Goal: Task Accomplishment & Management: Manage account settings

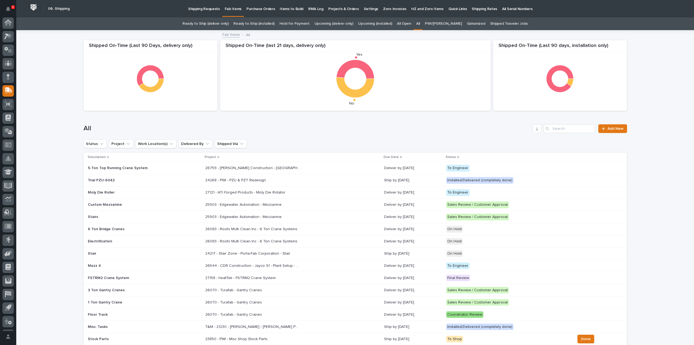
scroll to position [12, 0]
click at [562, 130] on input "Search" at bounding box center [570, 128] width 52 height 9
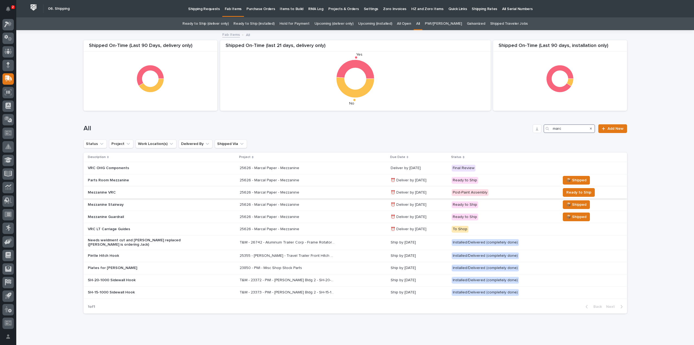
type input "marc"
click at [122, 193] on p "Mezzanine VRC" at bounding box center [135, 192] width 95 height 5
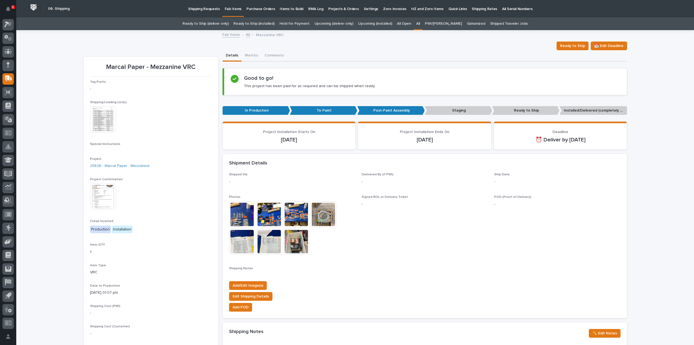
scroll to position [217, 0]
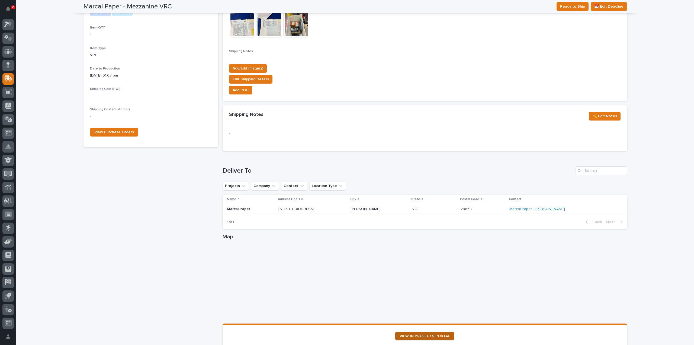
click at [413, 334] on span "VIEW IN PROJECTS PORTAL" at bounding box center [425, 336] width 50 height 4
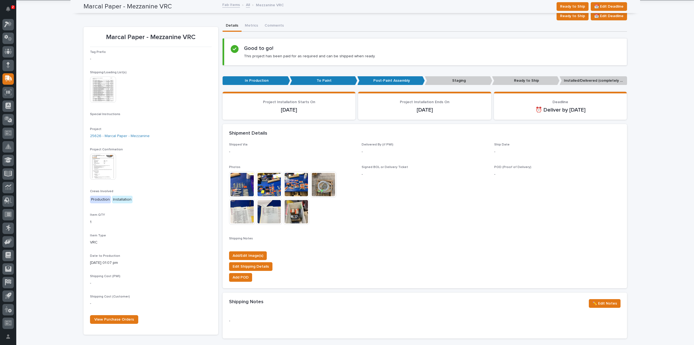
scroll to position [0, 0]
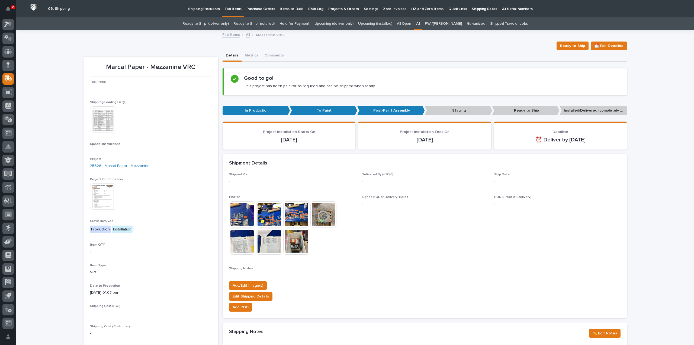
click at [420, 24] on link "All" at bounding box center [418, 23] width 4 height 13
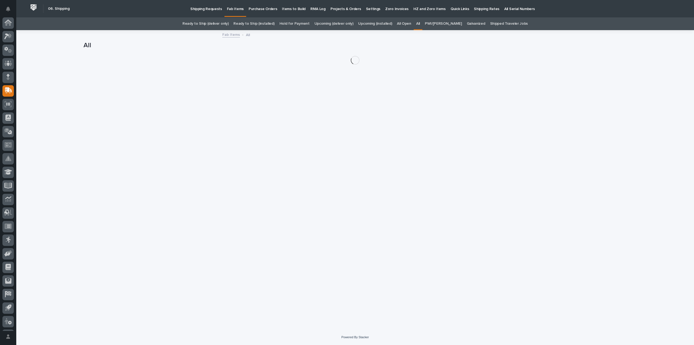
scroll to position [12, 0]
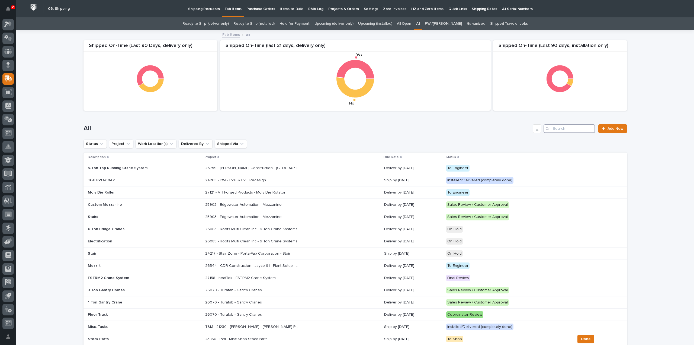
click at [584, 127] on input "Search" at bounding box center [570, 128] width 52 height 9
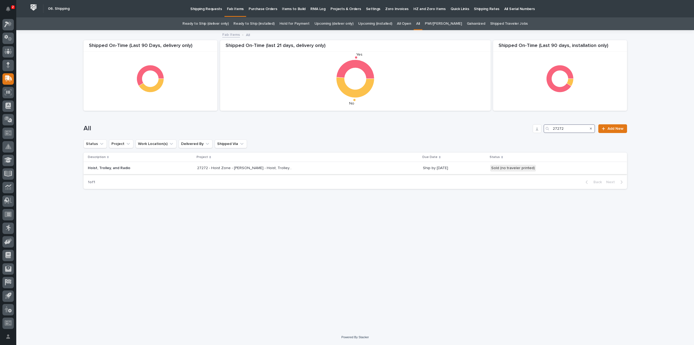
type input "27272"
click at [232, 169] on p "27272 - Hoist Zone - Briggs-Shaffner - Hoist, Trolley, and Radio" at bounding box center [245, 168] width 96 height 6
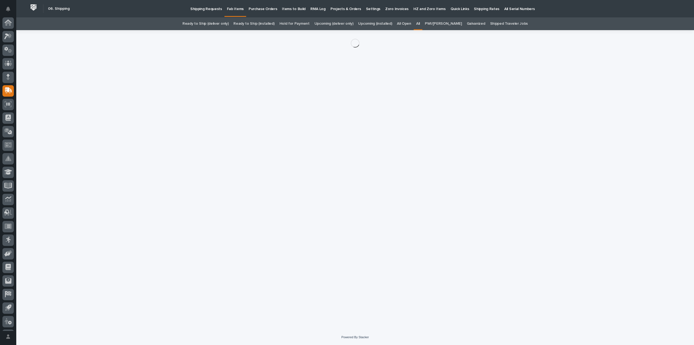
scroll to position [12, 0]
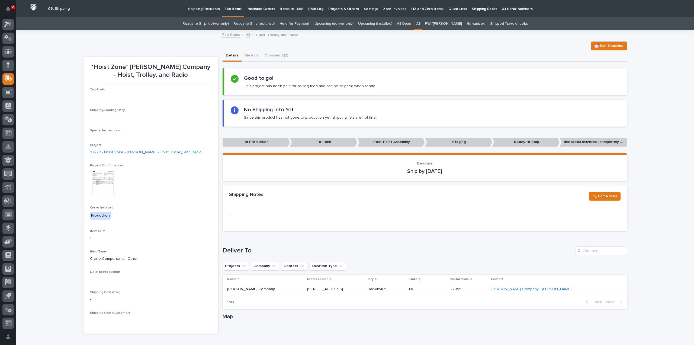
click at [96, 185] on img at bounding box center [103, 183] width 26 height 26
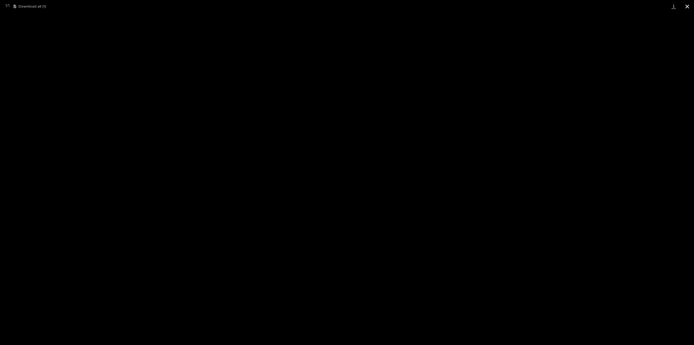
click at [688, 9] on button "Close gallery" at bounding box center [688, 6] width 14 height 13
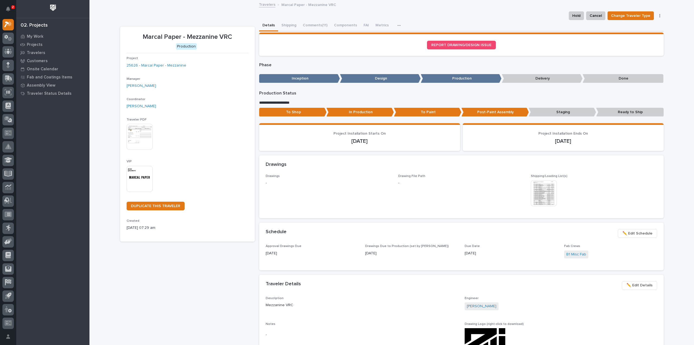
click at [140, 177] on img at bounding box center [140, 179] width 26 height 26
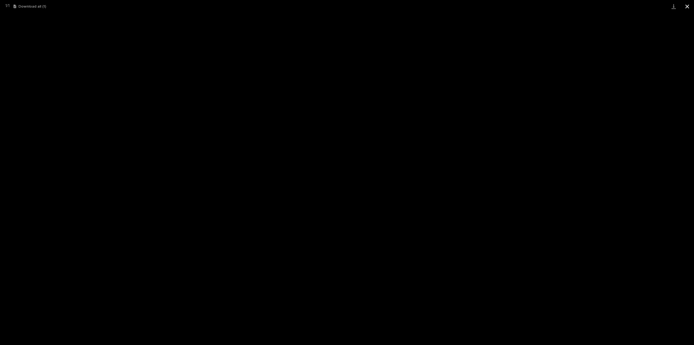
click at [688, 4] on button "Close gallery" at bounding box center [688, 6] width 14 height 13
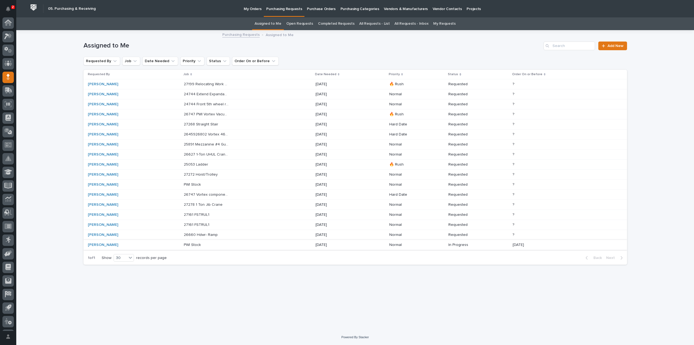
scroll to position [12, 0]
click at [194, 232] on p "26660 Hdwr- Ramp" at bounding box center [201, 234] width 35 height 6
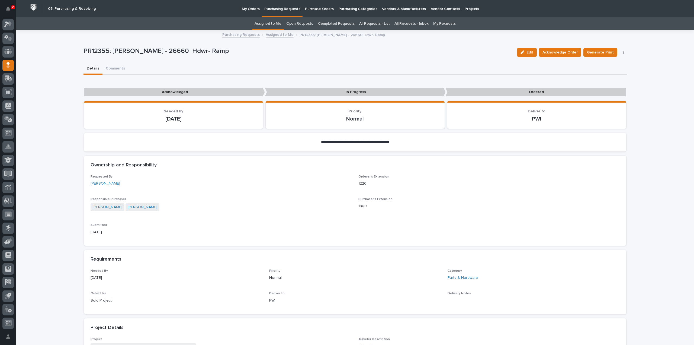
scroll to position [280, 0]
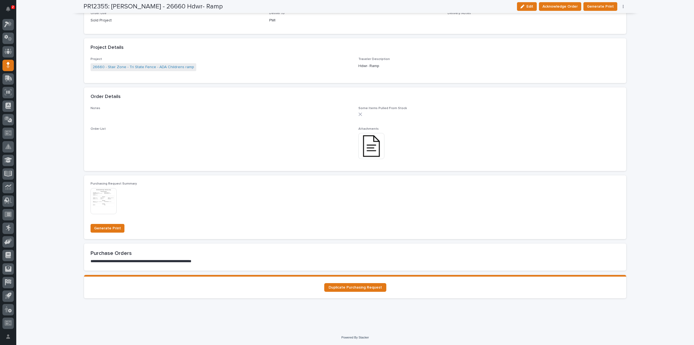
click at [376, 151] on img at bounding box center [371, 146] width 26 height 26
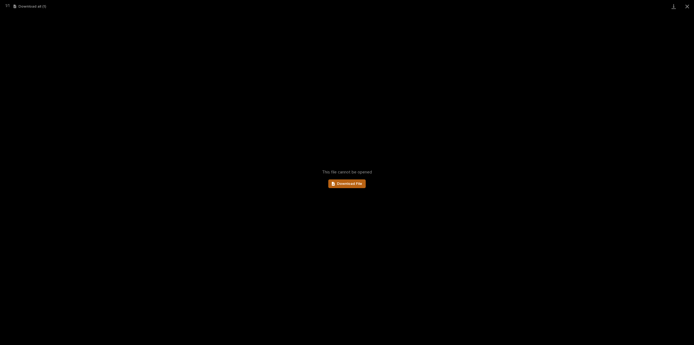
click at [351, 187] on link "Download File" at bounding box center [346, 183] width 37 height 9
click at [685, 5] on button "Close gallery" at bounding box center [688, 6] width 14 height 13
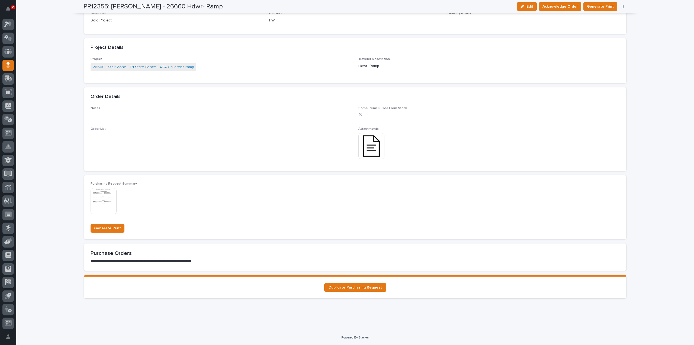
scroll to position [0, 0]
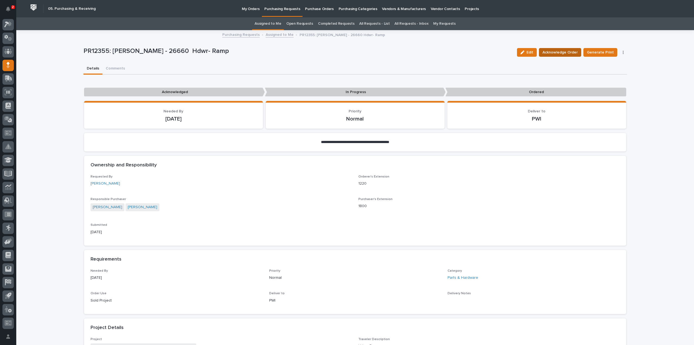
click at [550, 53] on span "Acknowledge Order" at bounding box center [560, 52] width 35 height 7
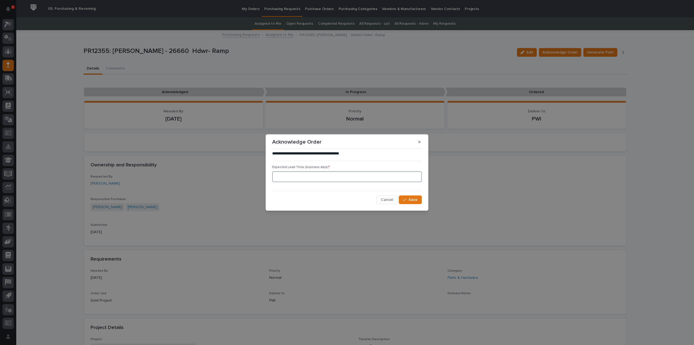
click at [319, 180] on input at bounding box center [347, 176] width 150 height 11
type input "0"
click at [408, 199] on div "button" at bounding box center [405, 200] width 5 height 4
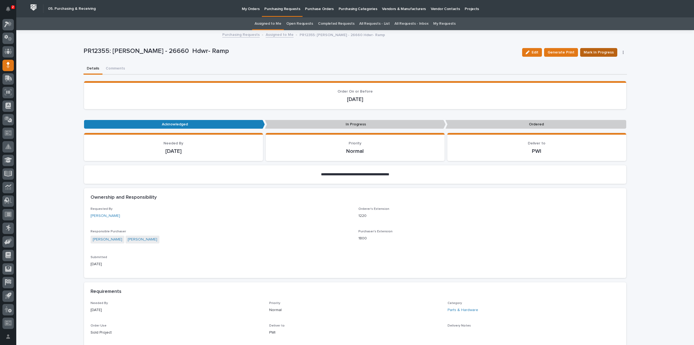
click at [588, 53] on span "Mark In Progress" at bounding box center [599, 52] width 30 height 7
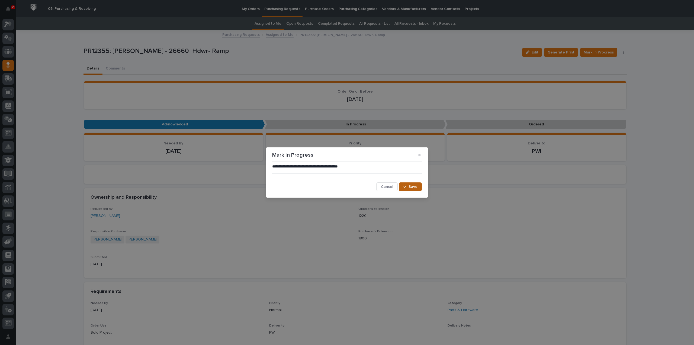
click at [418, 191] on button "Save" at bounding box center [410, 186] width 23 height 9
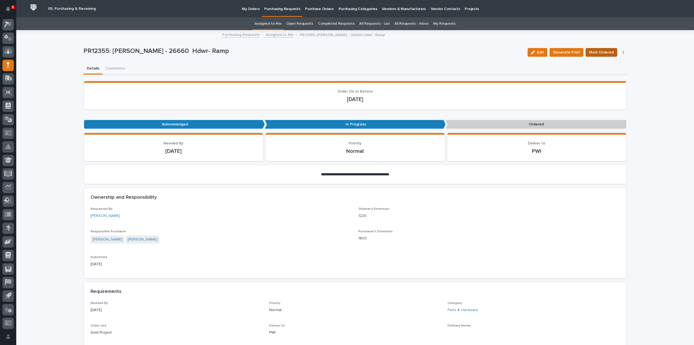
click at [591, 54] on span "Mark Ordered" at bounding box center [601, 52] width 25 height 7
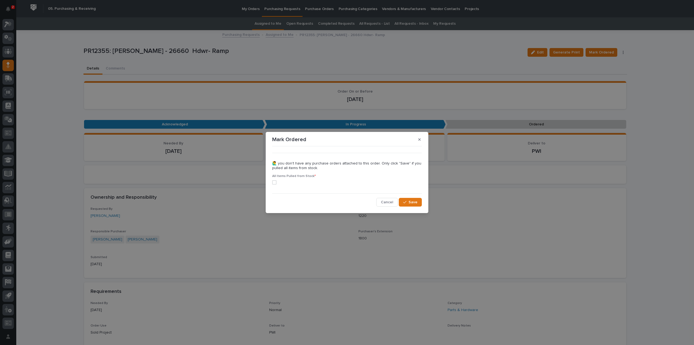
click at [276, 181] on span at bounding box center [274, 182] width 4 height 4
click at [405, 205] on button "Save" at bounding box center [410, 202] width 23 height 9
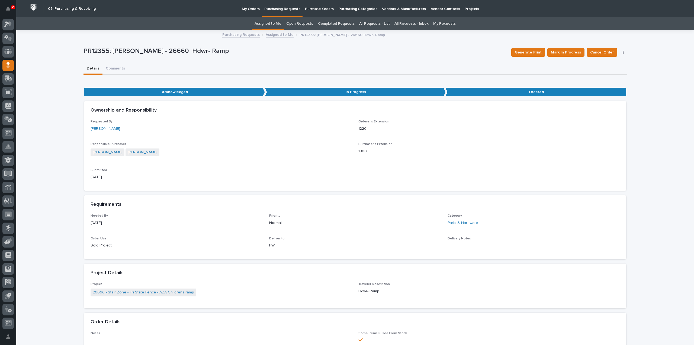
click at [278, 24] on link "Assigned to Me" at bounding box center [268, 23] width 27 height 13
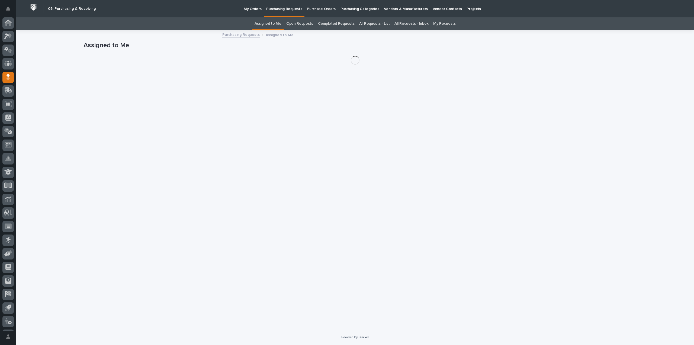
scroll to position [12, 0]
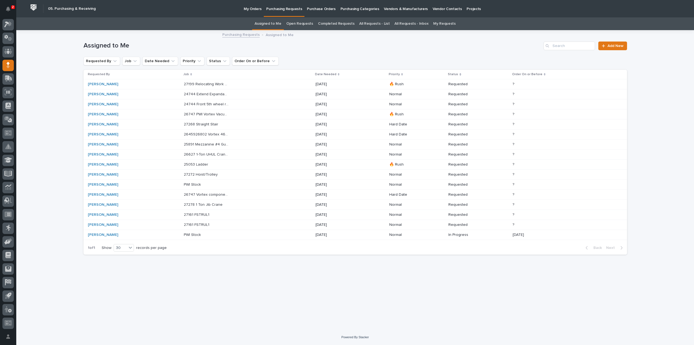
click at [220, 224] on p at bounding box center [206, 224] width 45 height 5
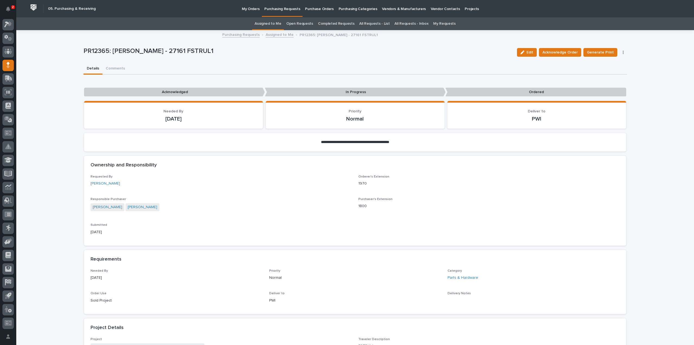
scroll to position [217, 0]
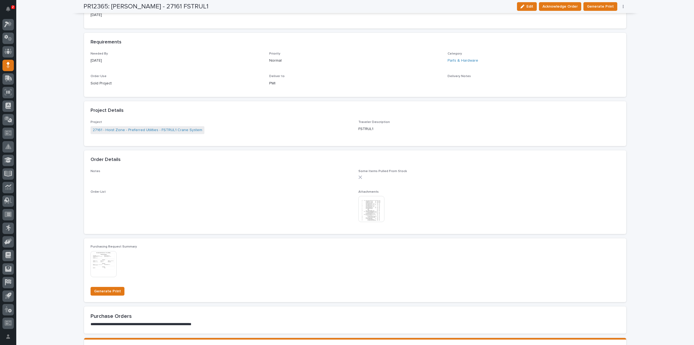
click at [367, 206] on img at bounding box center [371, 209] width 26 height 26
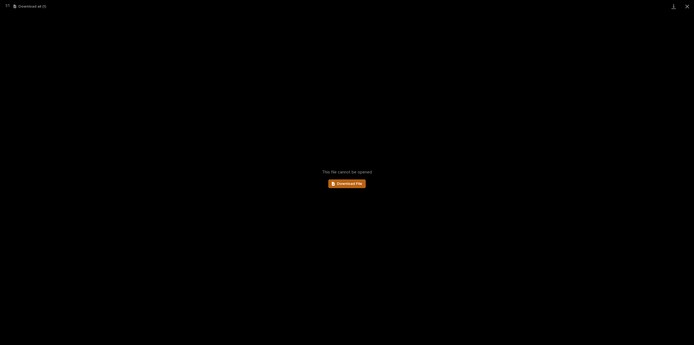
click at [348, 184] on span "Download File" at bounding box center [349, 184] width 25 height 4
click at [689, 8] on button "Close gallery" at bounding box center [688, 6] width 14 height 13
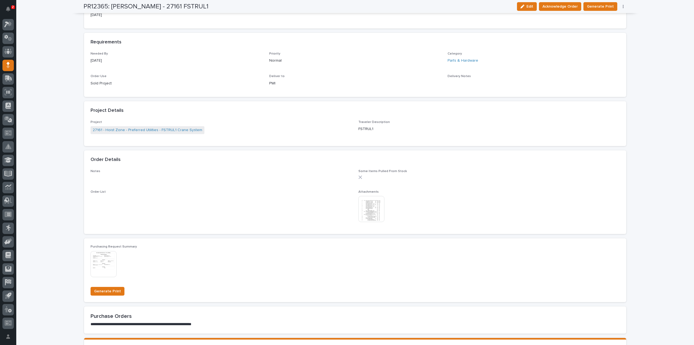
scroll to position [0, 0]
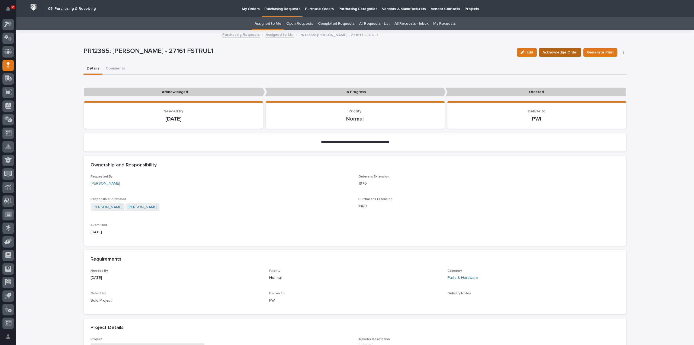
click at [552, 52] on span "Acknowledge Order" at bounding box center [560, 52] width 35 height 7
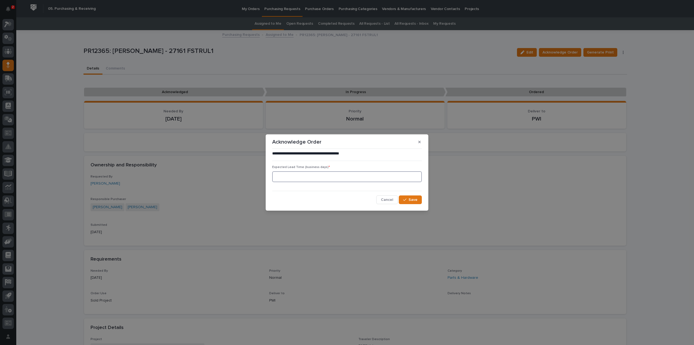
click at [374, 177] on input at bounding box center [347, 176] width 150 height 11
type input "0"
click at [403, 197] on button "Save" at bounding box center [410, 199] width 23 height 9
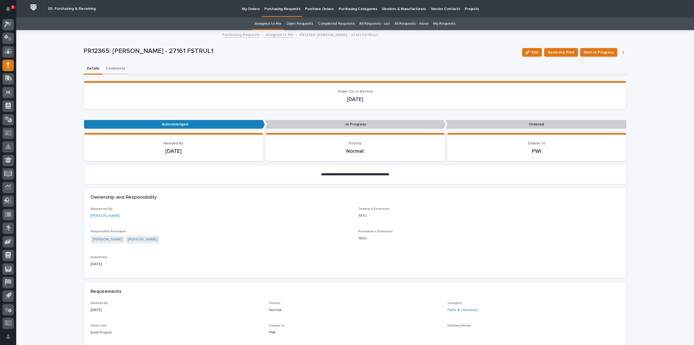
click at [116, 69] on button "Comments" at bounding box center [115, 68] width 26 height 11
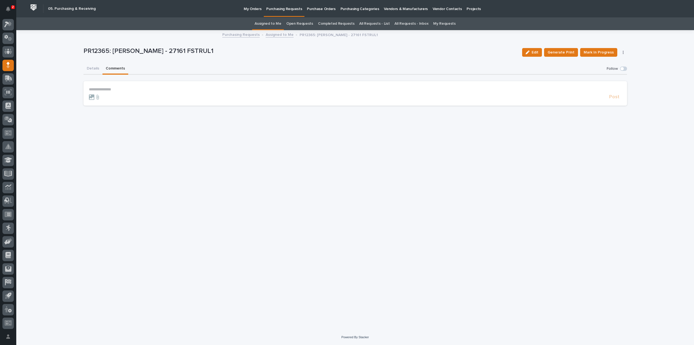
click at [153, 90] on p "**********" at bounding box center [355, 89] width 533 height 5
click at [103, 98] on span "Arlyn Miller" at bounding box center [106, 97] width 30 height 4
click at [111, 97] on div at bounding box center [348, 99] width 518 height 5
click at [118, 90] on p "**********" at bounding box center [355, 89] width 533 height 5
click at [126, 91] on span "**********" at bounding box center [121, 90] width 22 height 4
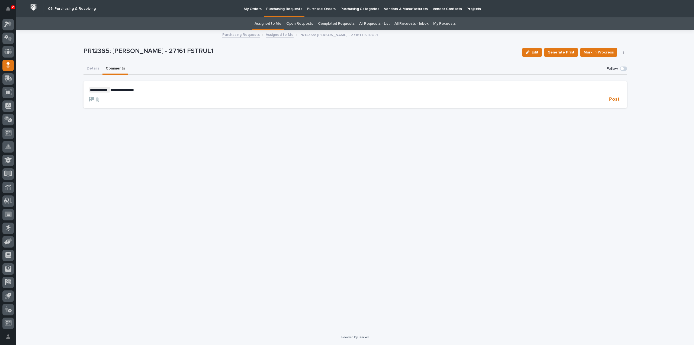
click at [152, 82] on section "**********" at bounding box center [356, 94] width 544 height 27
click at [617, 100] on span "Post" at bounding box center [614, 99] width 10 height 6
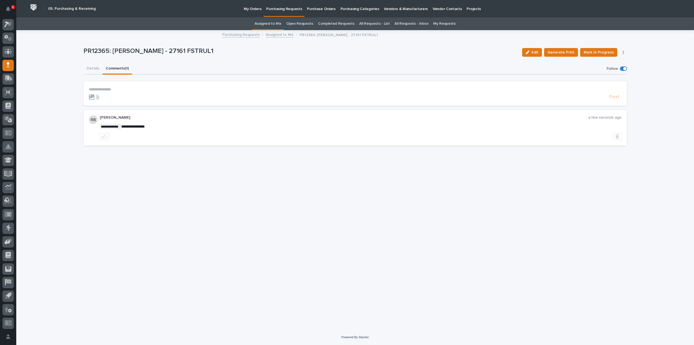
drag, startPoint x: 89, startPoint y: 68, endPoint x: 302, endPoint y: 28, distance: 216.7
click at [89, 68] on button "Details" at bounding box center [93, 68] width 19 height 11
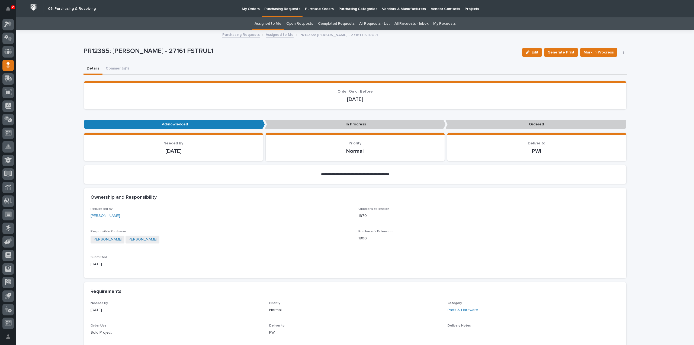
click at [279, 24] on link "Assigned to Me" at bounding box center [268, 23] width 27 height 13
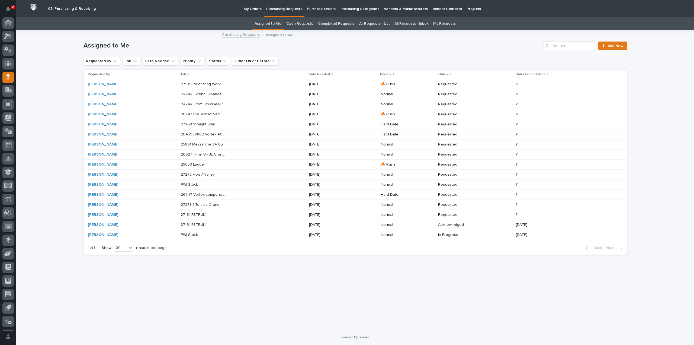
scroll to position [12, 0]
click at [207, 213] on p "27161 FSTRUL1" at bounding box center [194, 214] width 27 height 6
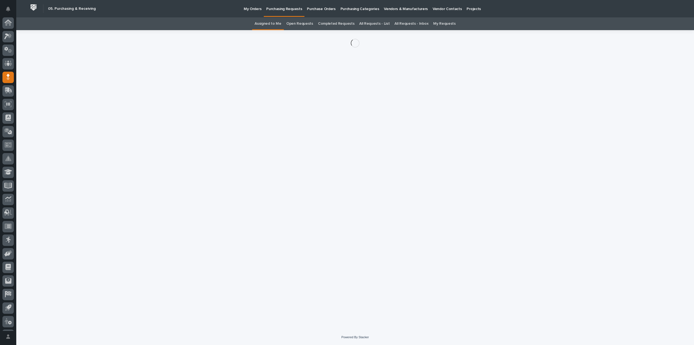
scroll to position [12, 0]
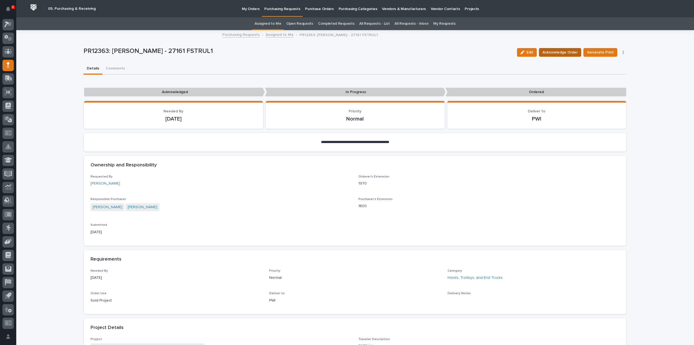
click at [566, 53] on span "Acknowledge Order" at bounding box center [560, 52] width 35 height 7
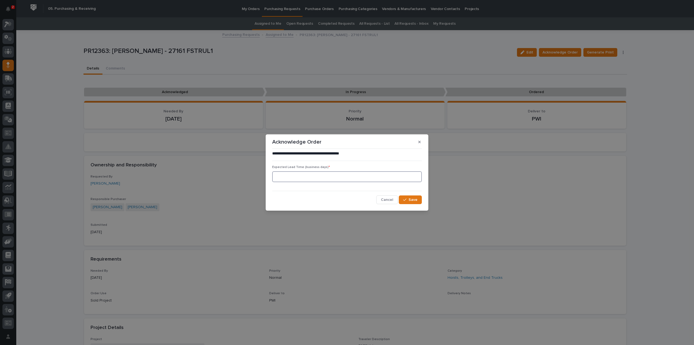
click at [305, 177] on input at bounding box center [347, 176] width 150 height 11
type input "0"
click at [415, 201] on span "Save" at bounding box center [413, 199] width 9 height 5
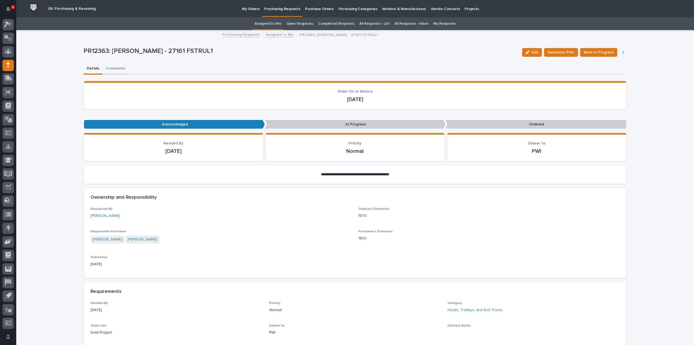
click at [117, 68] on button "Comments" at bounding box center [115, 68] width 26 height 11
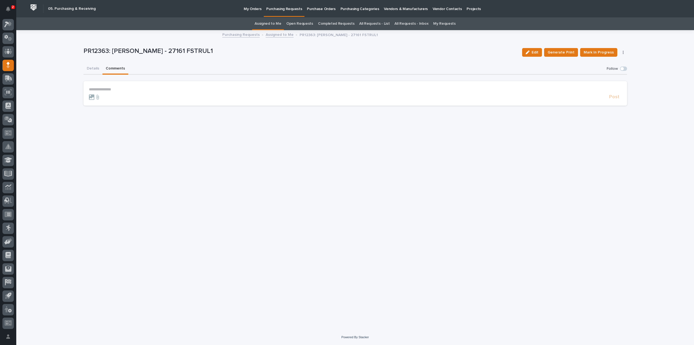
click at [130, 88] on p "**********" at bounding box center [355, 89] width 533 height 5
click at [106, 98] on span "Arlyn Miller" at bounding box center [106, 97] width 30 height 4
click at [133, 88] on p "**********" at bounding box center [355, 89] width 533 height 5
click at [610, 100] on span "Post" at bounding box center [614, 99] width 10 height 6
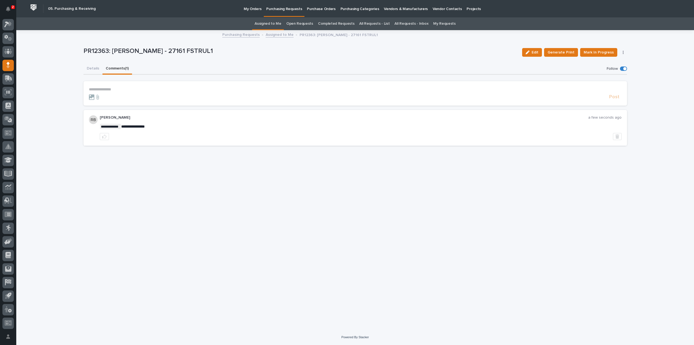
click at [98, 68] on button "Details" at bounding box center [93, 68] width 19 height 11
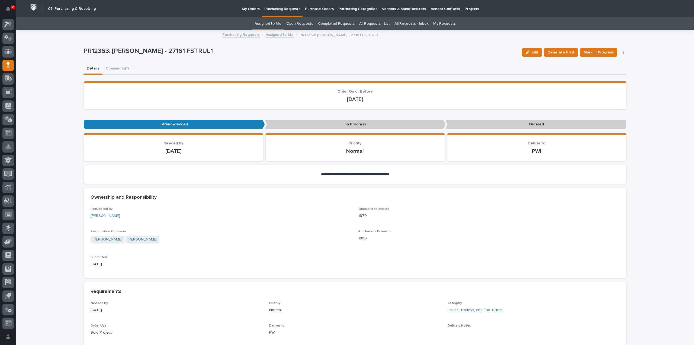
click at [274, 23] on link "Assigned to Me" at bounding box center [268, 23] width 27 height 13
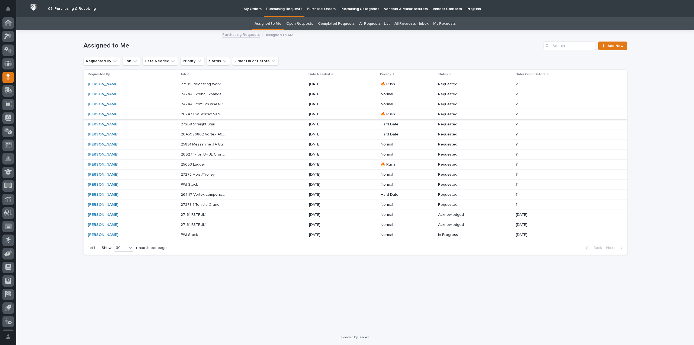
scroll to position [12, 0]
click at [208, 205] on p "27278 1 Ton Jib Crane" at bounding box center [201, 204] width 40 height 6
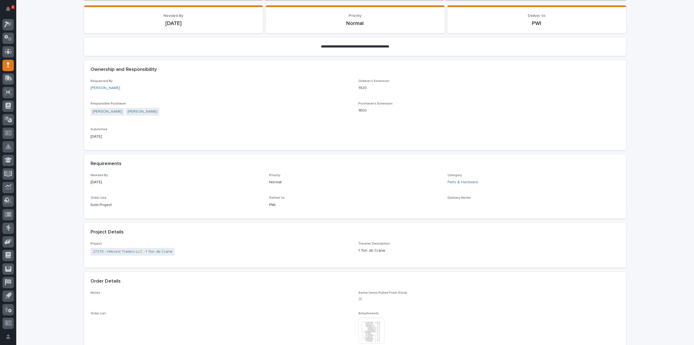
scroll to position [108, 0]
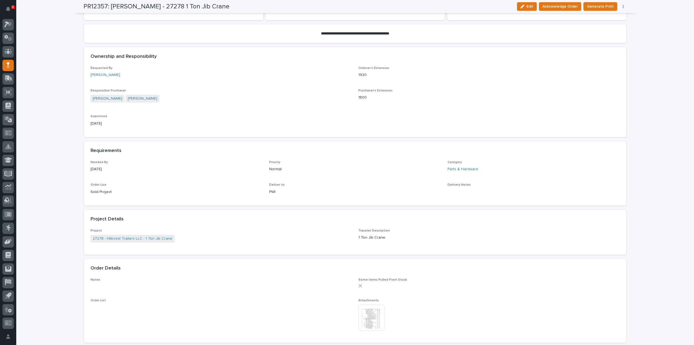
click at [376, 322] on img at bounding box center [371, 317] width 26 height 26
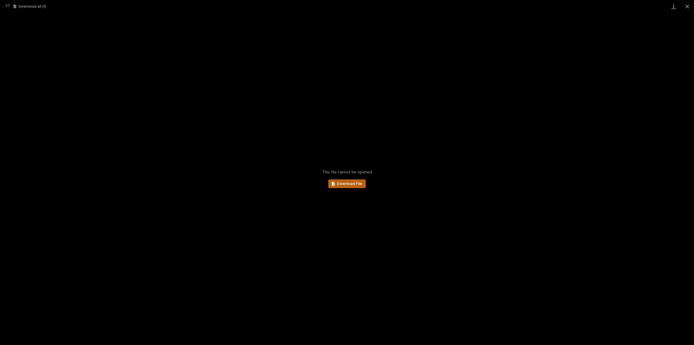
click at [354, 186] on link "Download File" at bounding box center [346, 183] width 37 height 9
click at [688, 5] on button "Close gallery" at bounding box center [688, 6] width 14 height 13
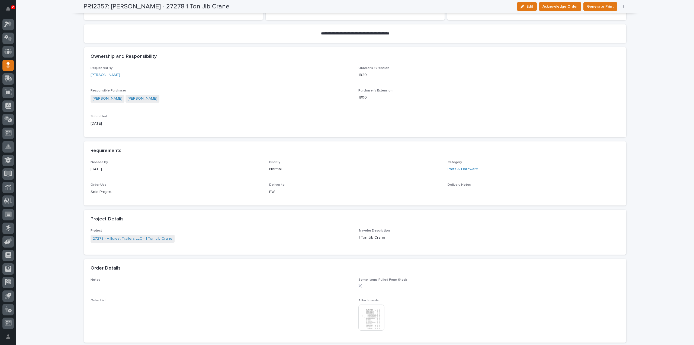
scroll to position [0, 0]
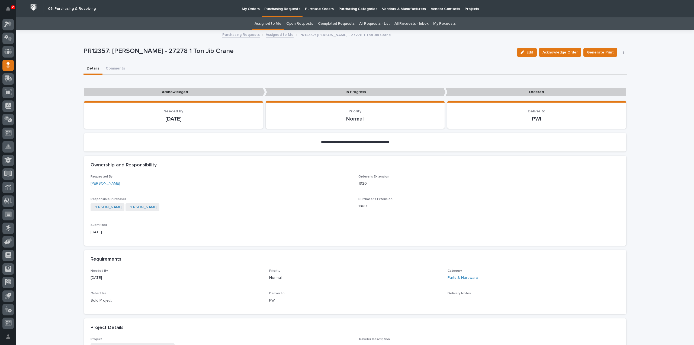
click at [371, 21] on link "All Requests - List" at bounding box center [374, 23] width 30 height 13
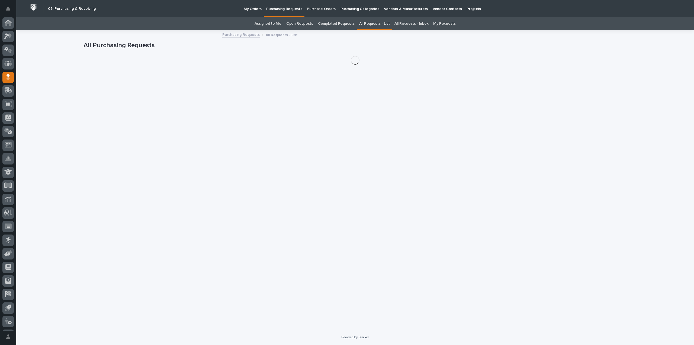
scroll to position [12, 0]
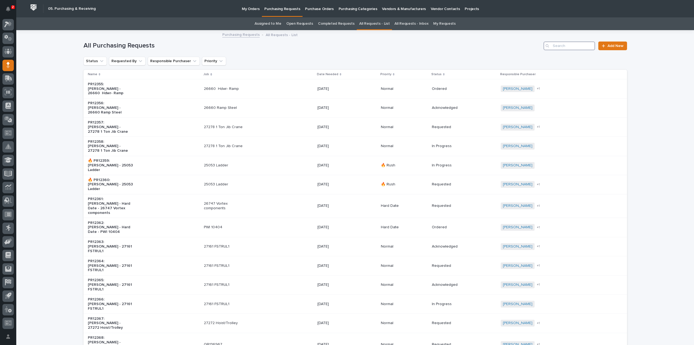
click at [579, 46] on input "Search" at bounding box center [570, 45] width 52 height 9
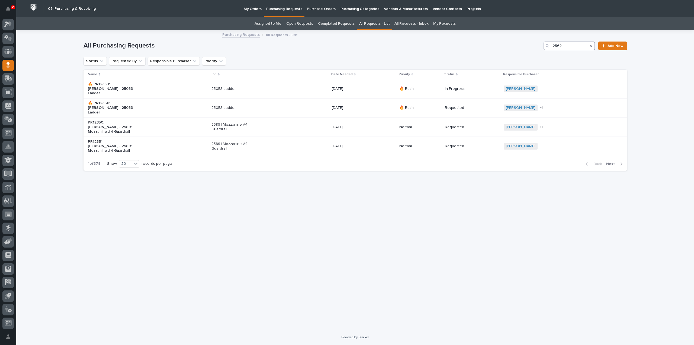
type input "25626"
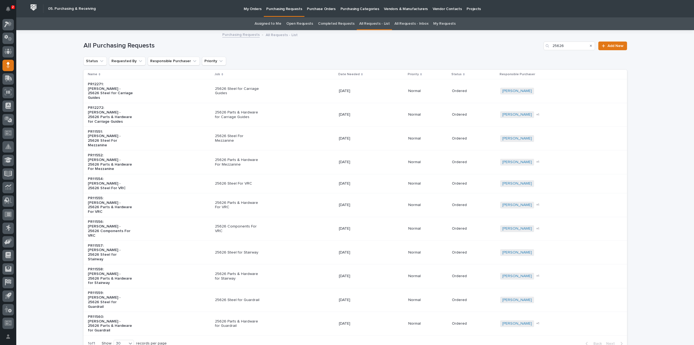
click at [227, 224] on p "25626 Components For VRC" at bounding box center [237, 228] width 45 height 9
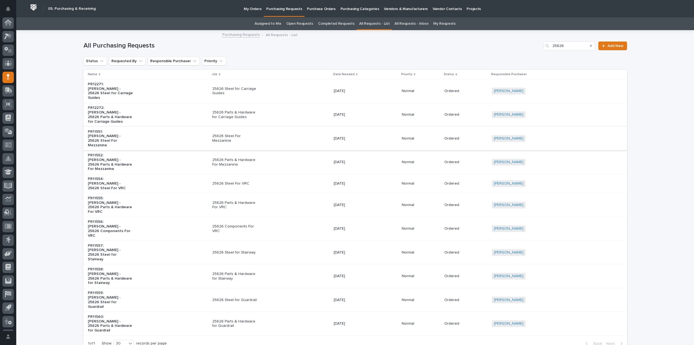
scroll to position [12, 0]
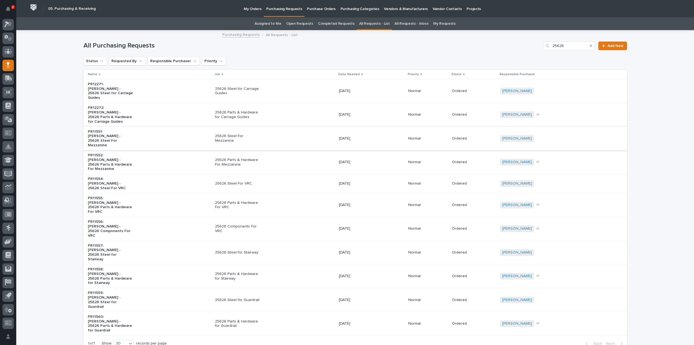
click at [234, 158] on p "25626 Parts & Hardware For Mezzanine" at bounding box center [237, 162] width 45 height 9
click at [131, 219] on p "PR11556: Riley Youngman - 25626 Components For VRC" at bounding box center [110, 228] width 45 height 18
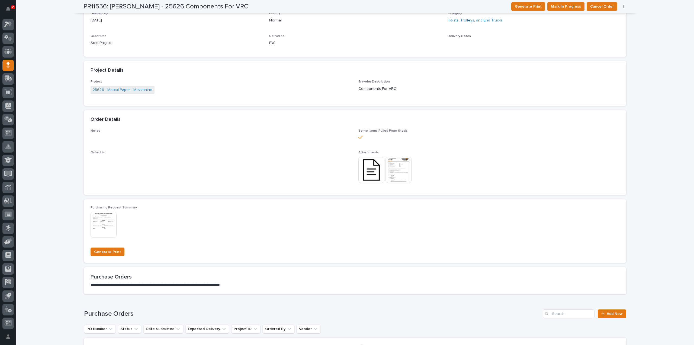
scroll to position [234, 0]
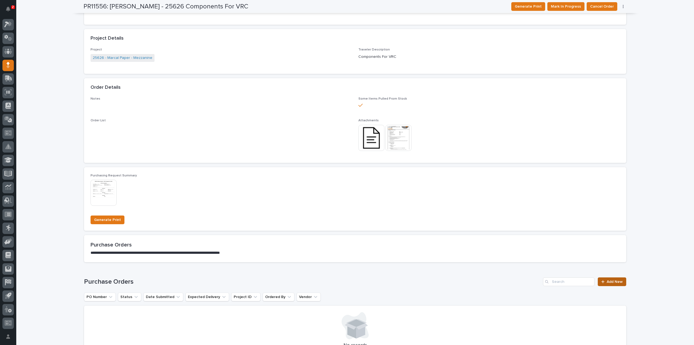
click at [607, 282] on span "Add New" at bounding box center [615, 282] width 16 height 4
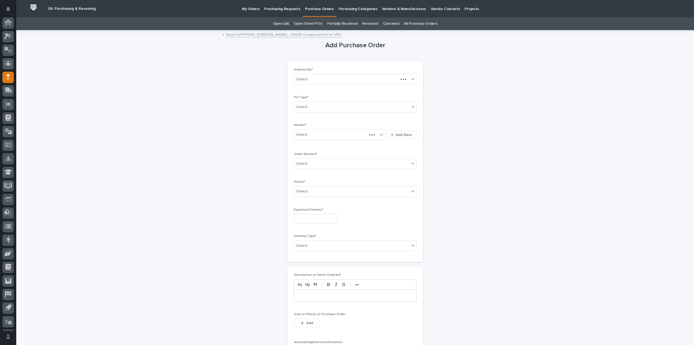
scroll to position [12, 0]
click at [320, 107] on div "Select..." at bounding box center [351, 106] width 115 height 9
click at [307, 127] on div "Paper" at bounding box center [353, 126] width 122 height 9
click at [307, 136] on div "Select..." at bounding box center [303, 135] width 14 height 6
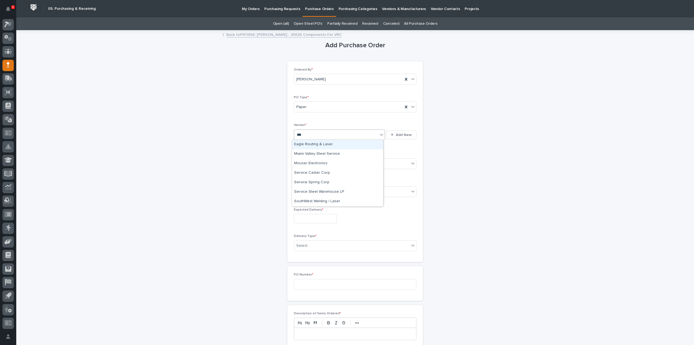
type input "****"
click at [304, 164] on div "Service Spring Corp" at bounding box center [337, 163] width 91 height 9
click at [310, 165] on div "Select..." at bounding box center [351, 163] width 115 height 9
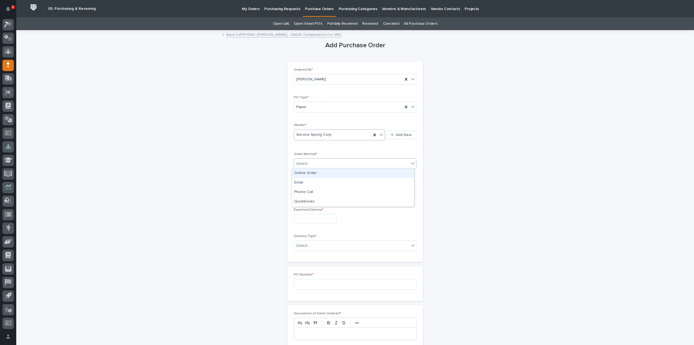
click at [307, 173] on div "Online Order" at bounding box center [353, 172] width 122 height 9
click at [303, 192] on div "Select..." at bounding box center [303, 191] width 14 height 6
click at [306, 210] on div "Submitted" at bounding box center [353, 210] width 122 height 9
click at [306, 214] on input "text" at bounding box center [315, 218] width 43 height 9
click at [330, 182] on div "26" at bounding box center [329, 181] width 7 height 7
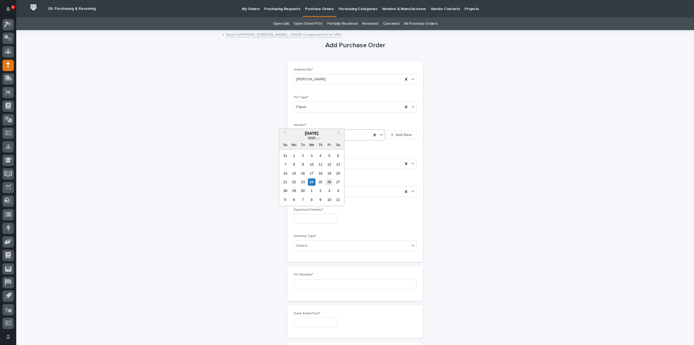
type input "**********"
click at [310, 244] on input "text" at bounding box center [310, 245] width 1 height 5
click at [308, 255] on div "Deliver to PWI" at bounding box center [353, 254] width 122 height 9
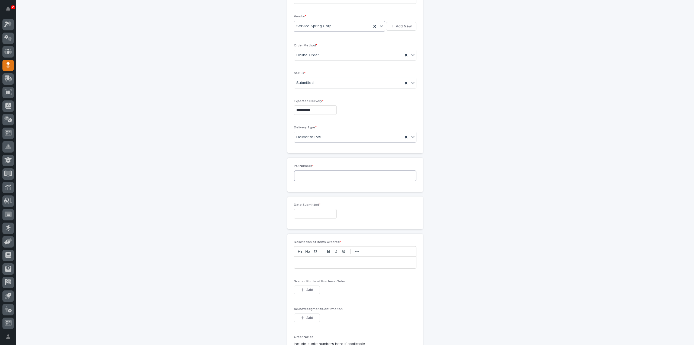
click at [299, 175] on input at bounding box center [355, 175] width 123 height 11
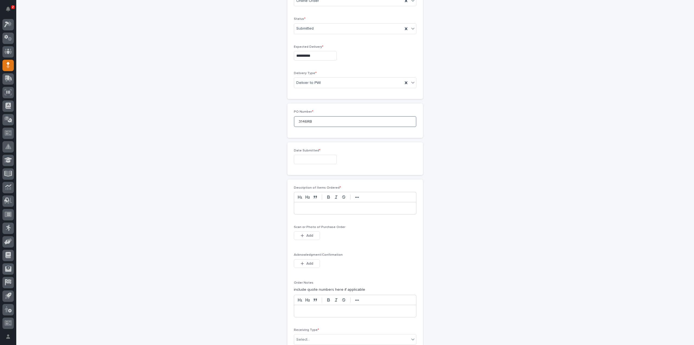
type input "3146RB"
click at [305, 158] on input "text" at bounding box center [315, 159] width 43 height 9
click at [310, 123] on div "24" at bounding box center [311, 122] width 7 height 7
type input "**********"
click at [311, 206] on p at bounding box center [355, 207] width 114 height 5
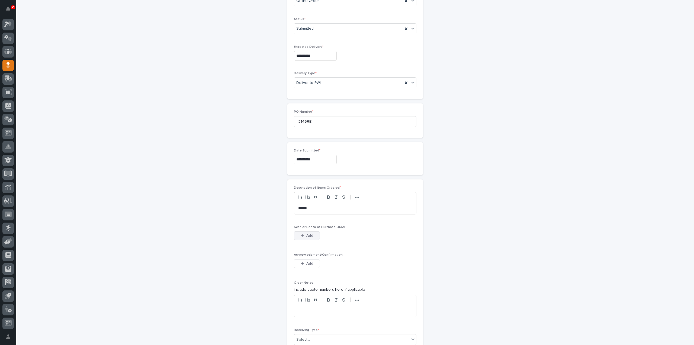
click at [311, 232] on button "Add" at bounding box center [307, 235] width 26 height 9
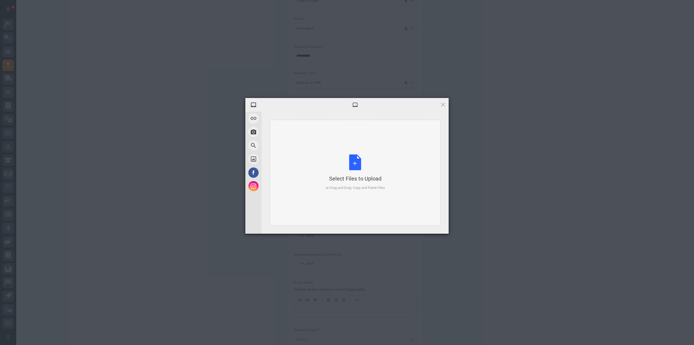
click at [348, 164] on div "Select Files to Upload or Drag and Drop, Copy and Paste Files" at bounding box center [355, 172] width 59 height 36
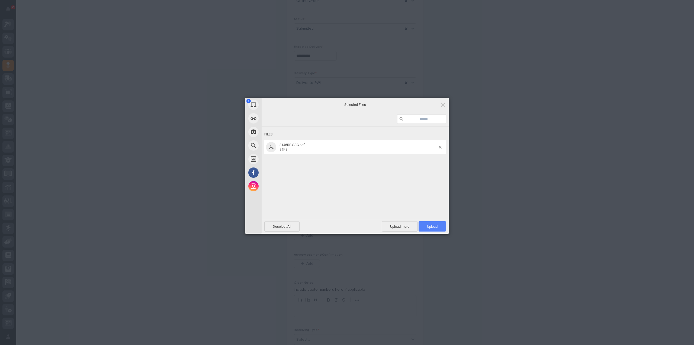
click at [439, 230] on span "Upload 1" at bounding box center [432, 226] width 27 height 10
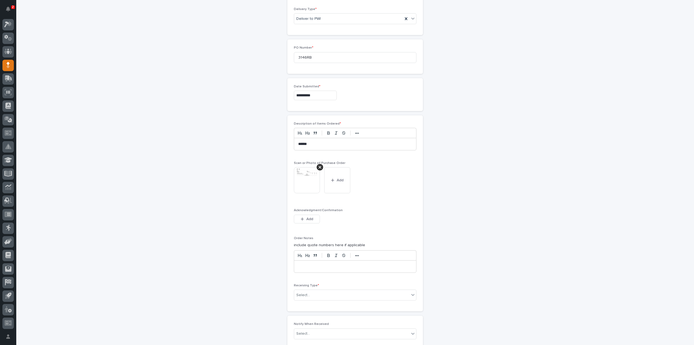
scroll to position [281, 0]
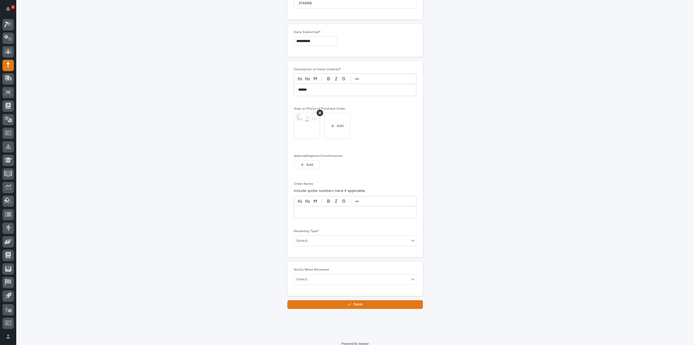
click at [324, 214] on div at bounding box center [355, 212] width 122 height 12
click at [312, 237] on div "Select..." at bounding box center [351, 240] width 115 height 9
click at [310, 278] on div "Deliver to" at bounding box center [353, 276] width 122 height 9
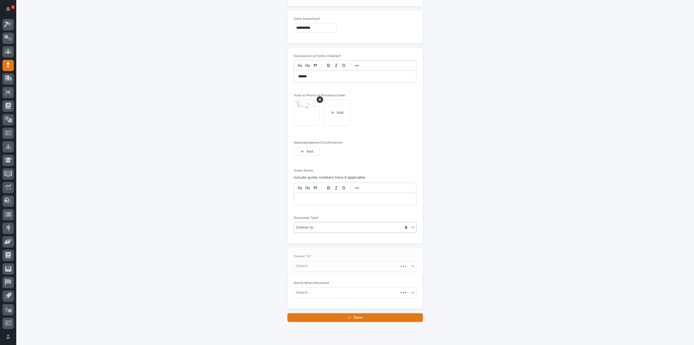
scroll to position [300, 0]
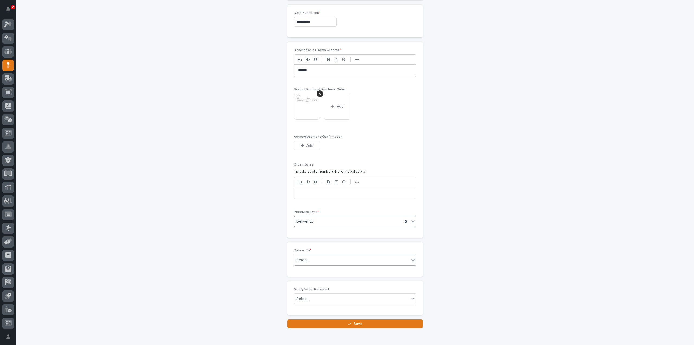
click at [306, 258] on div "Select..." at bounding box center [303, 260] width 14 height 6
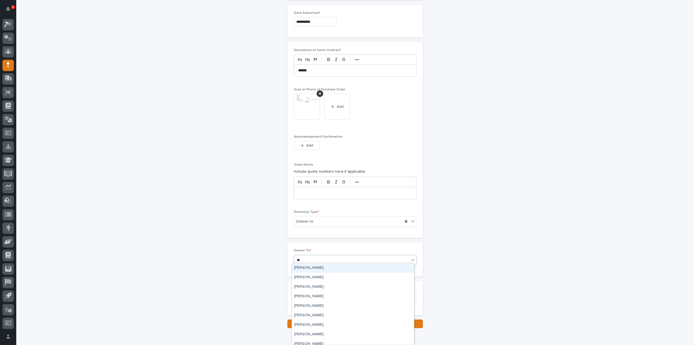
type input "***"
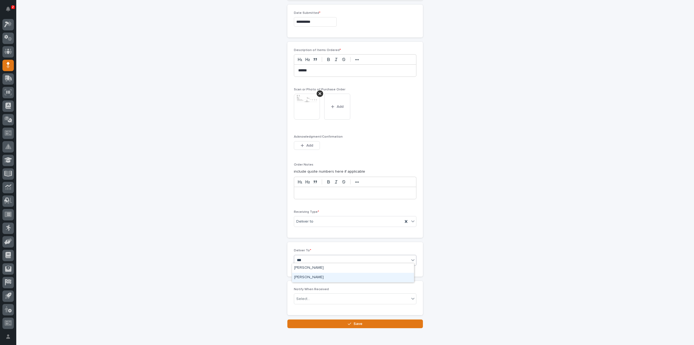
click at [304, 280] on div "[PERSON_NAME]" at bounding box center [353, 276] width 122 height 9
click at [303, 297] on div "Select..." at bounding box center [303, 299] width 14 height 6
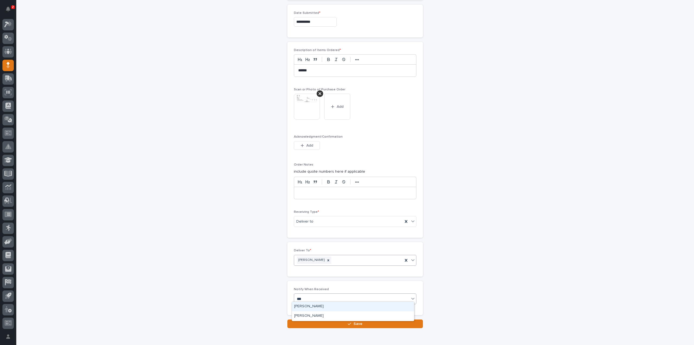
type input "****"
click at [307, 307] on div "[PERSON_NAME]" at bounding box center [353, 305] width 122 height 9
click at [309, 321] on button "Save" at bounding box center [355, 323] width 136 height 9
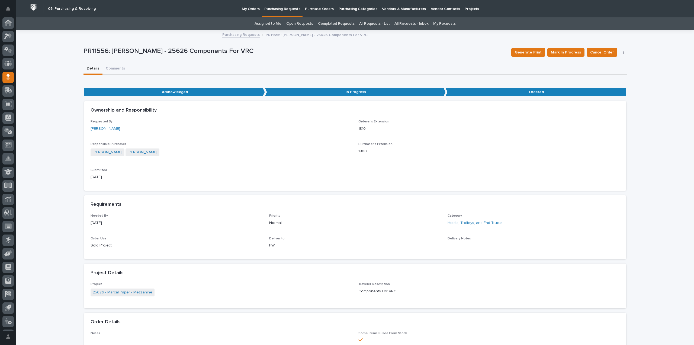
scroll to position [12, 0]
click at [623, 52] on icon "button" at bounding box center [623, 52] width 1 height 3
click at [610, 62] on span "Edit Linked PO's" at bounding box center [606, 63] width 28 height 7
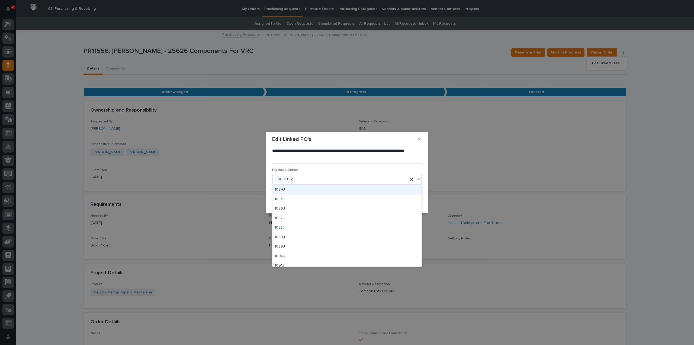
click at [371, 181] on div "3146RB" at bounding box center [340, 179] width 136 height 9
type input "****"
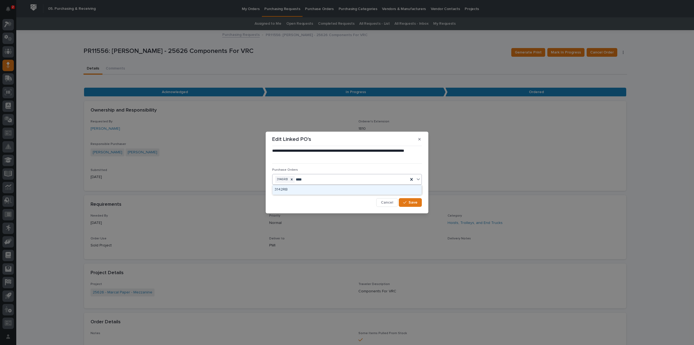
click at [348, 192] on div "3142RB" at bounding box center [346, 189] width 149 height 9
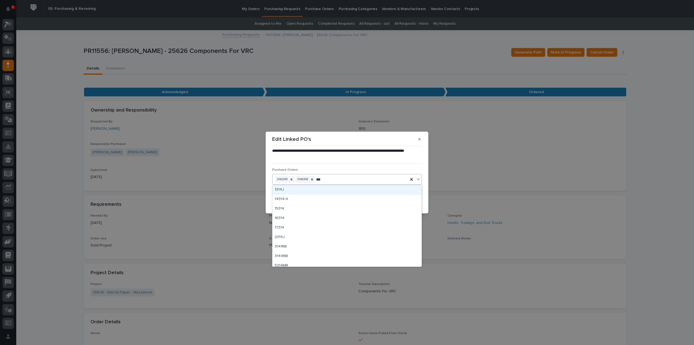
type input "****"
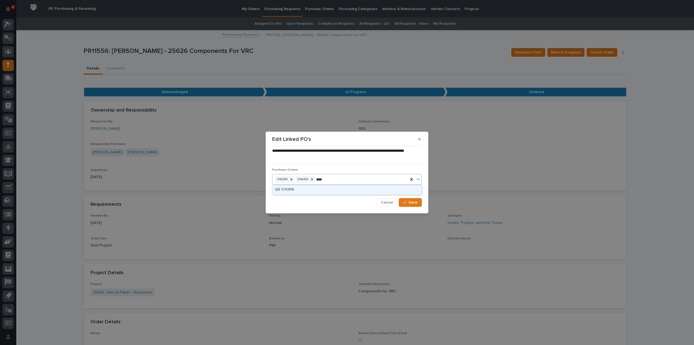
click at [278, 189] on div "QB 3143RB" at bounding box center [346, 189] width 149 height 9
click at [336, 178] on icon at bounding box center [338, 179] width 4 height 4
type input "******"
click at [416, 202] on span "Save" at bounding box center [413, 202] width 9 height 5
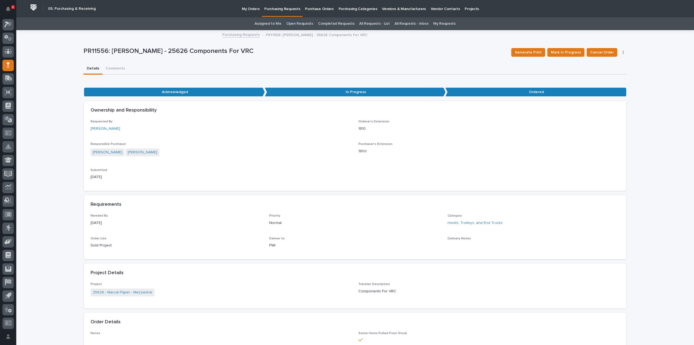
click at [261, 24] on link "Assigned to Me" at bounding box center [268, 23] width 27 height 13
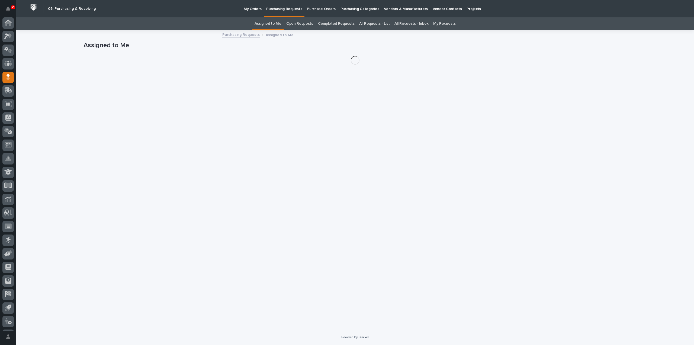
scroll to position [12, 0]
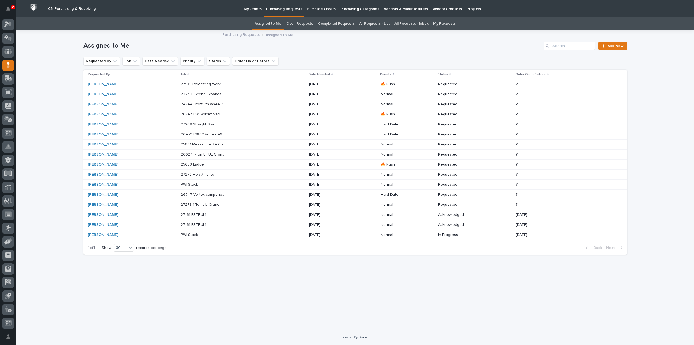
click at [218, 203] on p "27278 1 Ton Jib Crane" at bounding box center [201, 204] width 40 height 6
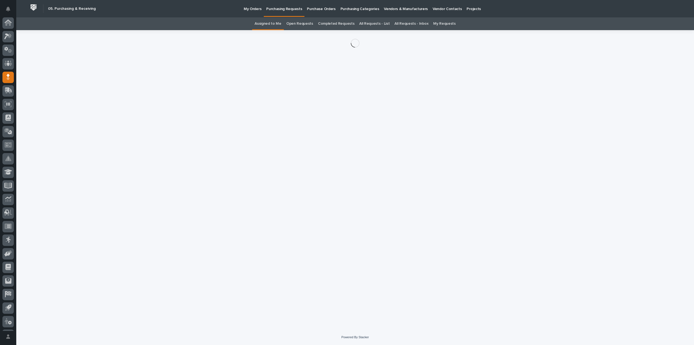
scroll to position [12, 0]
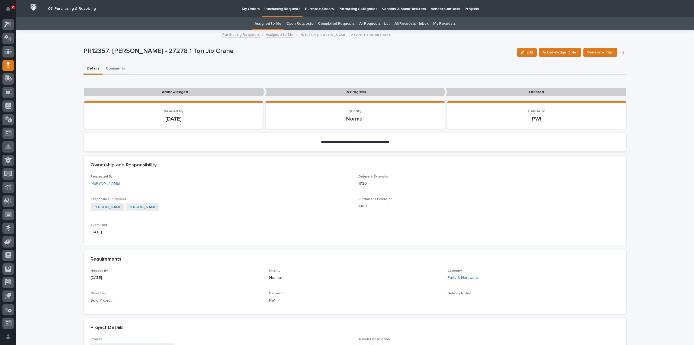
click at [117, 69] on button "Comments" at bounding box center [115, 68] width 26 height 11
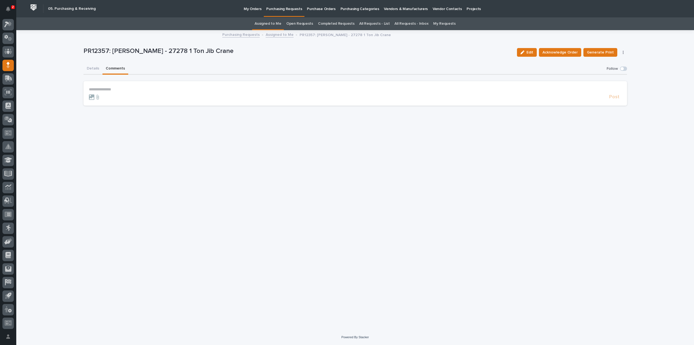
click at [113, 90] on p "**********" at bounding box center [355, 89] width 533 height 5
click at [108, 97] on span "[PERSON_NAME]" at bounding box center [106, 97] width 30 height 4
click at [112, 89] on p "**********" at bounding box center [355, 89] width 533 height 5
click at [617, 98] on span "Post" at bounding box center [614, 99] width 10 height 6
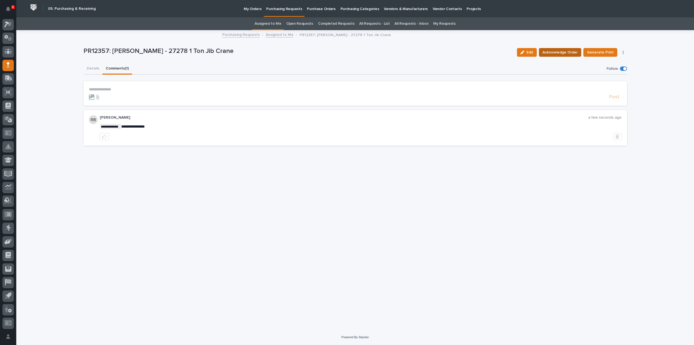
click at [566, 54] on span "Acknowledge Order" at bounding box center [560, 52] width 35 height 7
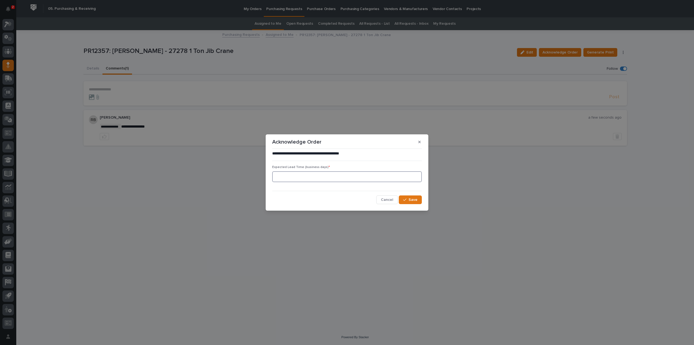
click at [383, 177] on input at bounding box center [347, 176] width 150 height 11
type input "0"
click at [416, 198] on span "Save" at bounding box center [413, 199] width 9 height 5
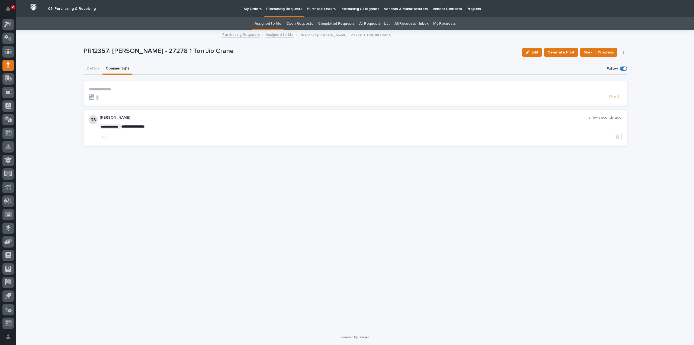
click at [277, 25] on link "Assigned to Me" at bounding box center [268, 23] width 27 height 13
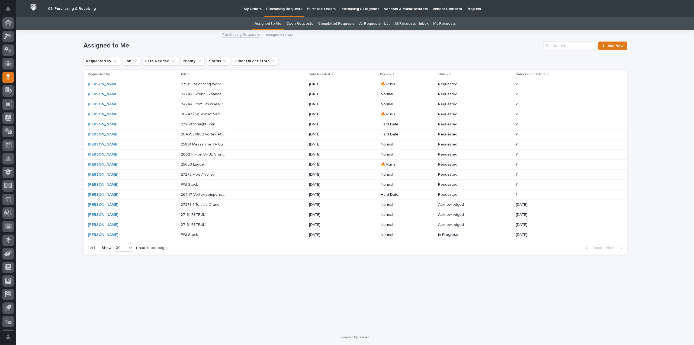
scroll to position [12, 0]
click at [214, 195] on p "26747 Vortex components" at bounding box center [204, 194] width 46 height 6
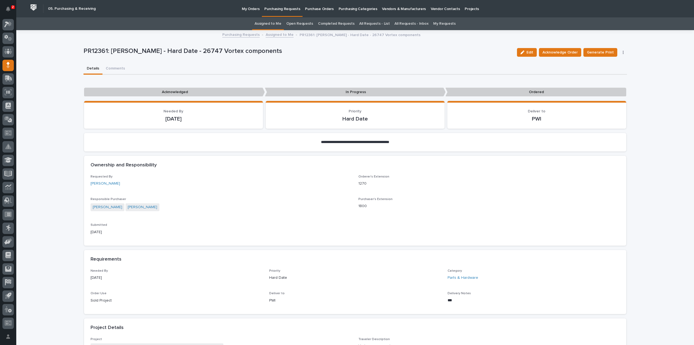
scroll to position [163, 0]
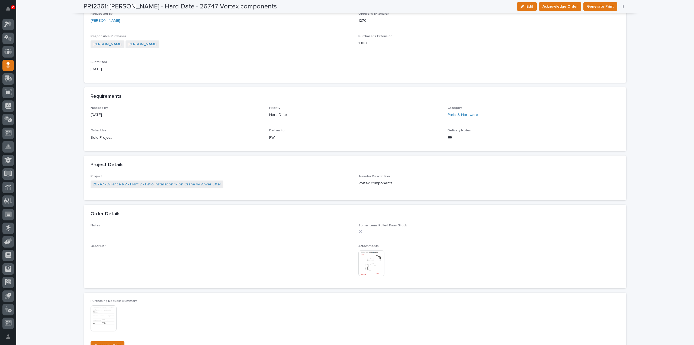
click at [363, 269] on img at bounding box center [371, 263] width 26 height 26
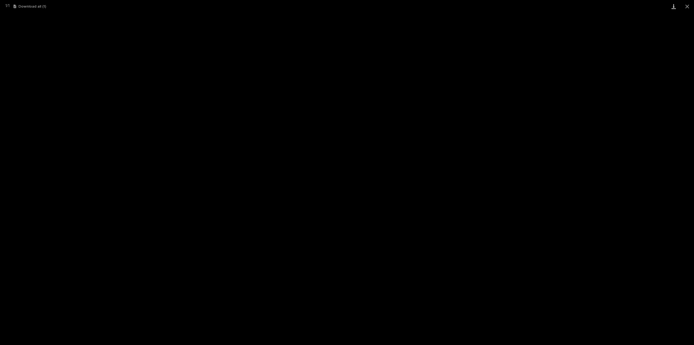
drag, startPoint x: 686, startPoint y: 8, endPoint x: 677, endPoint y: 11, distance: 9.3
click at [686, 8] on button "Close gallery" at bounding box center [688, 6] width 14 height 13
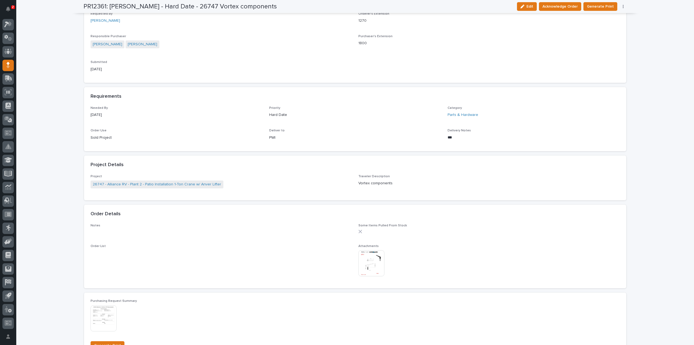
scroll to position [0, 0]
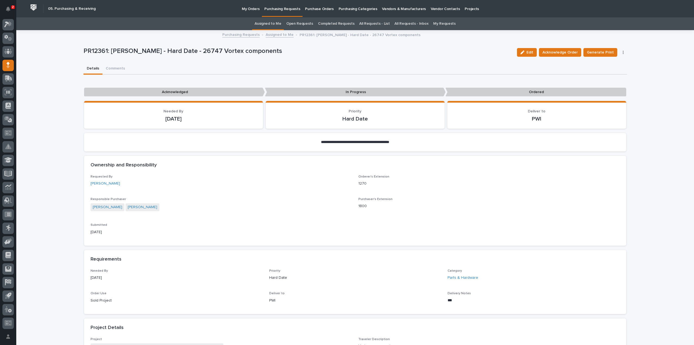
click at [279, 24] on link "Assigned to Me" at bounding box center [268, 23] width 27 height 13
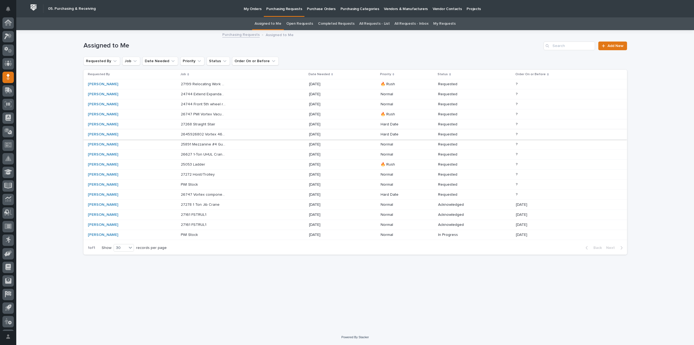
scroll to position [12, 0]
click at [204, 174] on p "27272 Hoist/Trolley" at bounding box center [198, 174] width 35 height 6
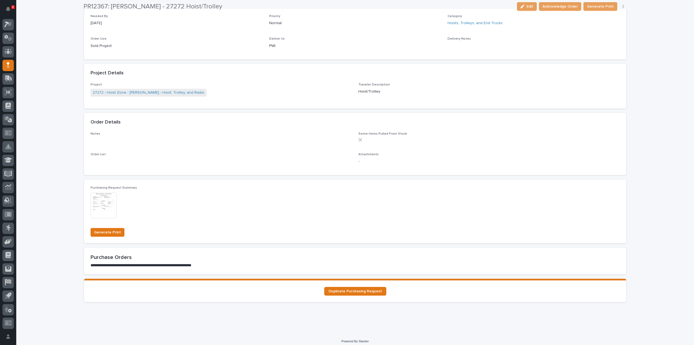
scroll to position [258, 0]
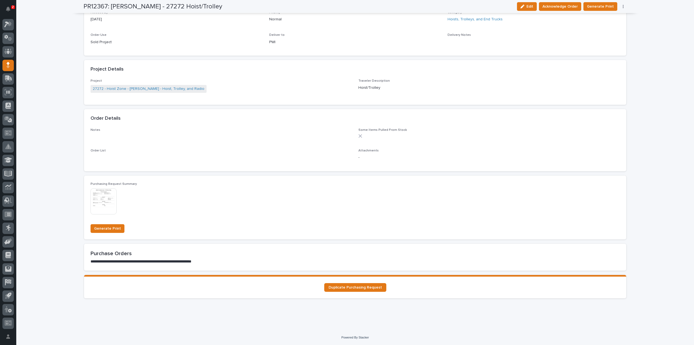
click at [109, 206] on img at bounding box center [104, 201] width 26 height 26
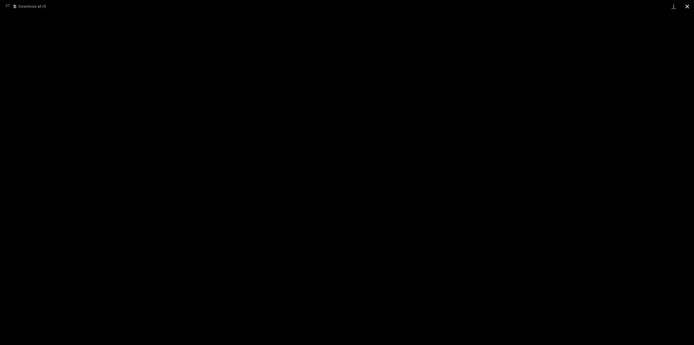
click at [688, 7] on button "Close gallery" at bounding box center [688, 6] width 14 height 13
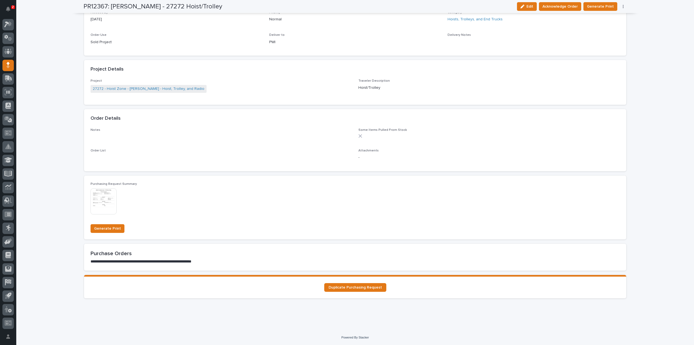
scroll to position [0, 0]
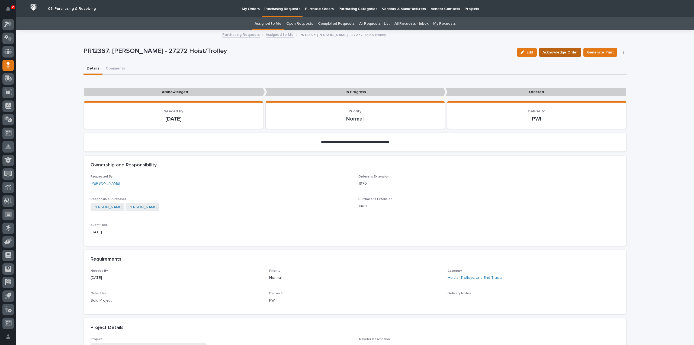
click at [553, 54] on span "Acknowledge Order" at bounding box center [560, 52] width 35 height 7
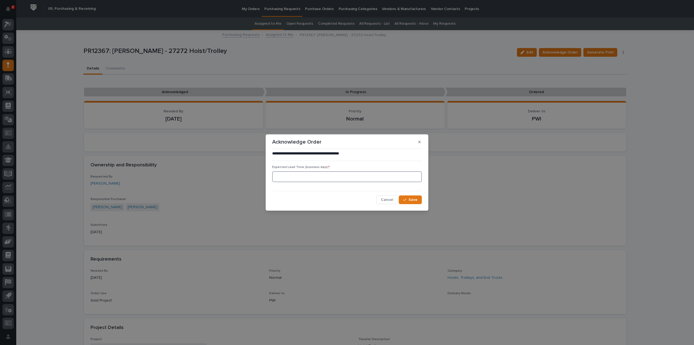
click at [340, 181] on input at bounding box center [347, 176] width 150 height 11
type input "0"
click at [409, 201] on span "Save" at bounding box center [413, 199] width 9 height 5
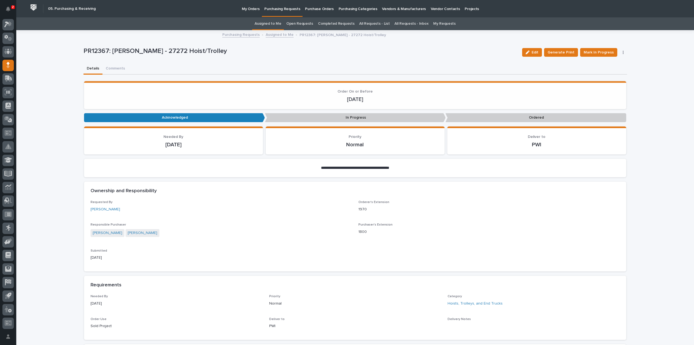
click at [114, 69] on button "Comments" at bounding box center [115, 68] width 26 height 11
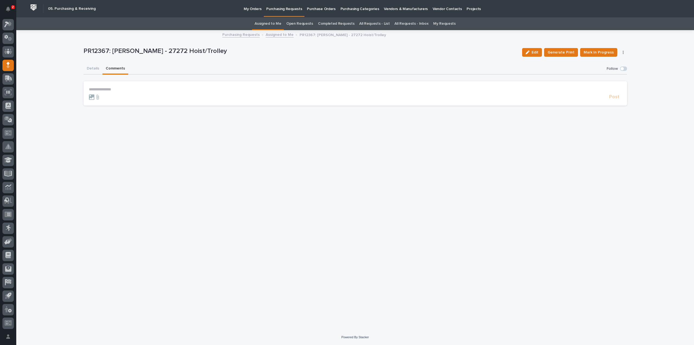
click at [111, 88] on p "**********" at bounding box center [355, 89] width 533 height 5
click at [107, 96] on span "[PERSON_NAME]" at bounding box center [106, 97] width 30 height 4
click at [113, 90] on p "**********" at bounding box center [355, 89] width 533 height 5
click at [616, 99] on span "Post" at bounding box center [614, 99] width 10 height 6
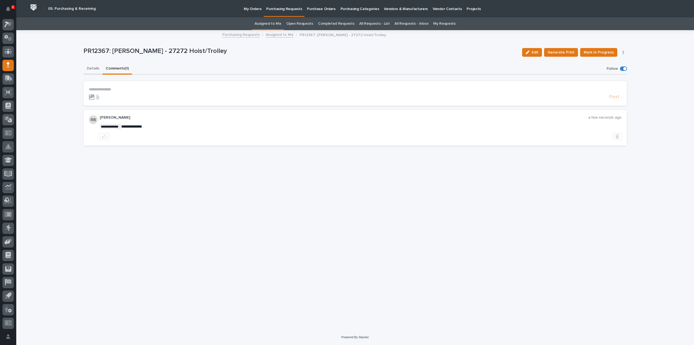
click at [92, 68] on button "Details" at bounding box center [93, 68] width 19 height 11
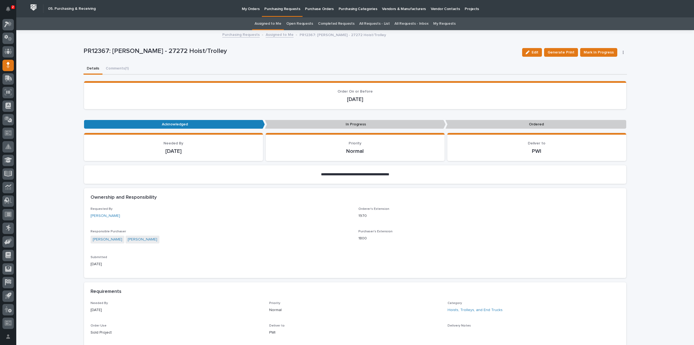
click at [276, 22] on link "Assigned to Me" at bounding box center [268, 23] width 27 height 13
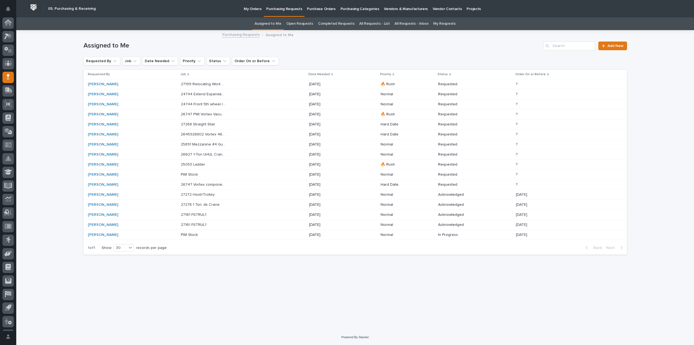
scroll to position [12, 0]
click at [129, 165] on div "[PERSON_NAME]" at bounding box center [110, 164] width 45 height 5
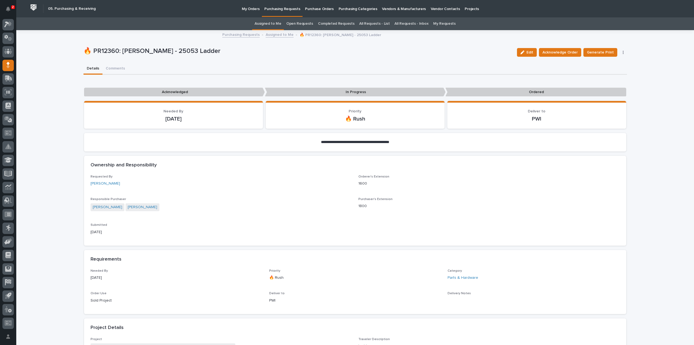
scroll to position [271, 0]
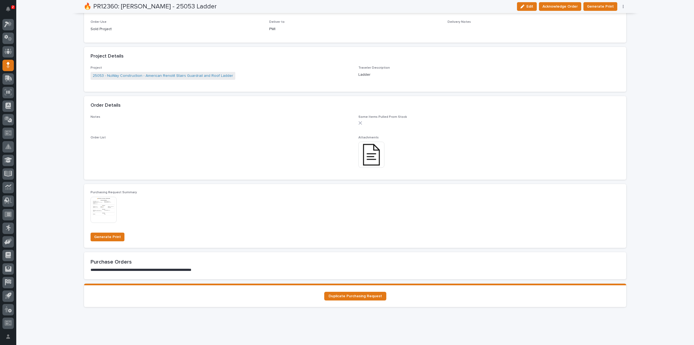
click at [367, 163] on img at bounding box center [371, 155] width 26 height 26
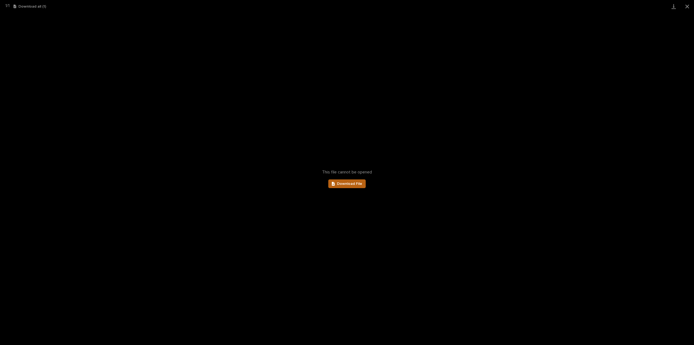
click at [363, 184] on link "Download File" at bounding box center [346, 183] width 37 height 9
click at [685, 6] on button "Close gallery" at bounding box center [688, 6] width 14 height 13
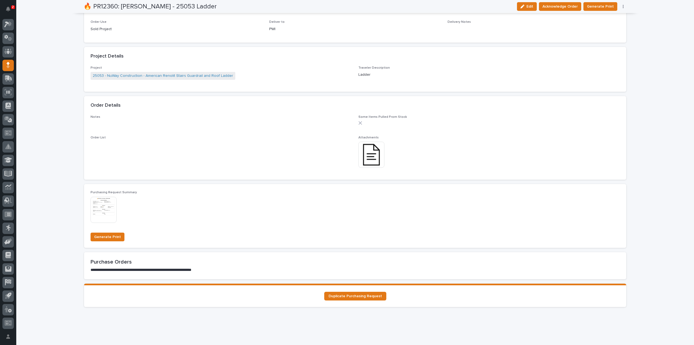
scroll to position [0, 0]
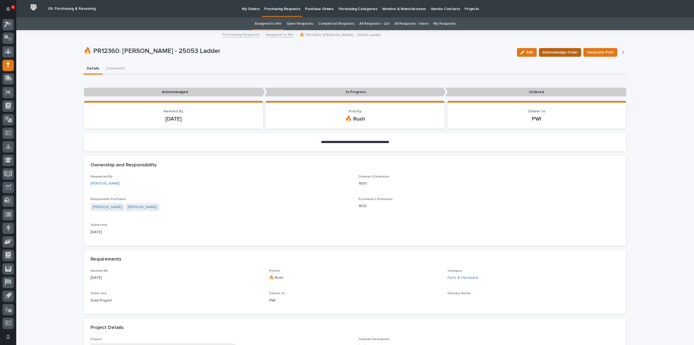
click at [564, 51] on span "Acknowledge Order" at bounding box center [560, 52] width 35 height 7
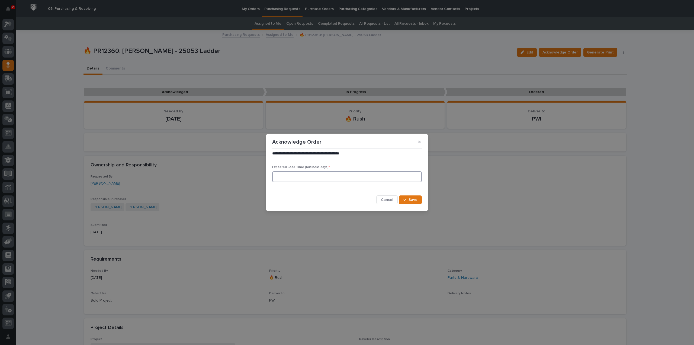
click at [312, 178] on input at bounding box center [347, 176] width 150 height 11
type input "0"
click at [408, 199] on div "button" at bounding box center [405, 200] width 5 height 4
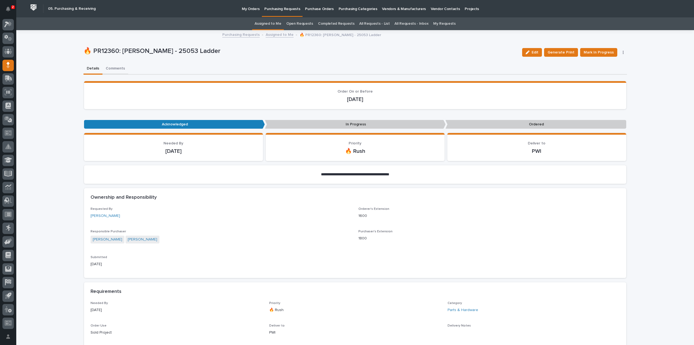
click at [115, 69] on button "Comments" at bounding box center [115, 68] width 26 height 11
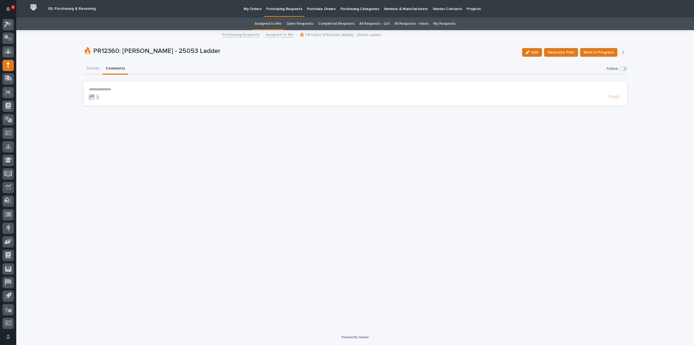
click at [124, 91] on p "**********" at bounding box center [355, 89] width 533 height 5
click at [103, 99] on span "[PERSON_NAME]" at bounding box center [106, 97] width 30 height 4
click at [118, 88] on p "**********" at bounding box center [355, 89] width 533 height 5
click at [612, 98] on span "Post" at bounding box center [614, 99] width 10 height 6
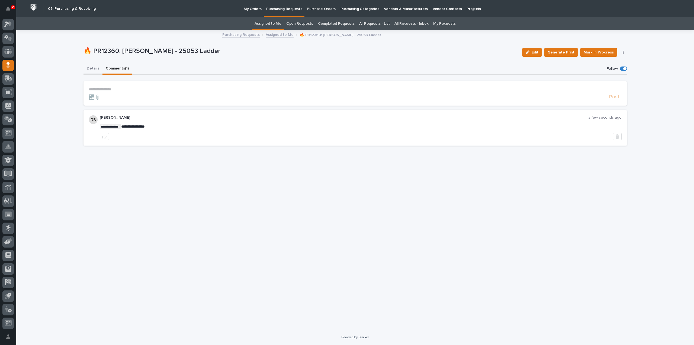
click at [91, 68] on button "Details" at bounding box center [93, 68] width 19 height 11
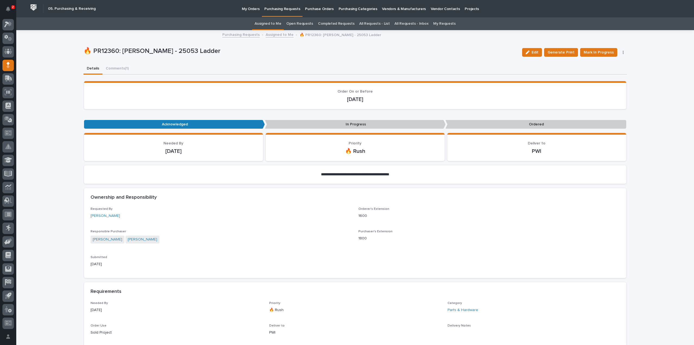
click at [280, 24] on link "Assigned to Me" at bounding box center [268, 23] width 27 height 13
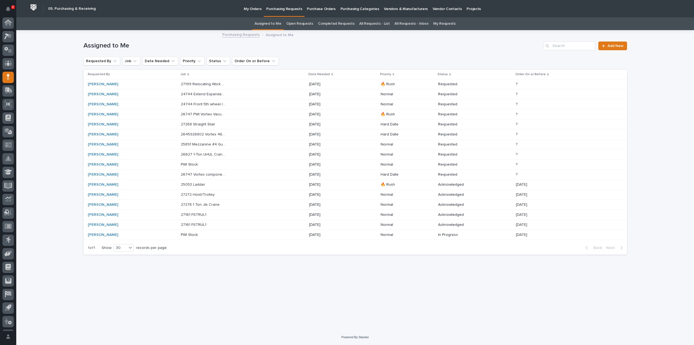
scroll to position [12, 0]
click at [185, 153] on p "26627 1-Ton UHUL Crane System w/ Radios" at bounding box center [204, 154] width 46 height 6
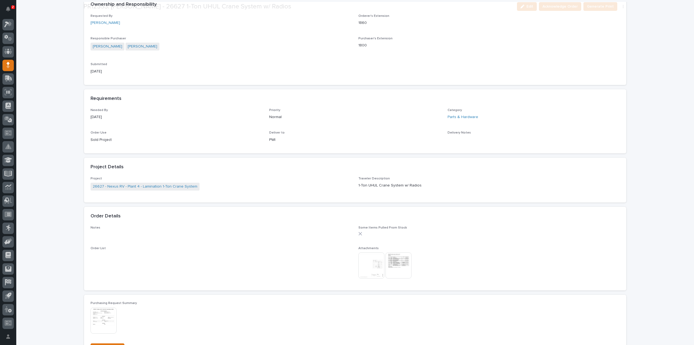
scroll to position [163, 0]
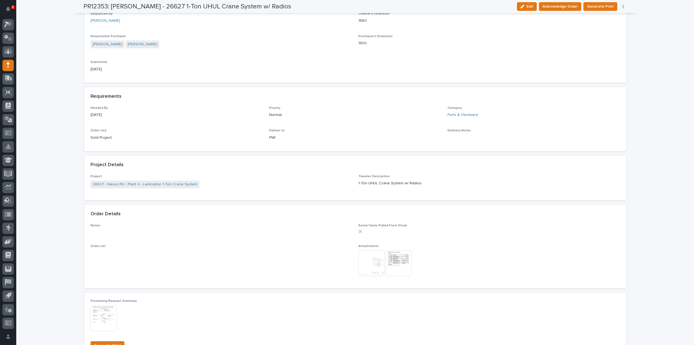
click at [377, 259] on img at bounding box center [371, 263] width 26 height 26
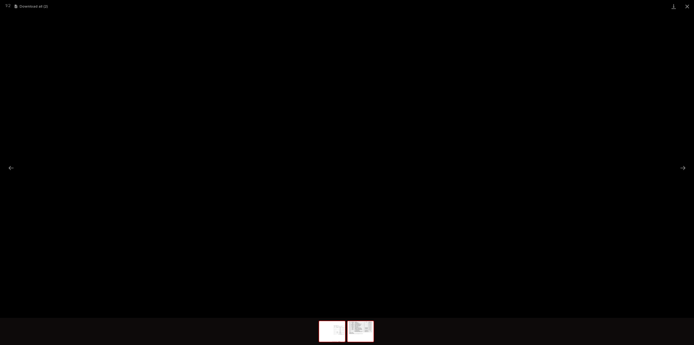
click at [364, 334] on img at bounding box center [361, 331] width 26 height 21
click at [686, 8] on button "Close gallery" at bounding box center [688, 6] width 14 height 13
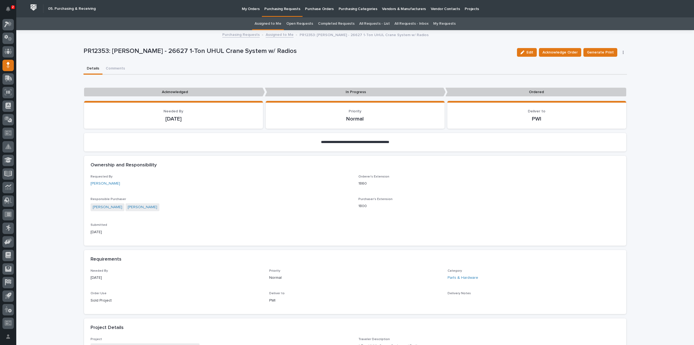
scroll to position [271, 0]
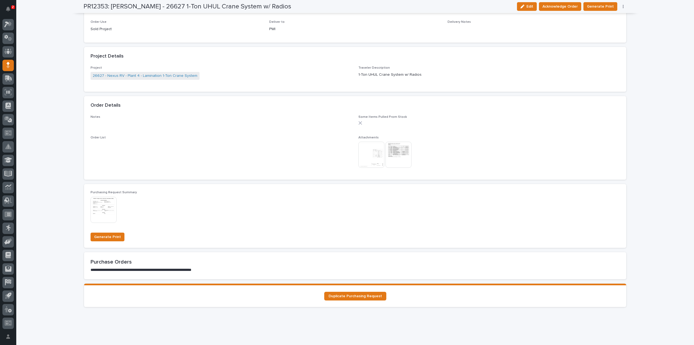
click at [377, 159] on img at bounding box center [371, 155] width 26 height 26
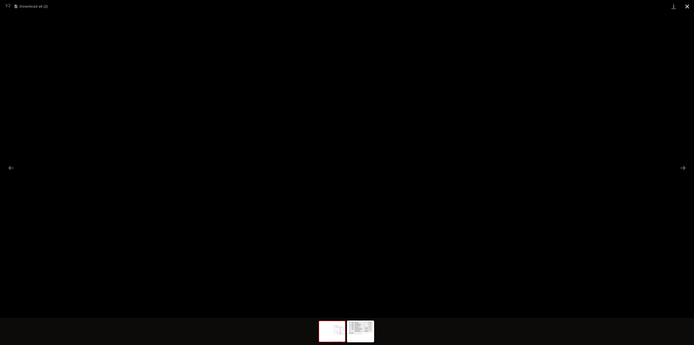
click at [687, 6] on button "Close gallery" at bounding box center [688, 6] width 14 height 13
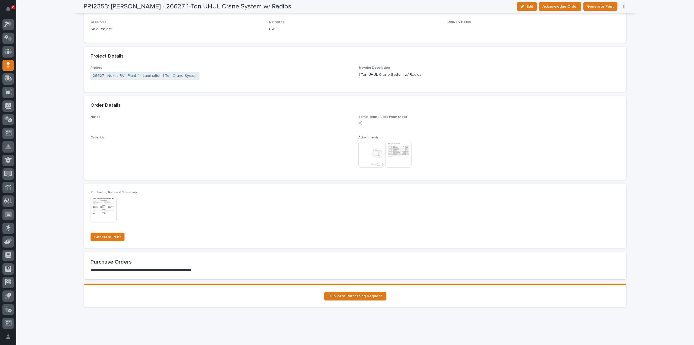
click at [394, 159] on img at bounding box center [399, 155] width 26 height 26
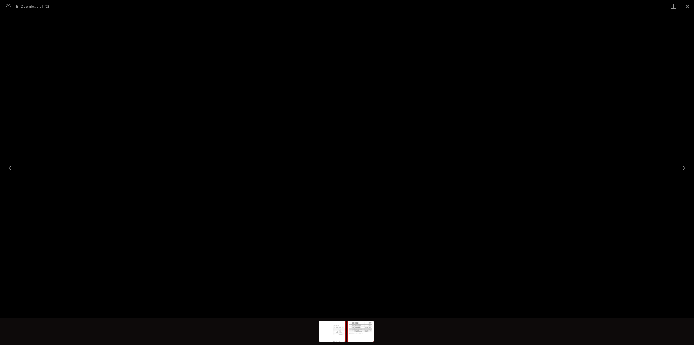
click at [331, 334] on img at bounding box center [332, 331] width 26 height 21
click at [688, 8] on button "Close gallery" at bounding box center [688, 6] width 14 height 13
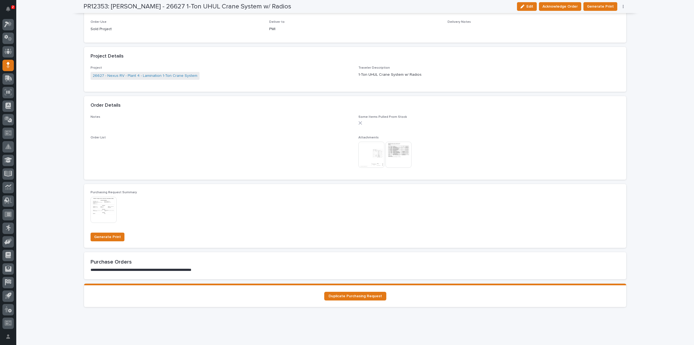
click at [377, 154] on img at bounding box center [371, 155] width 26 height 26
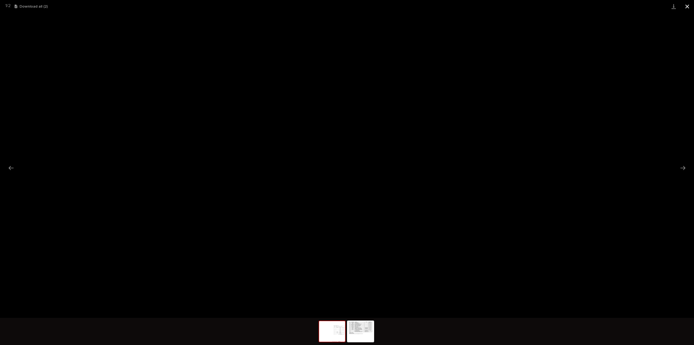
click at [686, 7] on button "Close gallery" at bounding box center [688, 6] width 14 height 13
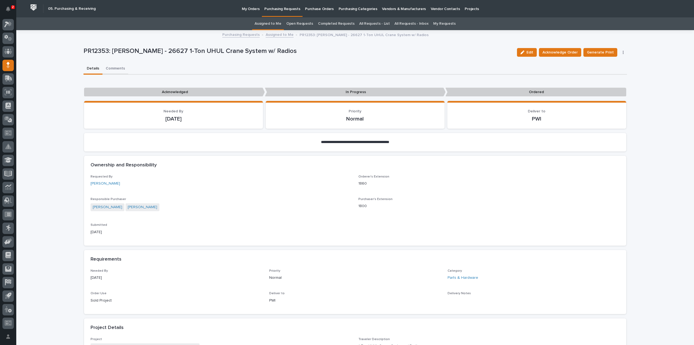
click at [113, 69] on button "Comments" at bounding box center [115, 68] width 26 height 11
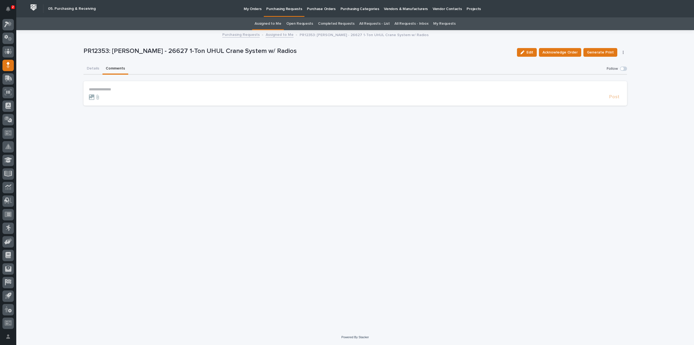
click at [131, 92] on form "**********" at bounding box center [355, 93] width 533 height 13
click at [129, 91] on p "**********" at bounding box center [355, 89] width 533 height 5
click at [108, 99] on span "[PERSON_NAME]" at bounding box center [106, 97] width 30 height 4
click at [118, 91] on p "**********" at bounding box center [355, 89] width 533 height 5
click at [214, 91] on span "**********" at bounding box center [162, 90] width 102 height 4
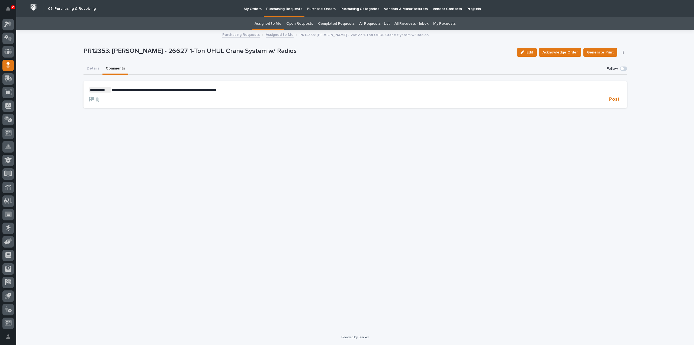
click at [189, 88] on span "**********" at bounding box center [163, 90] width 105 height 4
click at [258, 89] on p "**********" at bounding box center [355, 89] width 533 height 5
click at [254, 103] on span "[PERSON_NAME]" at bounding box center [258, 103] width 30 height 4
click at [268, 91] on p "**********" at bounding box center [355, 89] width 533 height 5
click at [615, 100] on span "Post" at bounding box center [614, 99] width 10 height 6
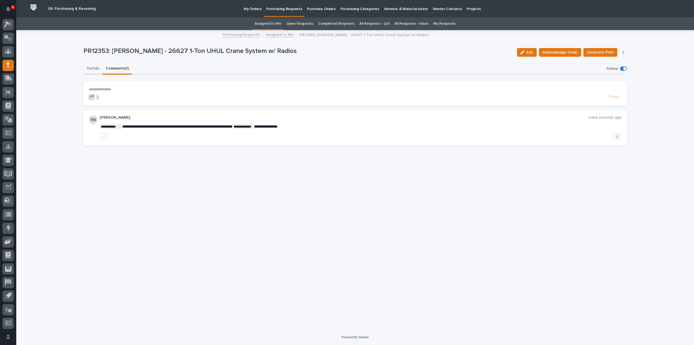
click at [97, 69] on button "Details" at bounding box center [93, 68] width 19 height 11
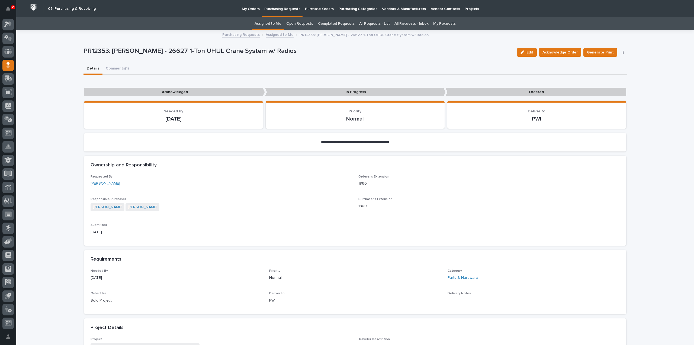
scroll to position [217, 0]
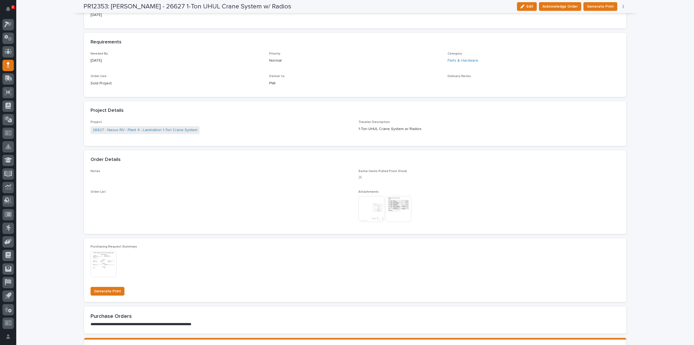
click at [399, 208] on img at bounding box center [399, 209] width 26 height 26
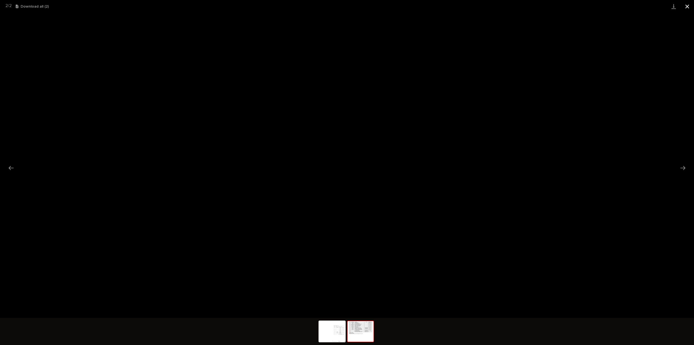
click at [687, 8] on button "Close gallery" at bounding box center [688, 6] width 14 height 13
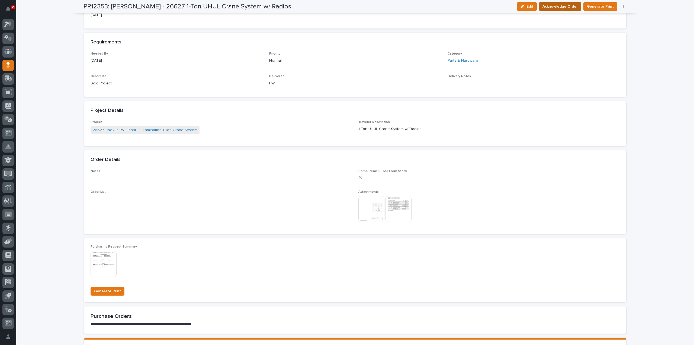
click at [556, 8] on span "Acknowledge Order" at bounding box center [560, 6] width 35 height 7
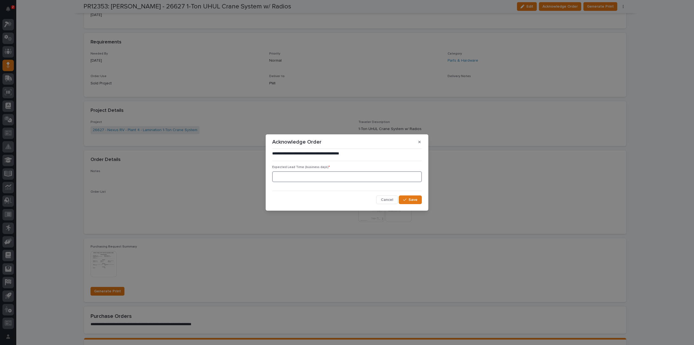
click at [285, 179] on input at bounding box center [347, 176] width 150 height 11
type input "0"
click at [409, 198] on span "Save" at bounding box center [413, 199] width 9 height 5
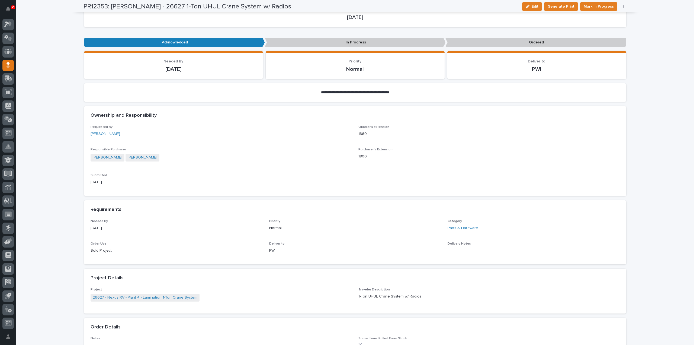
scroll to position [0, 0]
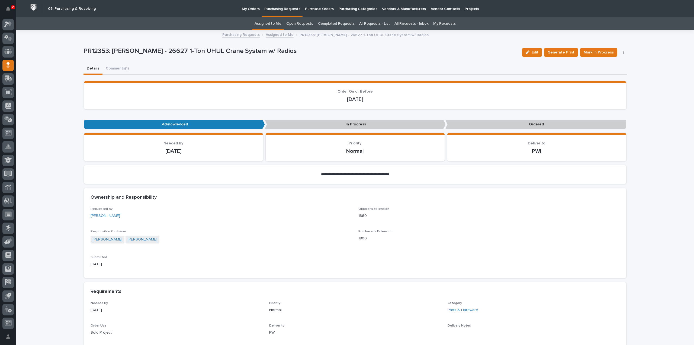
click at [271, 24] on link "Assigned to Me" at bounding box center [268, 23] width 27 height 13
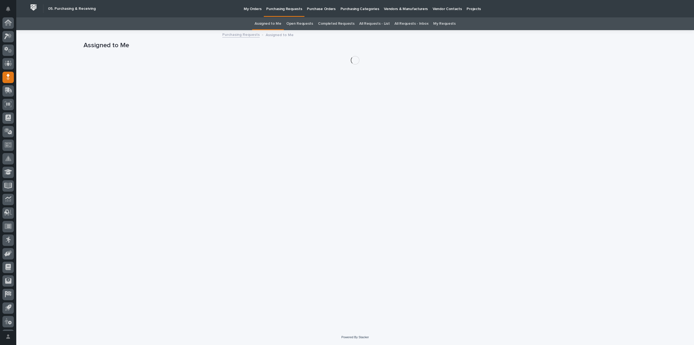
scroll to position [12, 0]
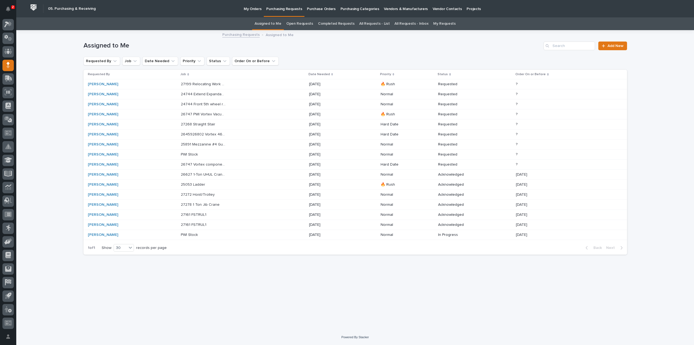
click at [219, 144] on p "25891 Mezzanine #4 Guardrail" at bounding box center [204, 144] width 46 height 6
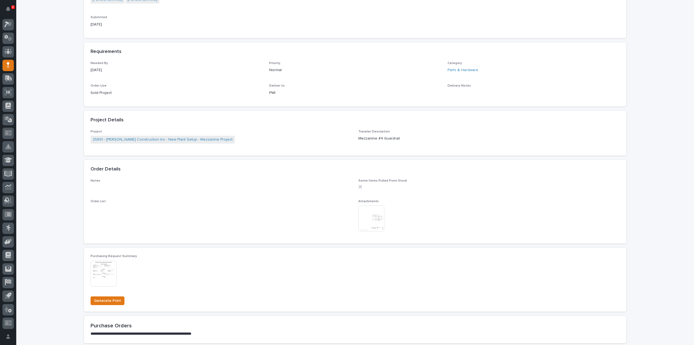
scroll to position [271, 0]
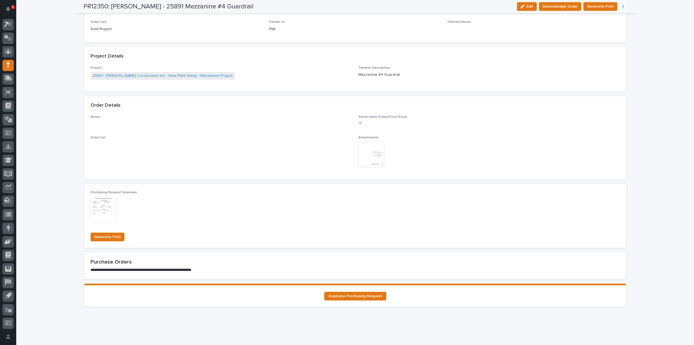
click at [375, 159] on img at bounding box center [371, 155] width 26 height 26
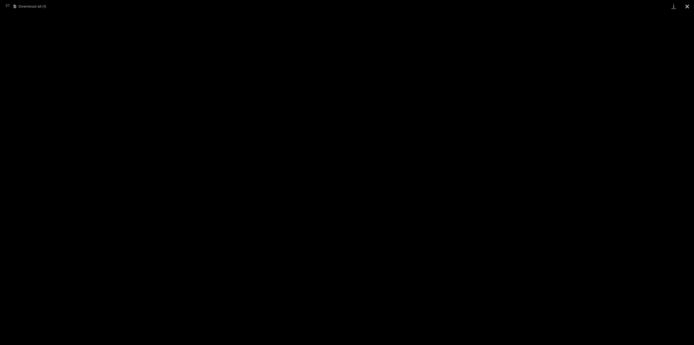
click at [687, 7] on button "Close gallery" at bounding box center [688, 6] width 14 height 13
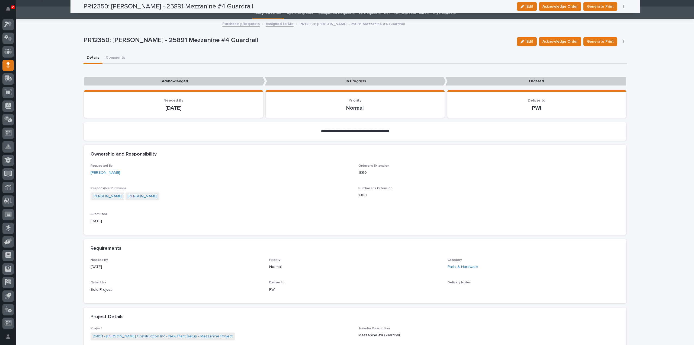
scroll to position [0, 0]
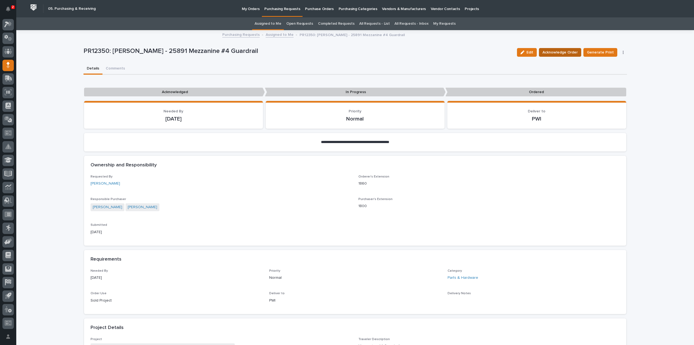
click at [568, 53] on span "Acknowledge Order" at bounding box center [560, 52] width 35 height 7
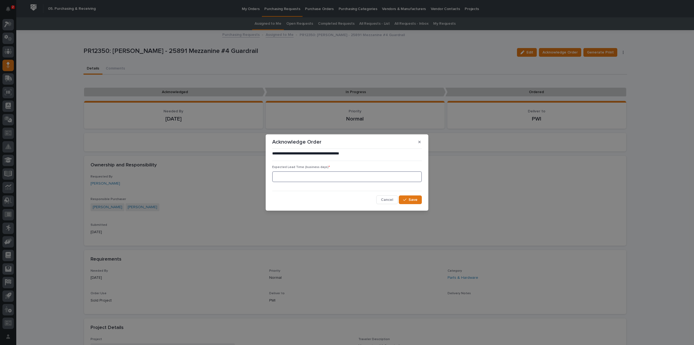
click at [312, 176] on input at bounding box center [347, 176] width 150 height 11
type input "0"
click at [406, 198] on icon "button" at bounding box center [404, 200] width 3 height 4
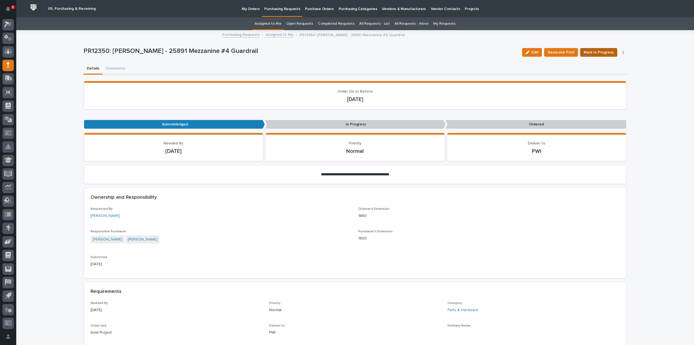
click at [601, 52] on span "Mark In Progress" at bounding box center [599, 52] width 30 height 7
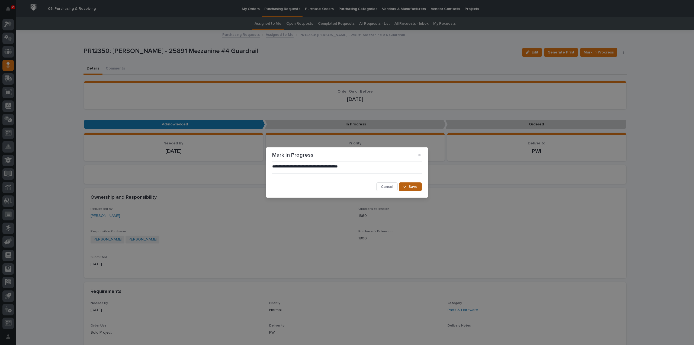
click at [415, 191] on button "Save" at bounding box center [410, 186] width 23 height 9
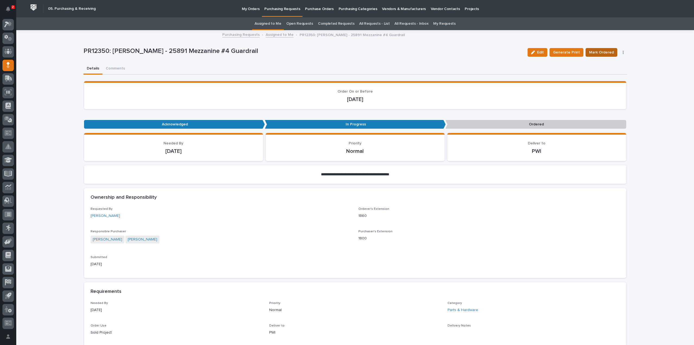
click at [591, 51] on span "Mark Ordered" at bounding box center [601, 52] width 25 height 7
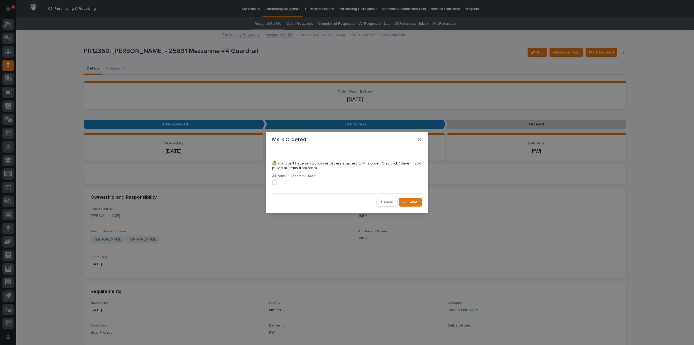
click at [273, 182] on span at bounding box center [274, 182] width 4 height 4
click at [406, 202] on icon "button" at bounding box center [404, 202] width 3 height 4
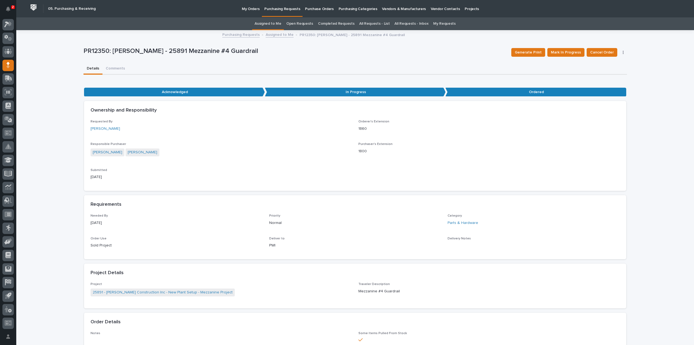
click at [264, 23] on link "Assigned to Me" at bounding box center [268, 23] width 27 height 13
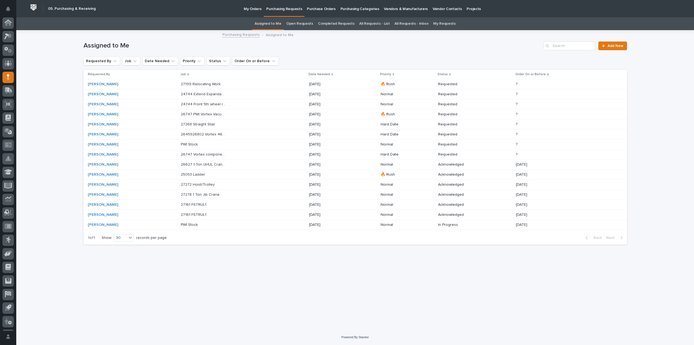
scroll to position [12, 0]
click at [332, 135] on p "[DATE]" at bounding box center [331, 134] width 45 height 5
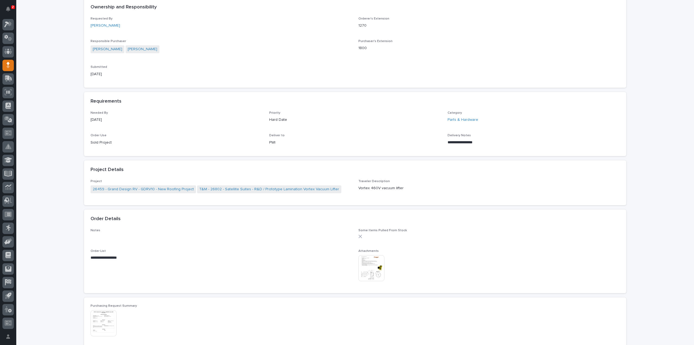
scroll to position [217, 0]
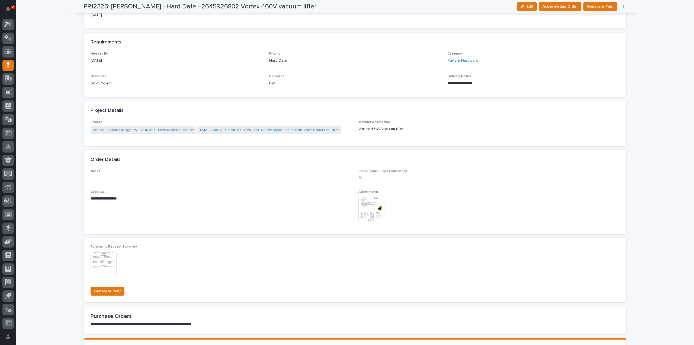
click at [377, 217] on img at bounding box center [371, 209] width 26 height 26
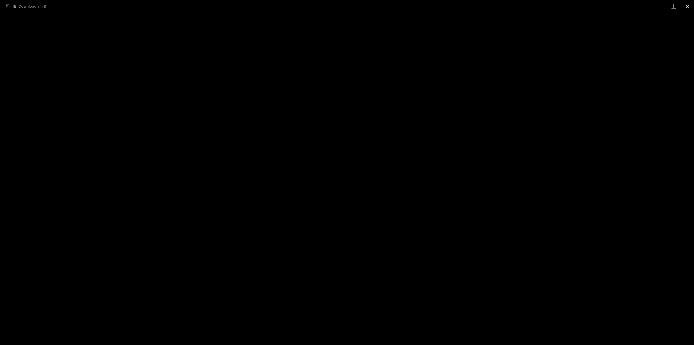
click at [685, 7] on button "Close gallery" at bounding box center [688, 6] width 14 height 13
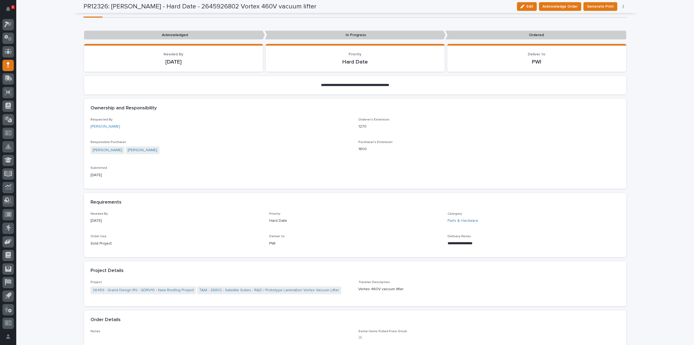
scroll to position [0, 0]
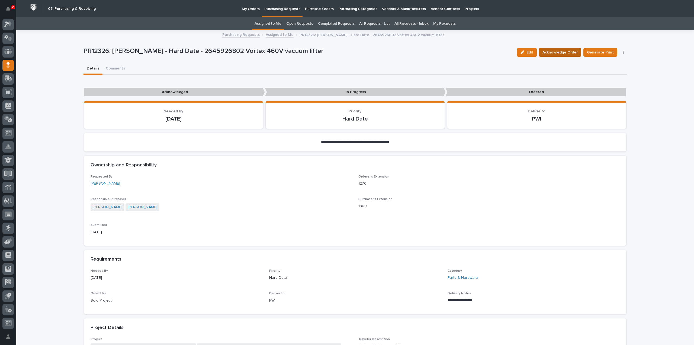
click at [554, 53] on span "Acknowledge Order" at bounding box center [560, 52] width 35 height 7
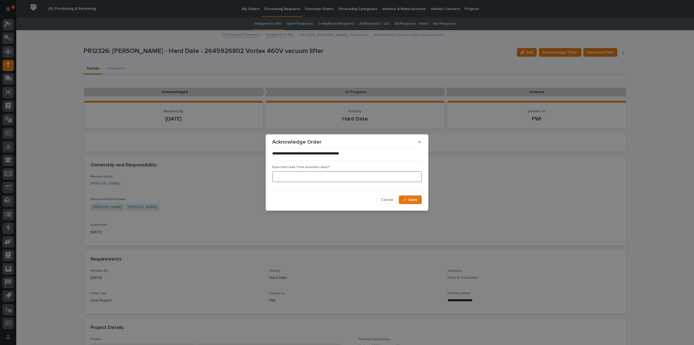
click at [273, 178] on input at bounding box center [347, 176] width 150 height 11
type input "0"
click at [408, 195] on div "**********" at bounding box center [347, 177] width 150 height 53
click at [407, 198] on div "button" at bounding box center [405, 200] width 5 height 4
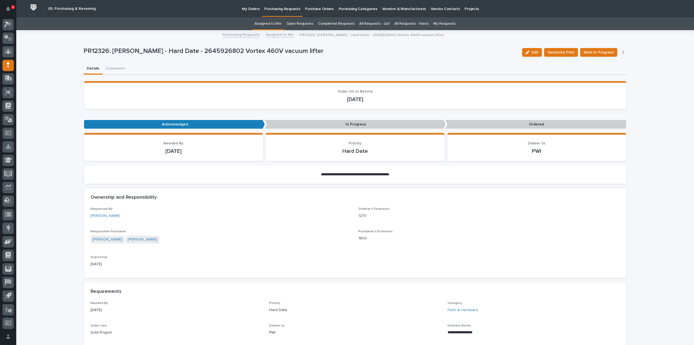
click at [278, 22] on link "Assigned to Me" at bounding box center [268, 23] width 27 height 13
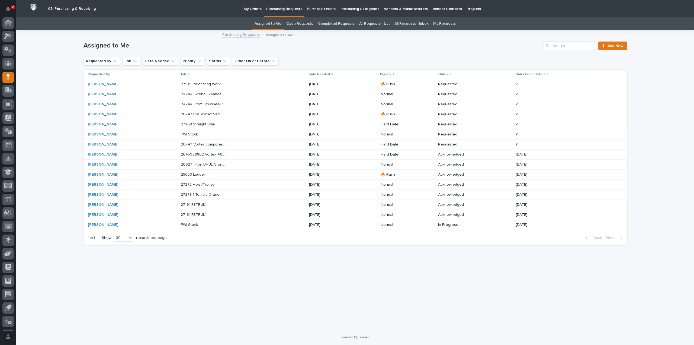
scroll to position [12, 0]
click at [198, 123] on p "27268 Straight Stair" at bounding box center [199, 124] width 36 height 6
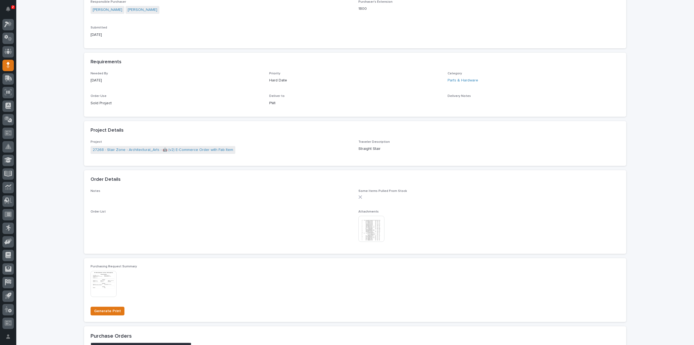
scroll to position [217, 0]
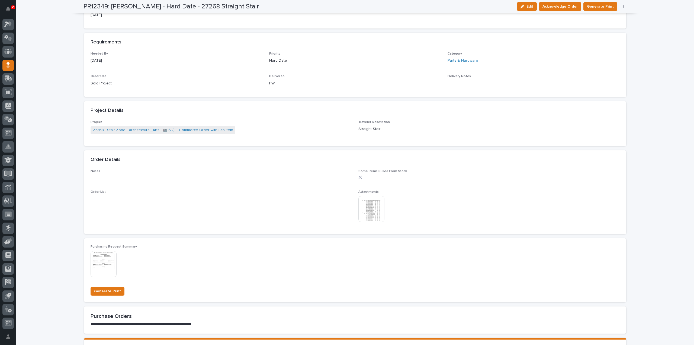
click at [372, 208] on img at bounding box center [371, 209] width 26 height 26
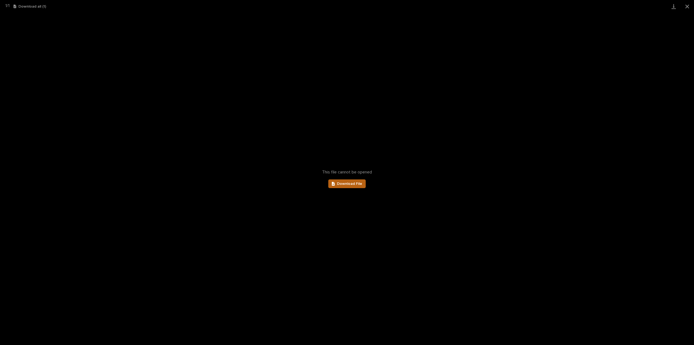
click at [350, 181] on link "Download File" at bounding box center [346, 183] width 37 height 9
click at [687, 5] on button "Close gallery" at bounding box center [688, 6] width 14 height 13
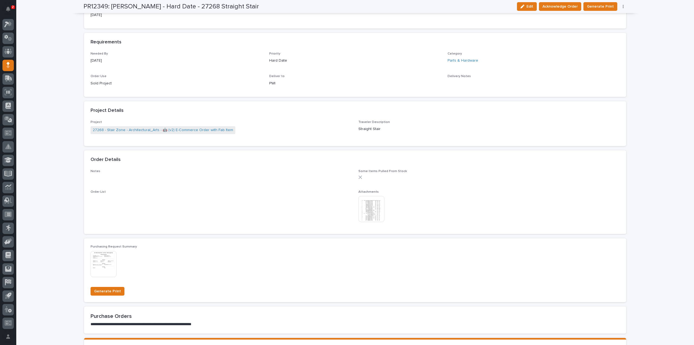
scroll to position [0, 0]
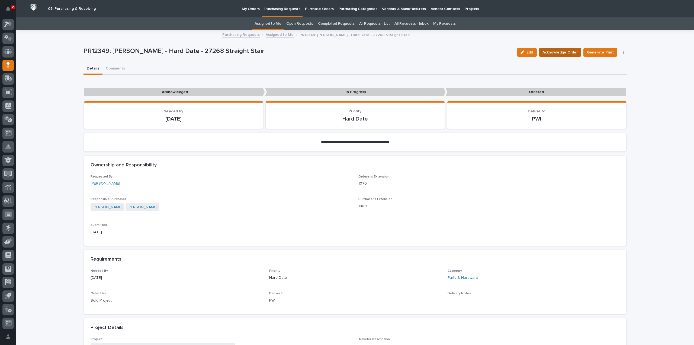
click at [543, 53] on button "Acknowledge Order" at bounding box center [560, 52] width 42 height 9
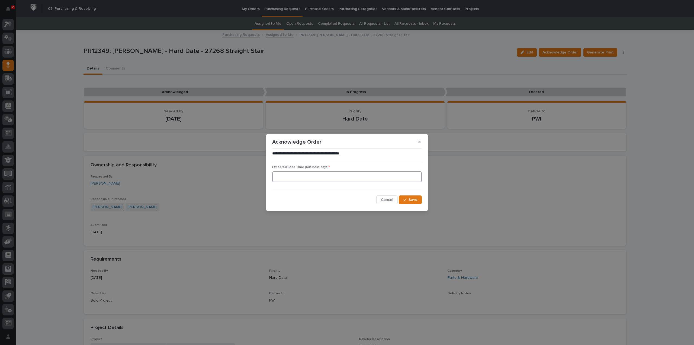
click at [288, 174] on input at bounding box center [347, 176] width 150 height 11
type input "0"
click at [404, 200] on icon "button" at bounding box center [404, 200] width 3 height 4
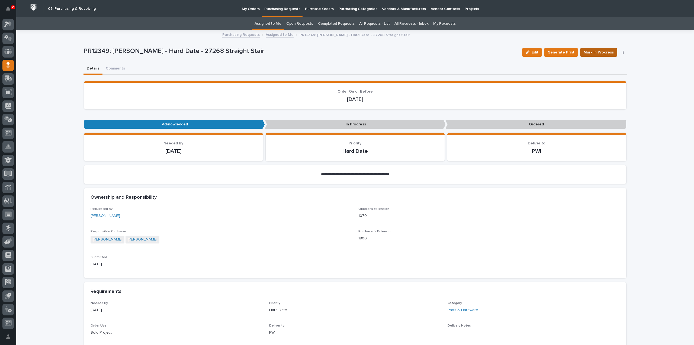
click at [605, 53] on span "Mark In Progress" at bounding box center [599, 52] width 30 height 7
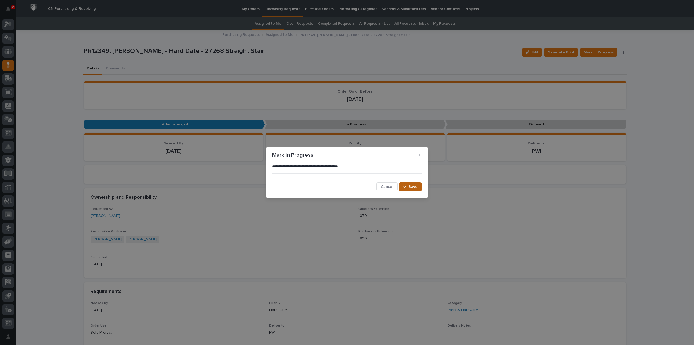
click at [412, 187] on span "Save" at bounding box center [413, 186] width 9 height 5
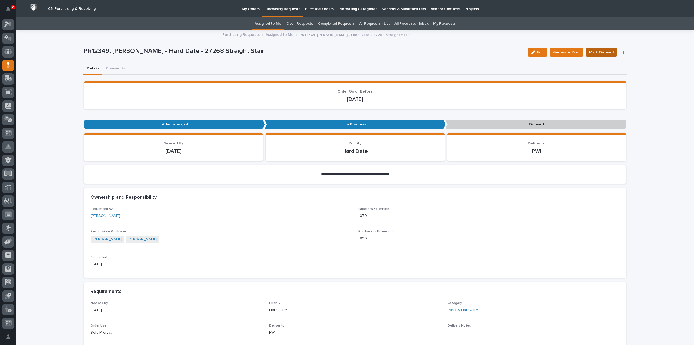
click at [607, 52] on span "Mark Ordered" at bounding box center [601, 52] width 25 height 7
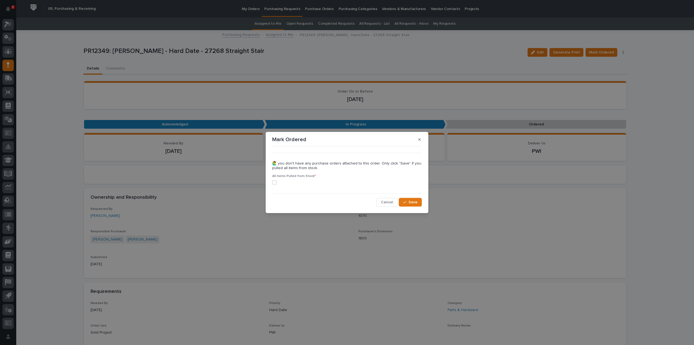
click at [274, 182] on span at bounding box center [274, 182] width 4 height 4
click at [414, 205] on button "Save" at bounding box center [410, 202] width 23 height 9
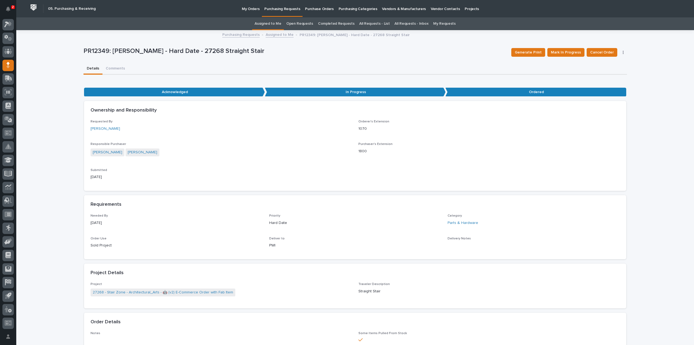
click at [269, 27] on link "Assigned to Me" at bounding box center [268, 23] width 27 height 13
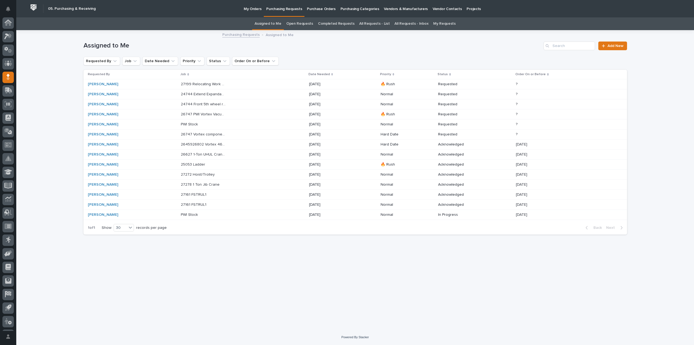
scroll to position [12, 0]
click at [215, 115] on p "26747 PWI Vortex Vacuum Lifter" at bounding box center [204, 114] width 46 height 6
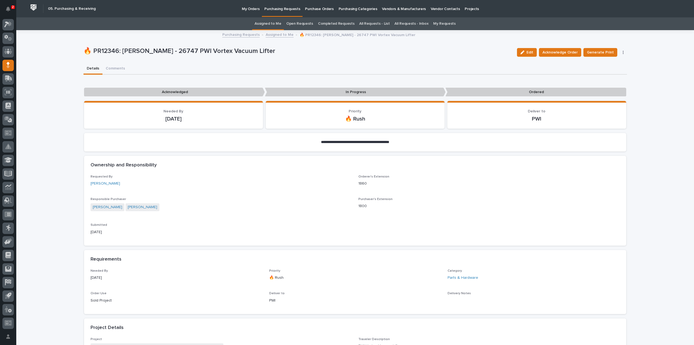
scroll to position [108, 0]
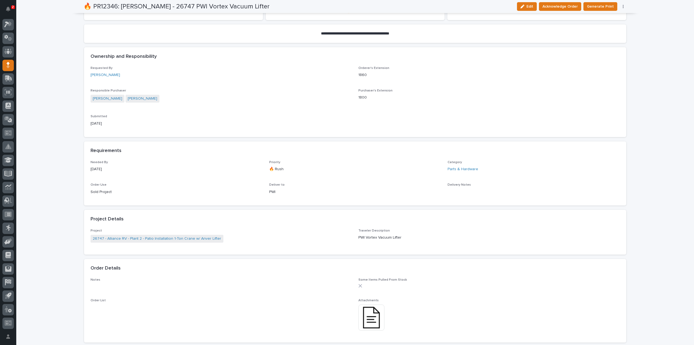
click at [364, 311] on img at bounding box center [371, 317] width 26 height 26
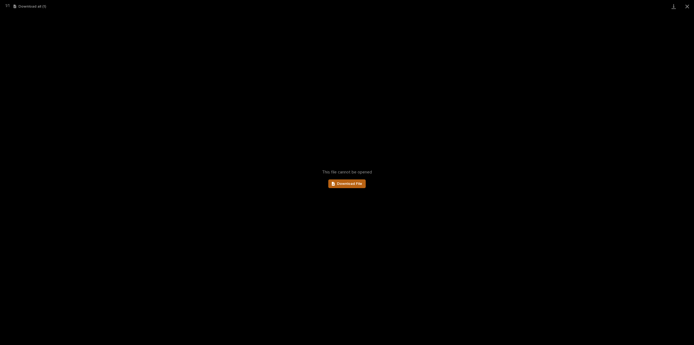
click at [357, 186] on link "Download File" at bounding box center [346, 183] width 37 height 9
click at [685, 7] on button "Close gallery" at bounding box center [688, 6] width 14 height 13
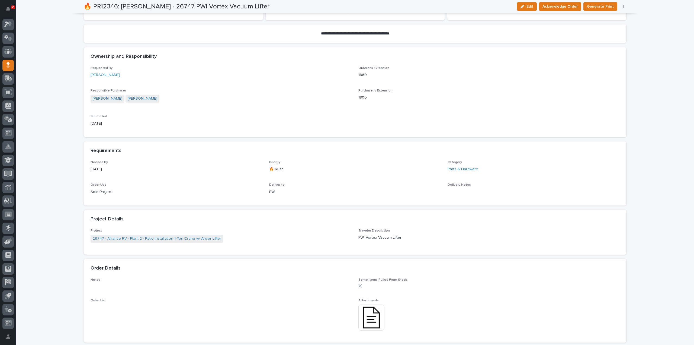
click at [364, 317] on img at bounding box center [371, 317] width 26 height 26
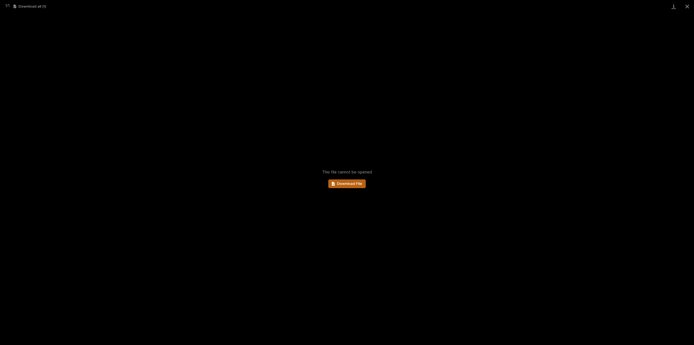
click at [341, 188] on link "Download File" at bounding box center [346, 183] width 37 height 9
click at [688, 5] on button "Close gallery" at bounding box center [688, 6] width 14 height 13
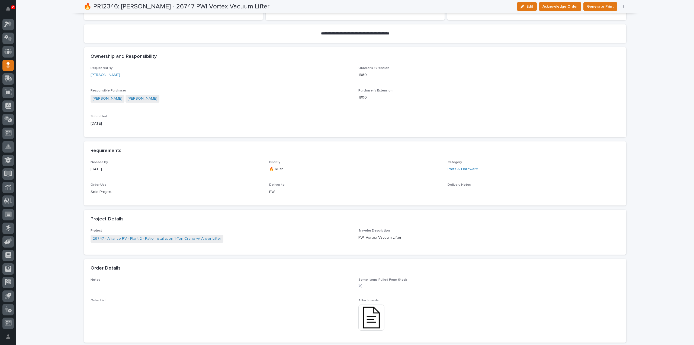
click at [363, 318] on img at bounding box center [371, 317] width 26 height 26
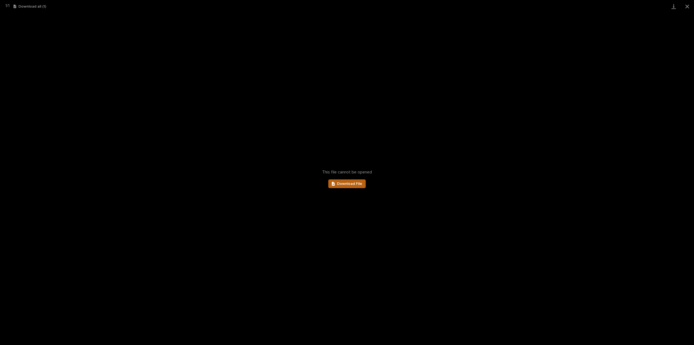
click at [358, 186] on link "Download File" at bounding box center [346, 183] width 37 height 9
click at [685, 9] on button "Close gallery" at bounding box center [688, 6] width 14 height 13
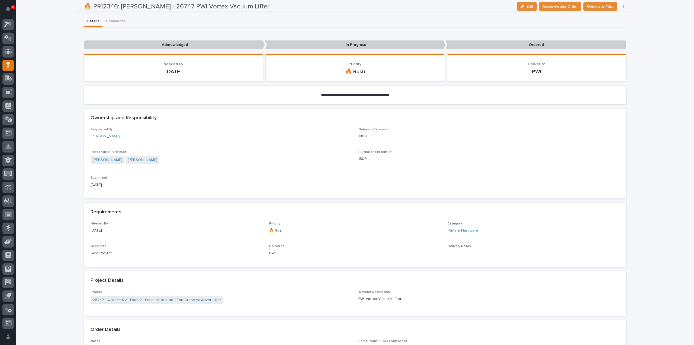
scroll to position [0, 0]
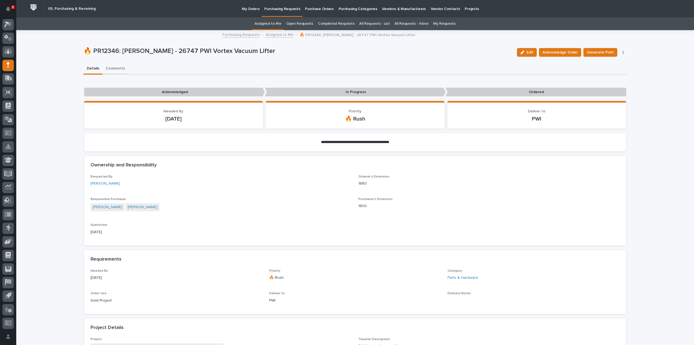
click at [112, 69] on button "Comments" at bounding box center [115, 68] width 26 height 11
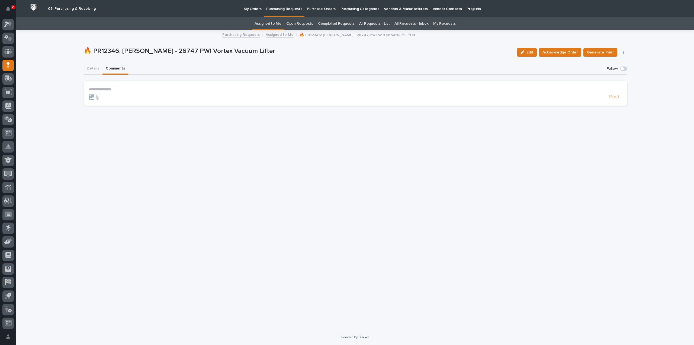
click at [123, 90] on p "**********" at bounding box center [355, 89] width 533 height 5
click at [108, 98] on span "[PERSON_NAME]" at bounding box center [106, 97] width 30 height 4
click at [119, 93] on form "**********" at bounding box center [355, 95] width 533 height 16
click at [118, 88] on p "**********" at bounding box center [355, 89] width 533 height 5
click at [614, 100] on span "Post" at bounding box center [614, 99] width 10 height 6
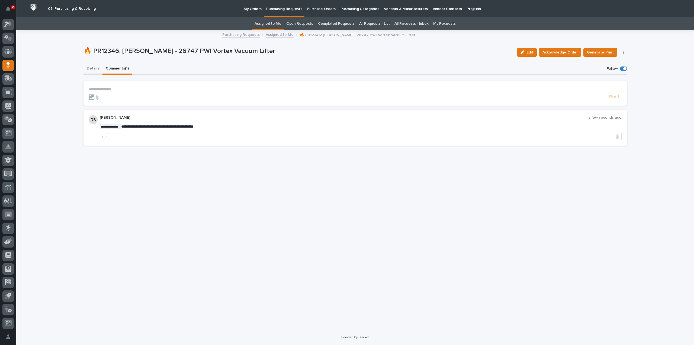
click at [95, 68] on button "Details" at bounding box center [93, 68] width 19 height 11
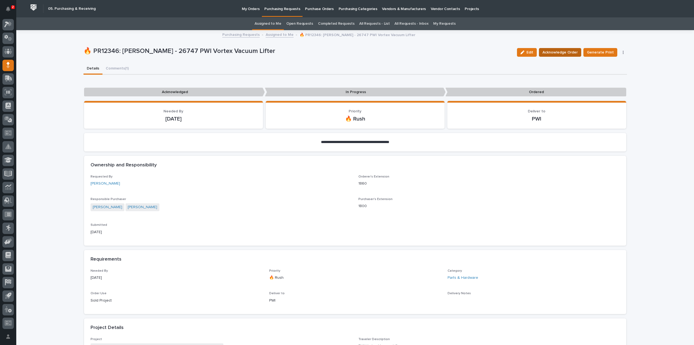
click at [567, 54] on span "Acknowledge Order" at bounding box center [560, 52] width 35 height 7
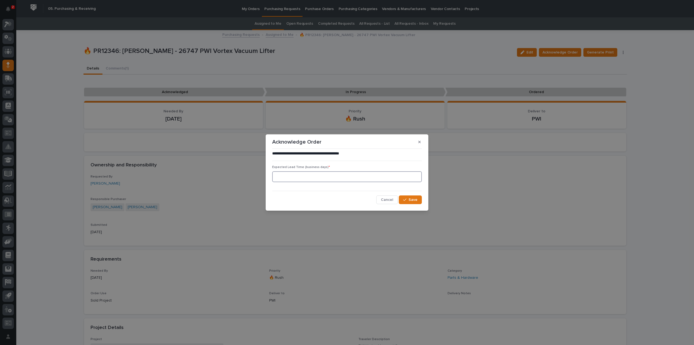
click at [307, 179] on input at bounding box center [347, 176] width 150 height 11
type input "0"
click at [407, 202] on button "Save" at bounding box center [410, 199] width 23 height 9
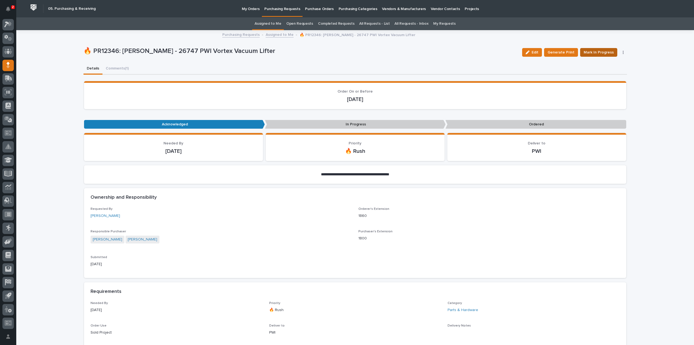
click at [600, 53] on span "Mark In Progress" at bounding box center [599, 52] width 30 height 7
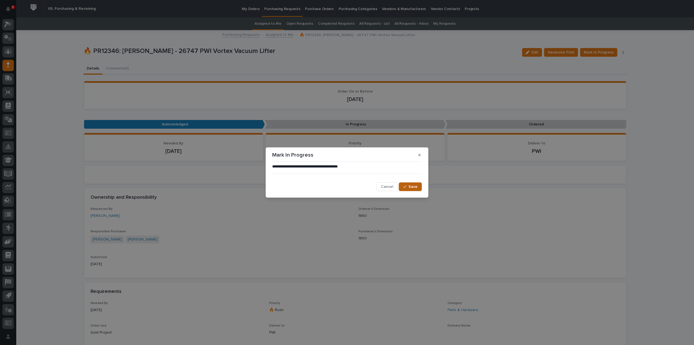
click at [416, 188] on span "Save" at bounding box center [413, 186] width 9 height 5
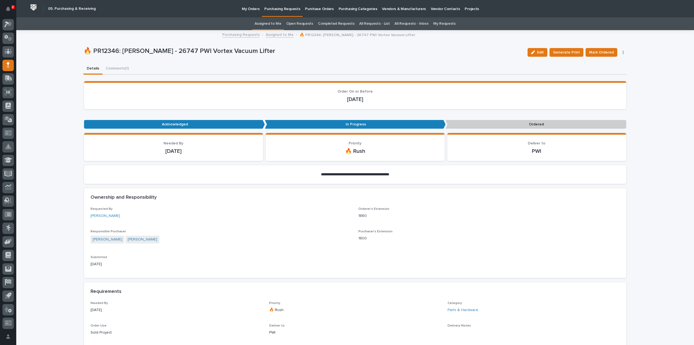
click at [277, 24] on link "Assigned to Me" at bounding box center [268, 23] width 27 height 13
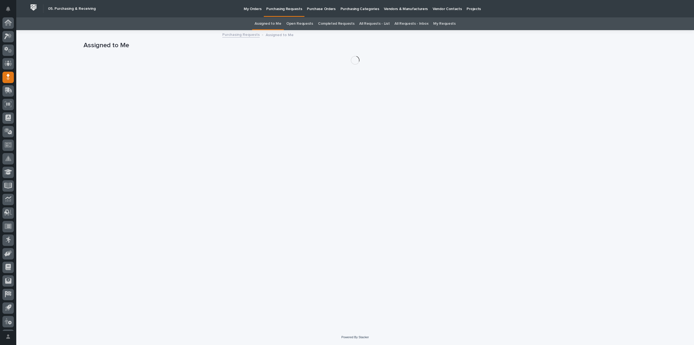
scroll to position [12, 0]
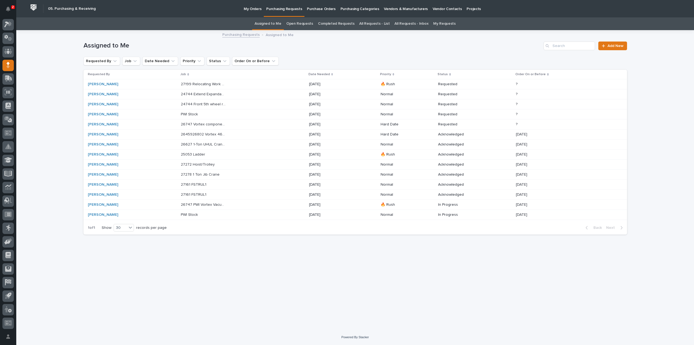
click at [206, 105] on p "24744 Front 5th wheel rotation device - Parts & HW" at bounding box center [204, 104] width 46 height 6
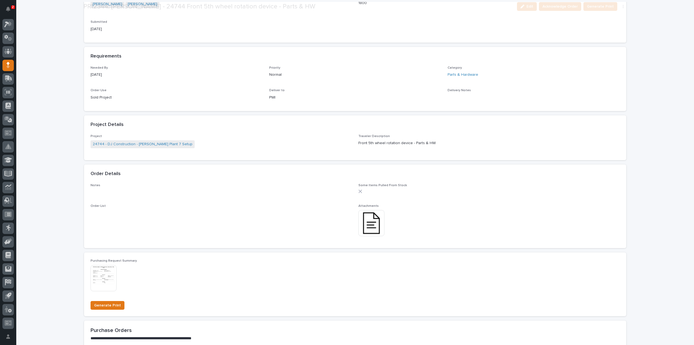
scroll to position [217, 0]
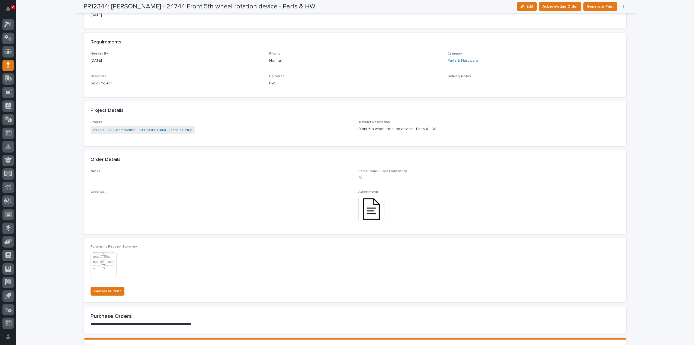
click at [369, 213] on img at bounding box center [371, 209] width 26 height 26
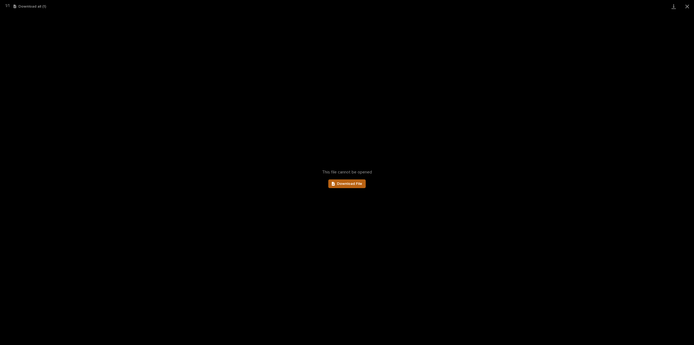
click at [357, 185] on span "Download File" at bounding box center [349, 184] width 25 height 4
click at [687, 8] on button "Close gallery" at bounding box center [688, 6] width 14 height 13
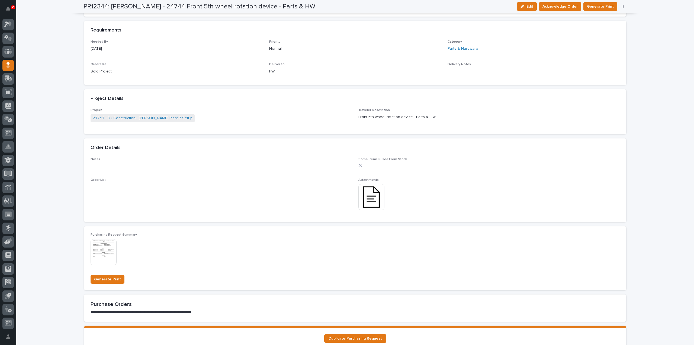
scroll to position [280, 0]
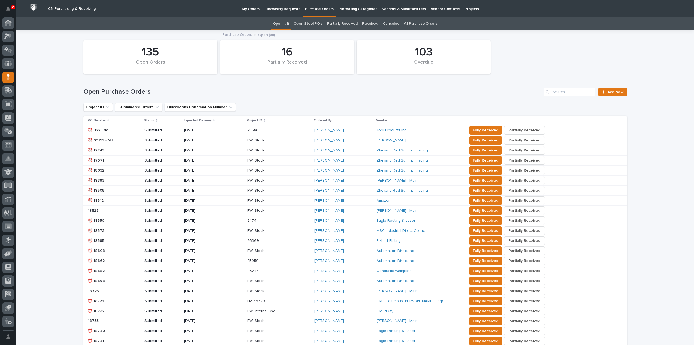
scroll to position [12, 0]
click at [408, 25] on link "All Purchase Orders" at bounding box center [420, 23] width 33 height 13
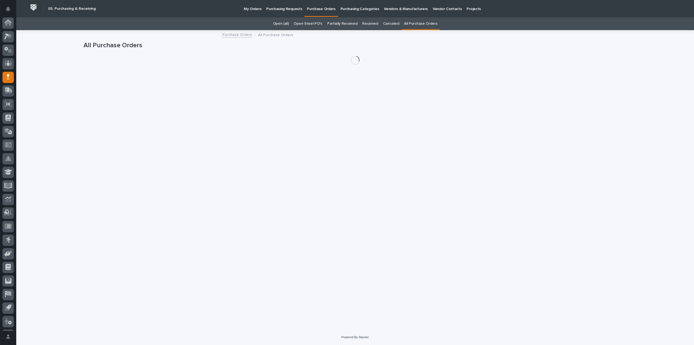
scroll to position [12, 0]
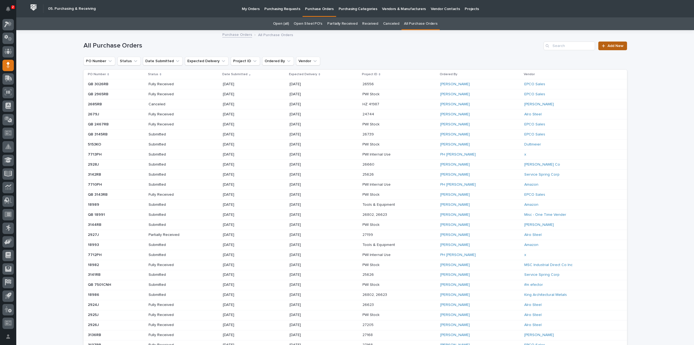
click at [618, 47] on span "Add New" at bounding box center [616, 46] width 16 height 4
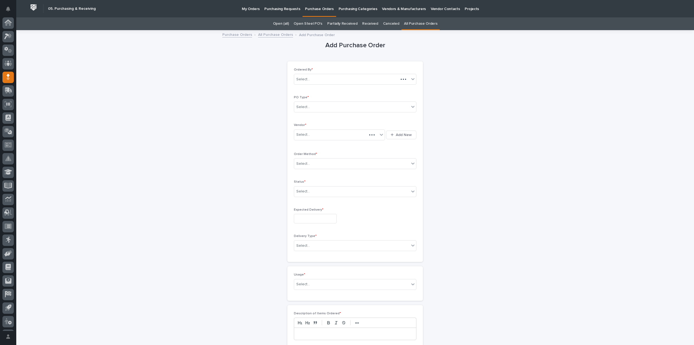
scroll to position [12, 0]
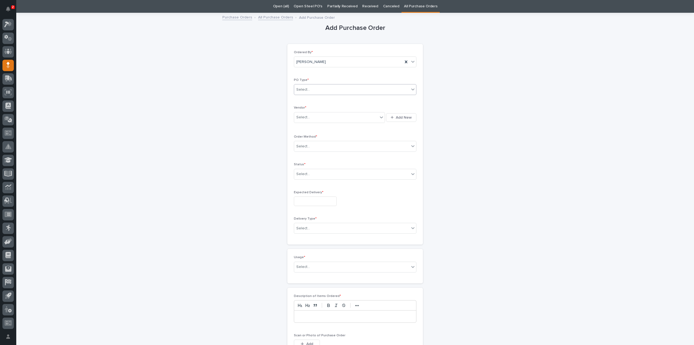
click at [304, 91] on div "Select..." at bounding box center [303, 90] width 14 height 6
click at [297, 109] on div "Paper" at bounding box center [353, 108] width 122 height 9
click at [297, 122] on div "Select..." at bounding box center [339, 117] width 91 height 11
type input "****"
click at [301, 145] on div "Service Spring Corp" at bounding box center [337, 145] width 91 height 9
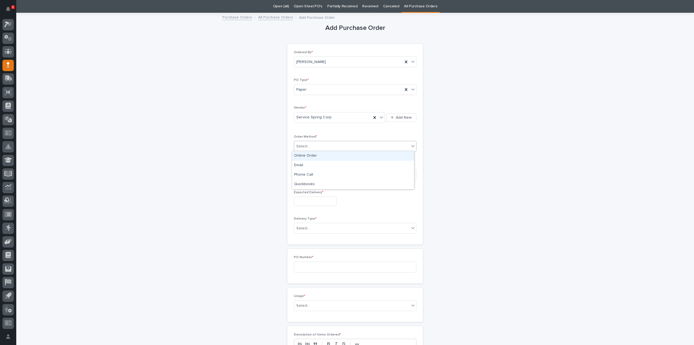
click at [302, 145] on div "Select..." at bounding box center [303, 146] width 14 height 6
click at [301, 155] on div "Online Order" at bounding box center [353, 155] width 122 height 9
click at [302, 173] on div "Select..." at bounding box center [303, 174] width 14 height 6
click at [313, 193] on div "Submitted" at bounding box center [353, 192] width 122 height 9
click at [304, 201] on input "text" at bounding box center [315, 200] width 43 height 9
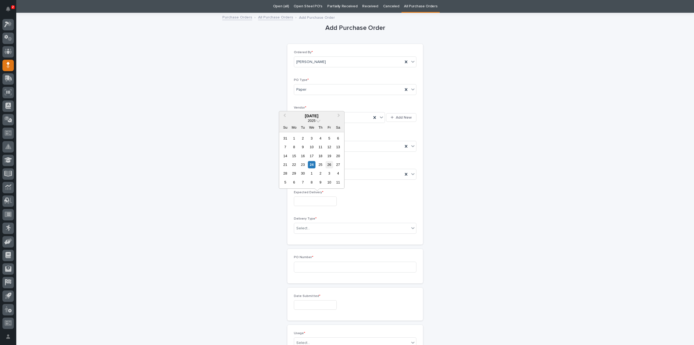
click at [329, 165] on div "26" at bounding box center [329, 164] width 7 height 7
type input "**********"
click at [299, 229] on div "Select..." at bounding box center [303, 228] width 14 height 6
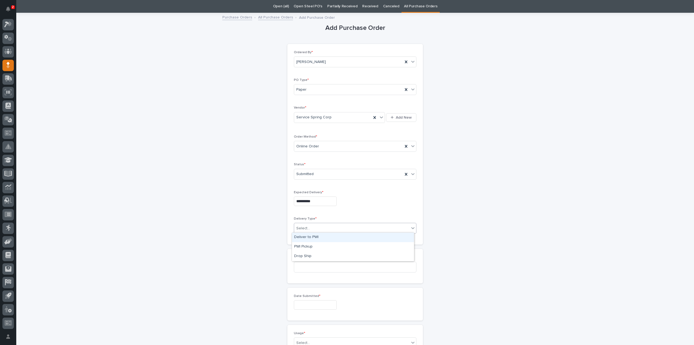
click at [301, 238] on div "Deliver to PWI" at bounding box center [353, 236] width 122 height 9
click at [304, 267] on input at bounding box center [355, 266] width 123 height 11
type input "3146RB"
click at [303, 306] on input "text" at bounding box center [315, 304] width 43 height 9
click at [312, 265] on div "24" at bounding box center [311, 267] width 7 height 7
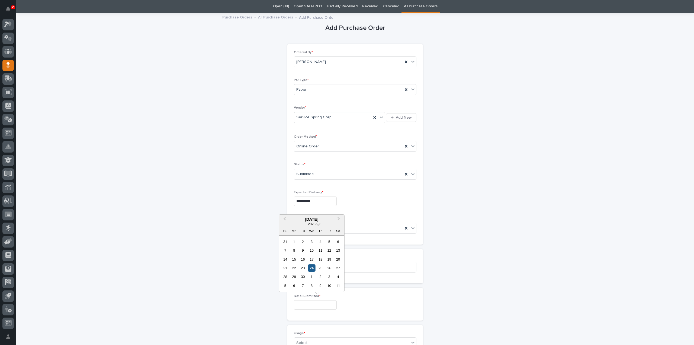
type input "**********"
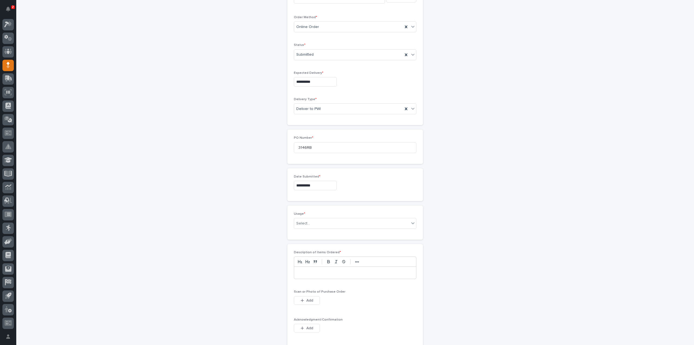
scroll to position [180, 0]
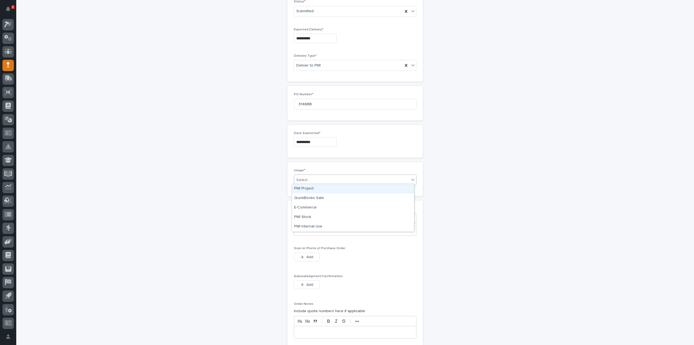
click at [304, 177] on div "Select..." at bounding box center [303, 180] width 14 height 6
click at [307, 188] on div "PWI Project" at bounding box center [353, 188] width 122 height 9
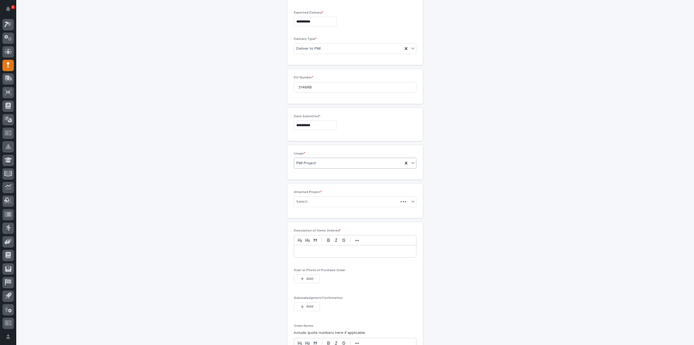
scroll to position [199, 0]
click at [387, 198] on div "Select..." at bounding box center [351, 199] width 115 height 9
type input "*****"
click at [319, 210] on div "25626 - Marcal Paper - Mezzanine" at bounding box center [353, 207] width 122 height 9
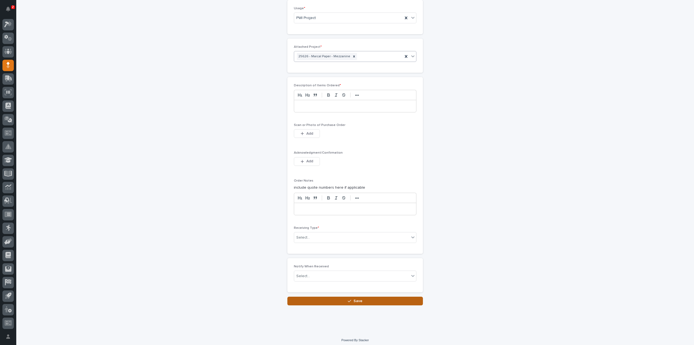
click at [338, 300] on button "Save" at bounding box center [355, 300] width 136 height 9
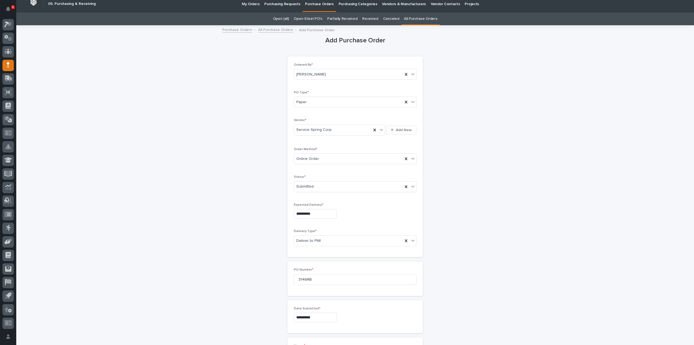
scroll to position [0, 0]
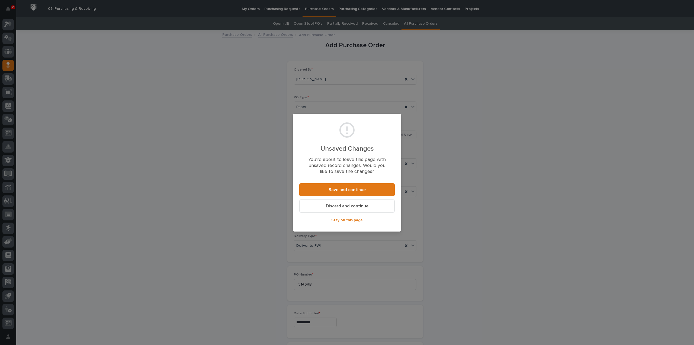
click at [351, 207] on span "Discard and continue" at bounding box center [347, 206] width 43 height 6
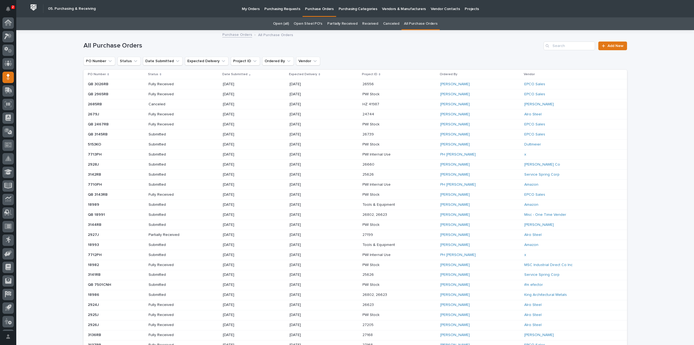
scroll to position [12, 0]
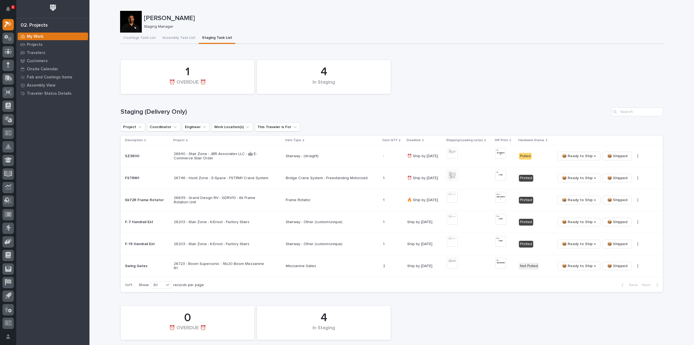
scroll to position [108, 0]
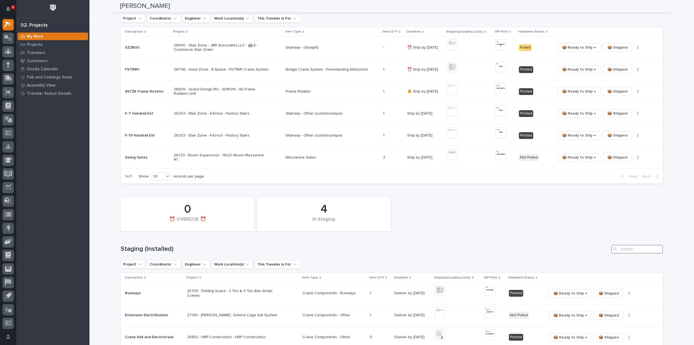
click at [635, 249] on input "Search" at bounding box center [637, 249] width 52 height 9
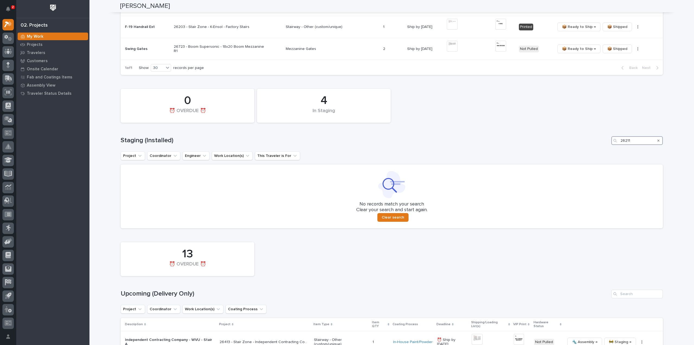
scroll to position [271, 0]
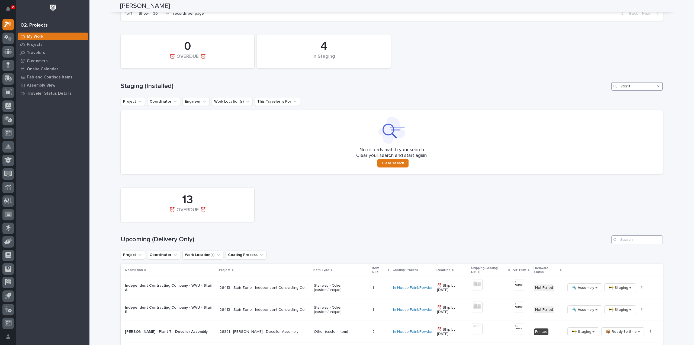
type input "26211"
click at [635, 242] on input "Search" at bounding box center [637, 239] width 52 height 9
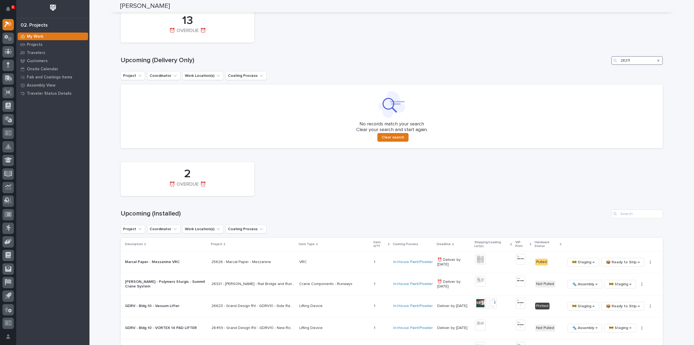
scroll to position [451, 0]
type input "26211"
click at [627, 211] on input "Search" at bounding box center [637, 213] width 52 height 9
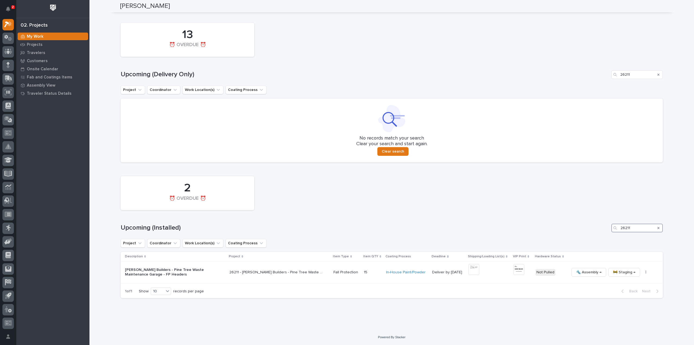
scroll to position [436, 0]
click at [473, 272] on img at bounding box center [474, 269] width 11 height 11
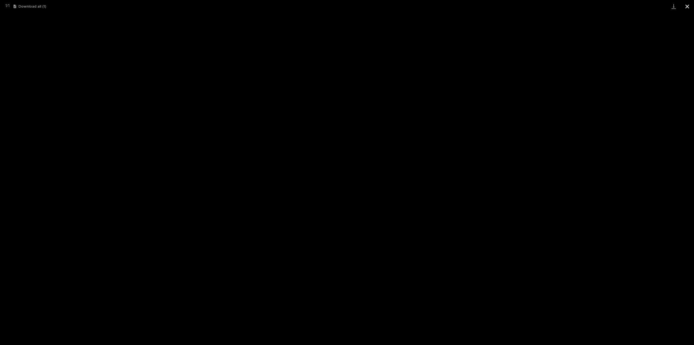
click at [685, 8] on button "Close gallery" at bounding box center [688, 6] width 14 height 13
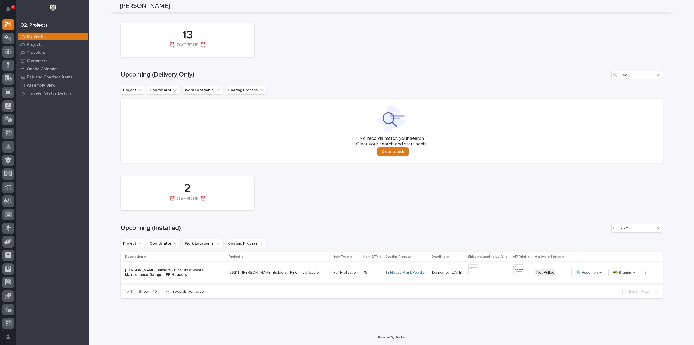
click at [516, 271] on img at bounding box center [519, 269] width 11 height 11
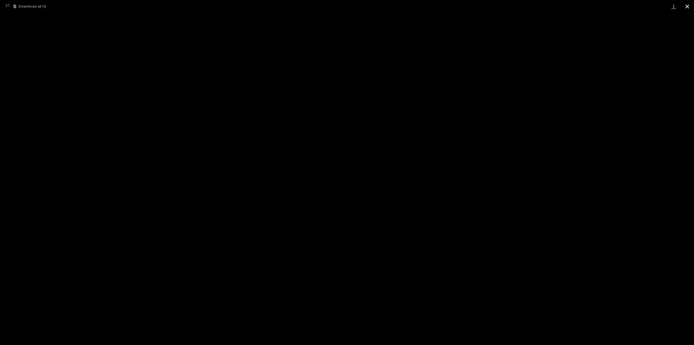
click at [685, 8] on button "Close gallery" at bounding box center [688, 6] width 14 height 13
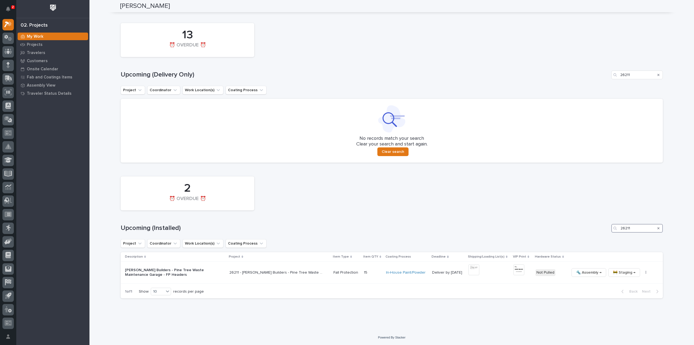
drag, startPoint x: 642, startPoint y: 231, endPoint x: 611, endPoint y: 235, distance: 31.1
click at [611, 235] on div "2 ⏰ OVERDUE ⏰ Upcoming (Installed) 26211 Project Coordinator Work Location(s) C…" at bounding box center [392, 236] width 542 height 125
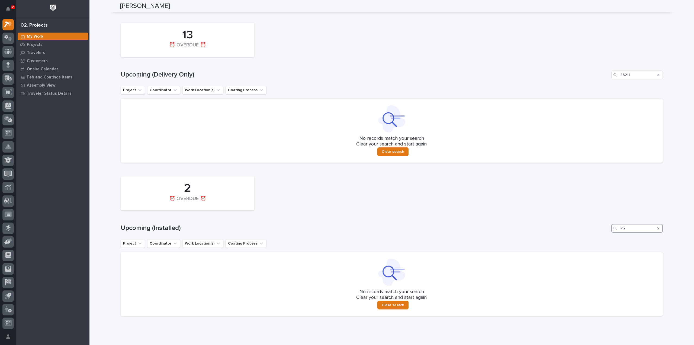
type input "2"
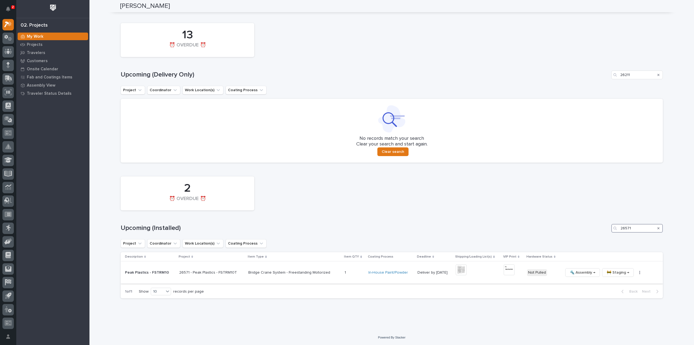
type input "26571"
click at [457, 270] on img at bounding box center [461, 269] width 11 height 11
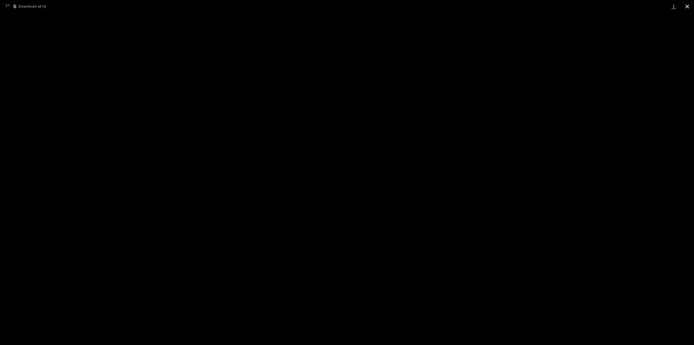
click at [689, 7] on button "Close gallery" at bounding box center [688, 6] width 14 height 13
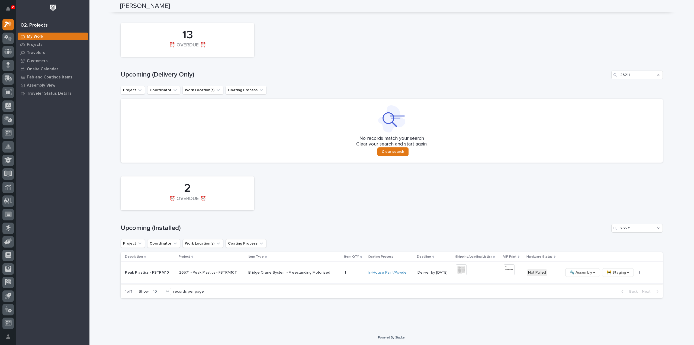
click at [504, 270] on img at bounding box center [509, 269] width 11 height 11
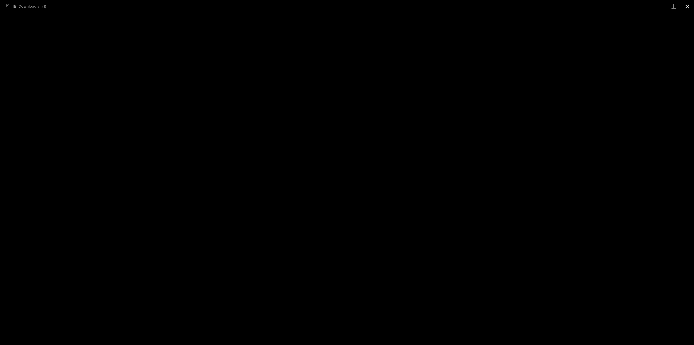
click at [690, 7] on button "Close gallery" at bounding box center [688, 6] width 14 height 13
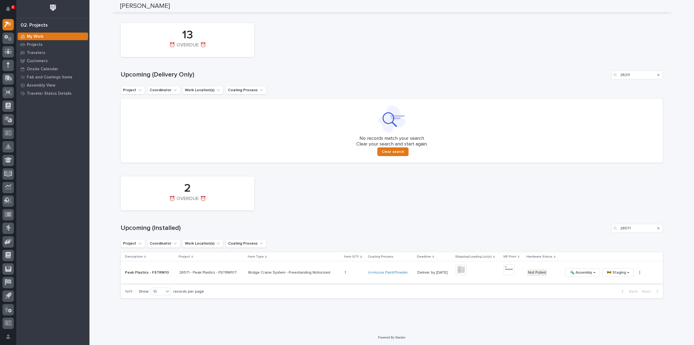
click at [504, 271] on img at bounding box center [509, 269] width 11 height 11
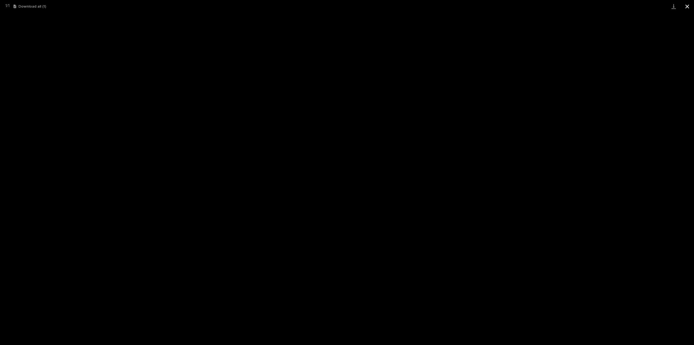
click at [688, 6] on button "Close gallery" at bounding box center [688, 6] width 14 height 13
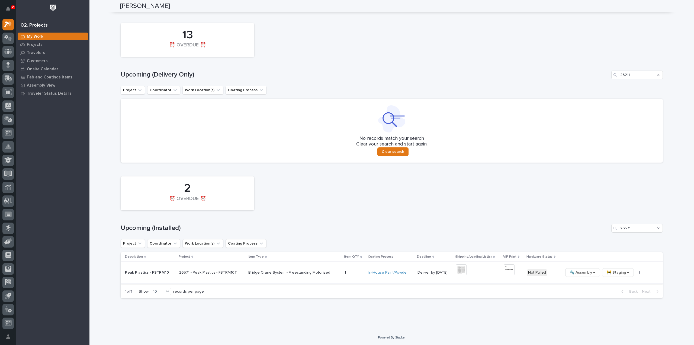
click at [636, 272] on button "button" at bounding box center [640, 272] width 8 height 4
click at [618, 309] on span "🔩 Hardware" at bounding box center [612, 309] width 23 height 7
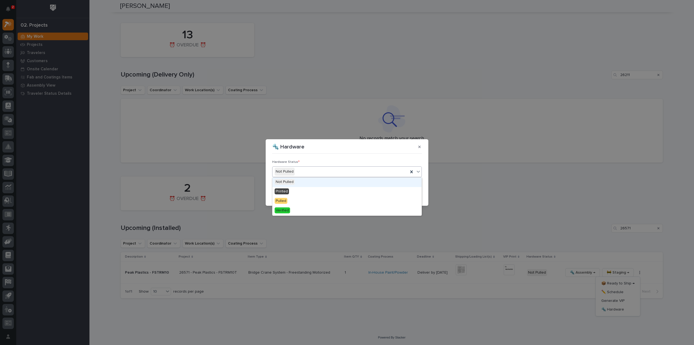
click at [315, 173] on div "Not Pulled" at bounding box center [340, 171] width 136 height 9
click at [308, 191] on div "Printed" at bounding box center [346, 191] width 149 height 9
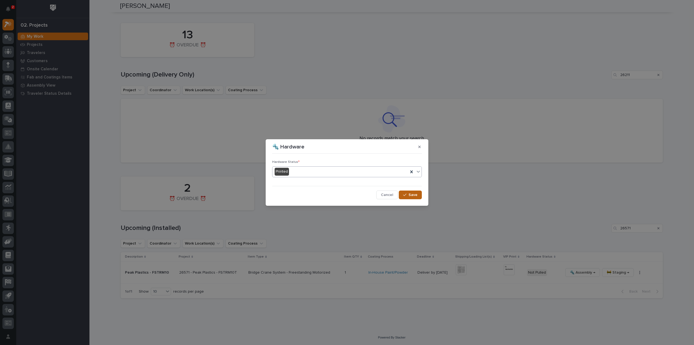
click at [403, 194] on button "Save" at bounding box center [410, 194] width 23 height 9
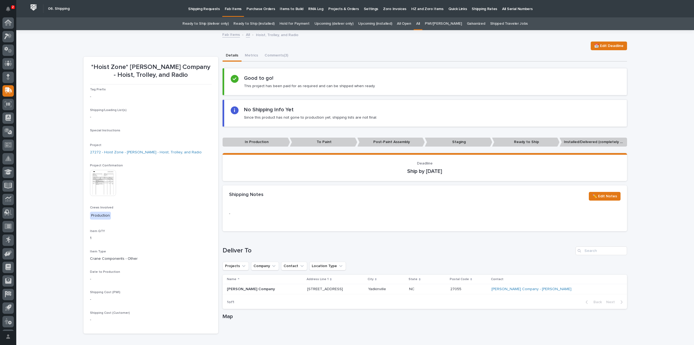
scroll to position [12, 0]
click at [420, 24] on link "All" at bounding box center [418, 23] width 4 height 13
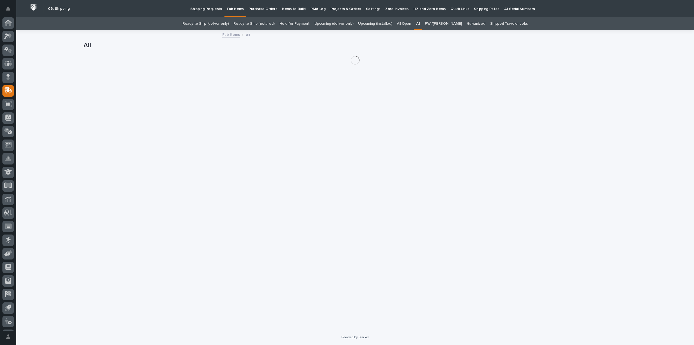
scroll to position [12, 0]
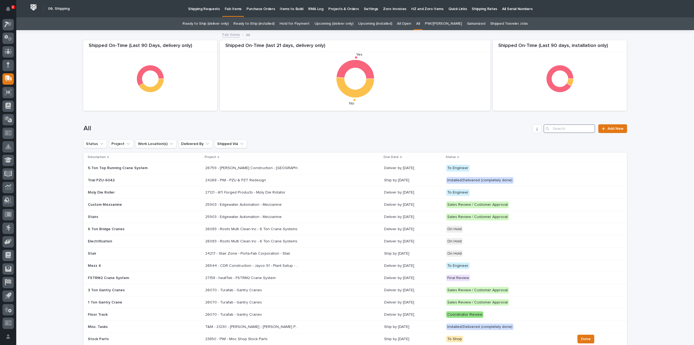
click at [575, 128] on input "Search" at bounding box center [570, 128] width 52 height 9
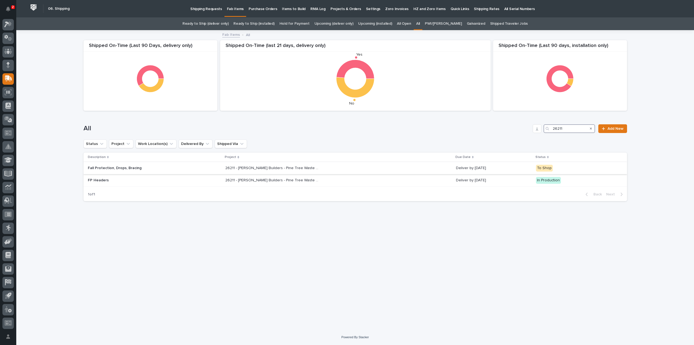
type input "26211"
click at [258, 168] on p "26211 - [PERSON_NAME] Builders - Pine Tree Waste Maintenance Garage" at bounding box center [273, 168] width 96 height 6
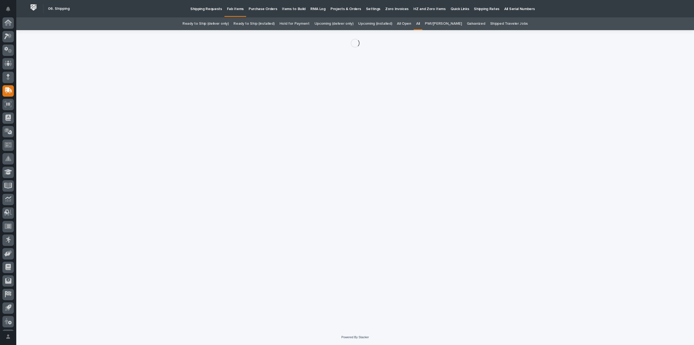
scroll to position [12, 0]
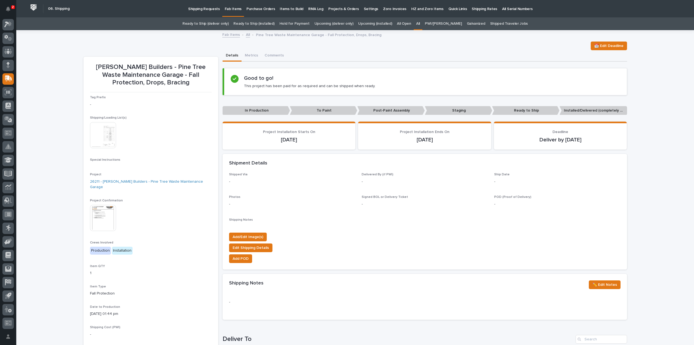
click at [96, 134] on img at bounding box center [103, 135] width 26 height 26
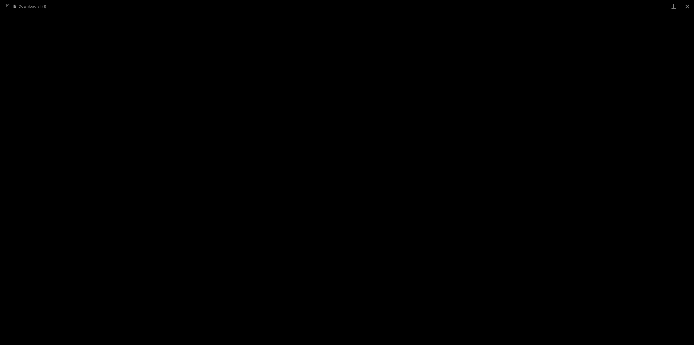
drag, startPoint x: 688, startPoint y: 6, endPoint x: 667, endPoint y: 2, distance: 21.8
click at [688, 6] on button "Close gallery" at bounding box center [688, 6] width 14 height 13
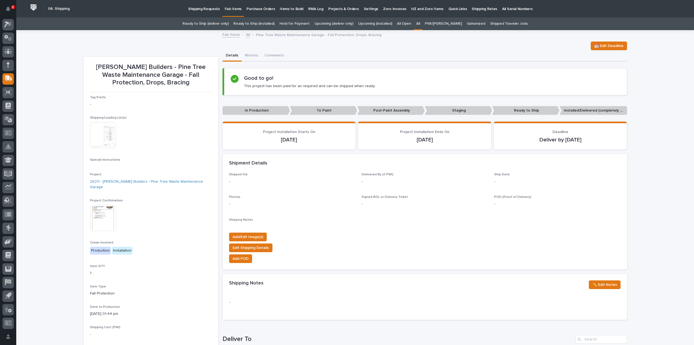
click at [420, 24] on link "All" at bounding box center [418, 23] width 4 height 13
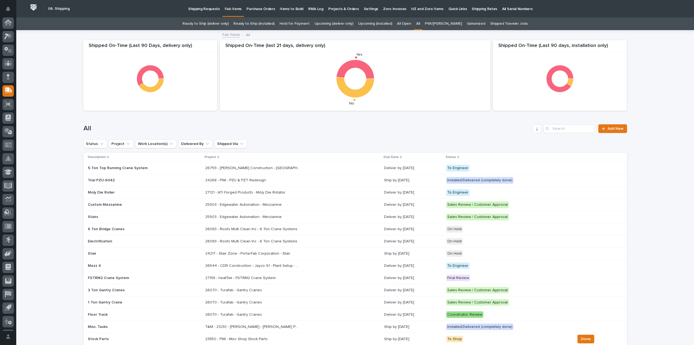
scroll to position [12, 0]
click at [569, 126] on input "Search" at bounding box center [570, 128] width 52 height 9
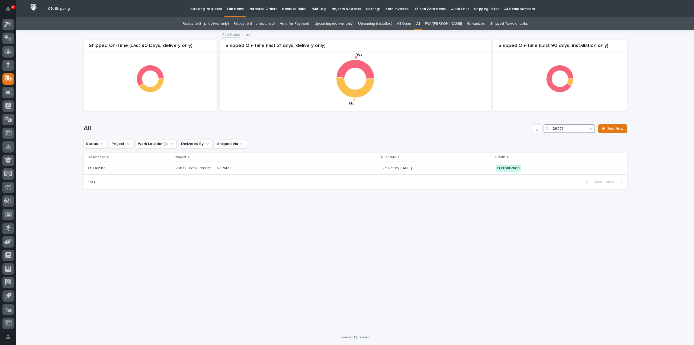
type input "26571"
click at [220, 171] on div "26571 - Peak Plastics - FSTRM10T 26571 - Peak Plastics - FSTRM10T" at bounding box center [276, 167] width 202 height 9
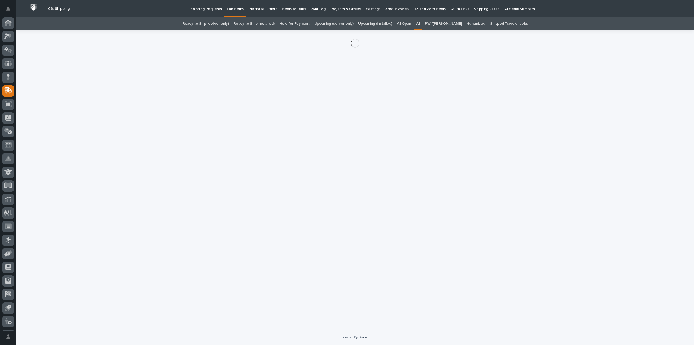
scroll to position [12, 0]
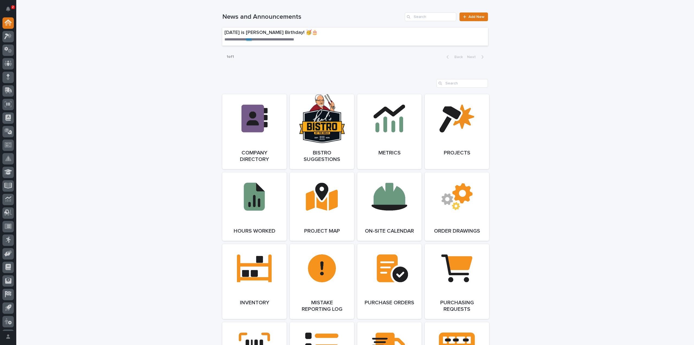
scroll to position [380, 0]
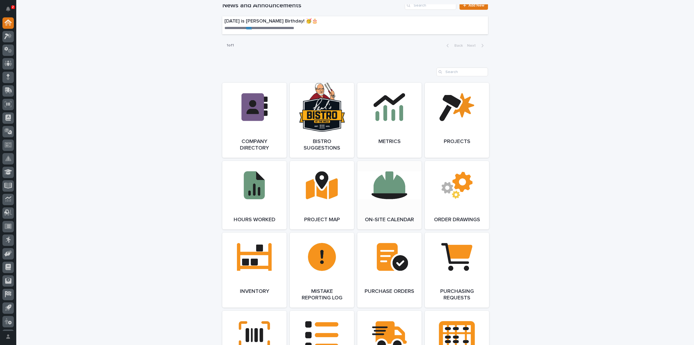
click at [402, 193] on link "Open Link" at bounding box center [389, 195] width 64 height 68
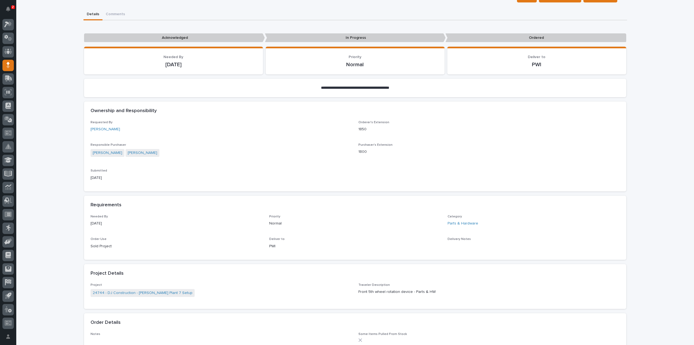
scroll to position [108, 0]
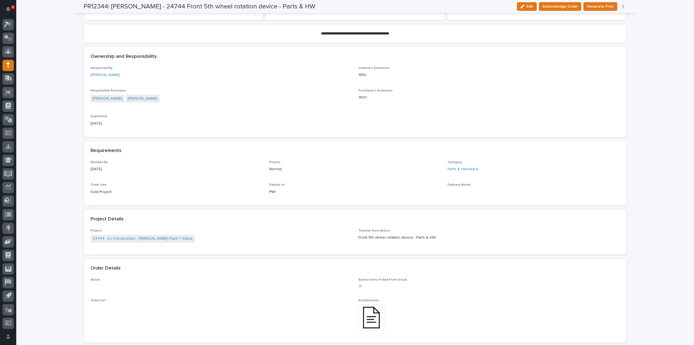
click at [366, 315] on img at bounding box center [371, 317] width 26 height 26
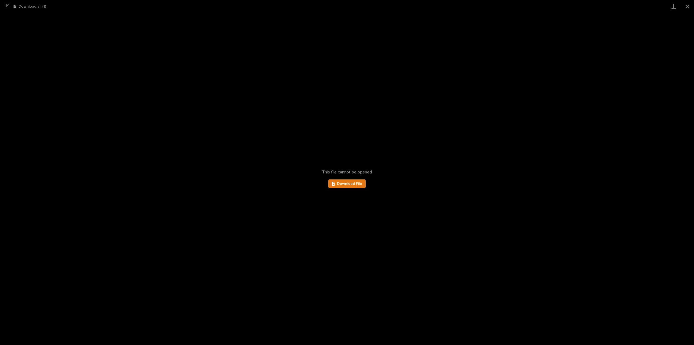
click at [362, 189] on div "This file cannot be opened Download File" at bounding box center [347, 179] width 694 height 332
click at [361, 186] on link "Download File" at bounding box center [346, 183] width 37 height 9
click at [686, 7] on button "Close gallery" at bounding box center [688, 6] width 14 height 13
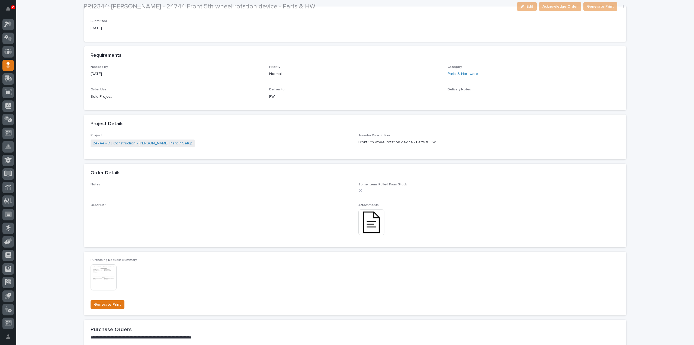
scroll to position [217, 0]
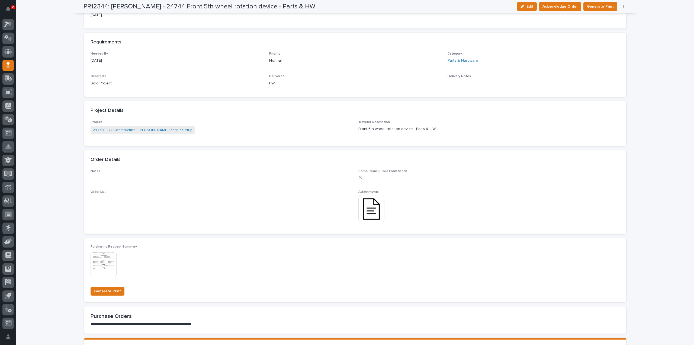
click at [363, 209] on img at bounding box center [371, 209] width 26 height 26
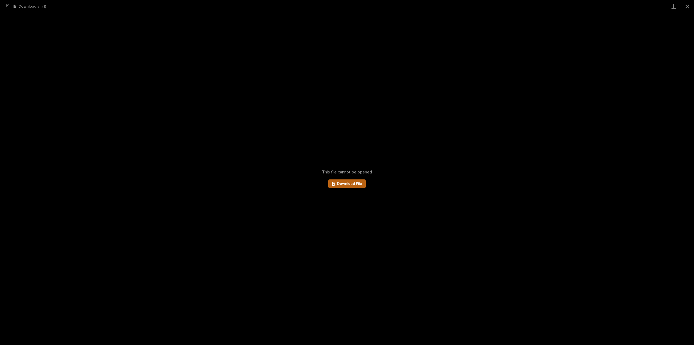
click at [351, 185] on span "Download File" at bounding box center [349, 184] width 25 height 4
click at [350, 185] on link "Download File" at bounding box center [346, 183] width 37 height 9
click at [688, 6] on button "Close gallery" at bounding box center [688, 6] width 14 height 13
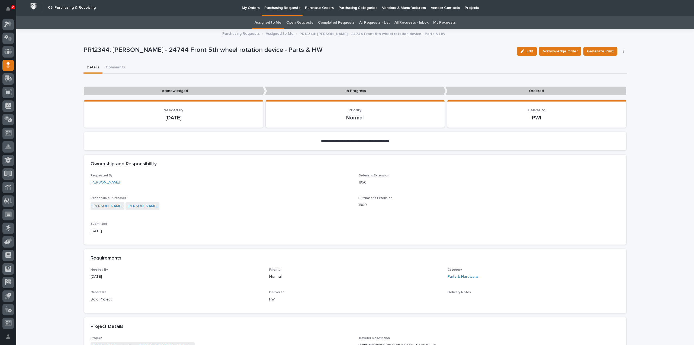
scroll to position [0, 0]
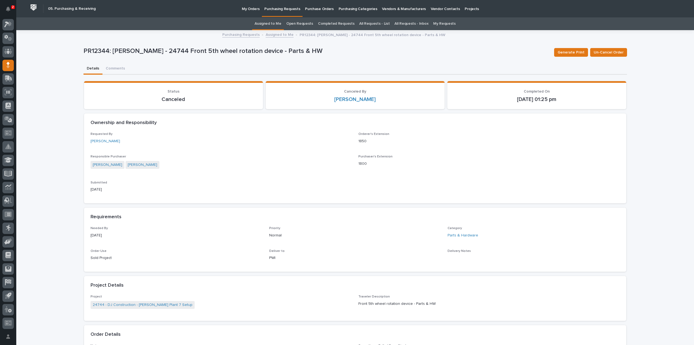
click at [268, 25] on link "Assigned to Me" at bounding box center [268, 23] width 27 height 13
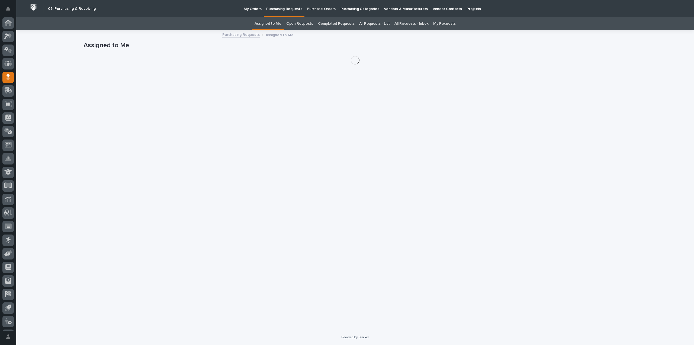
scroll to position [12, 0]
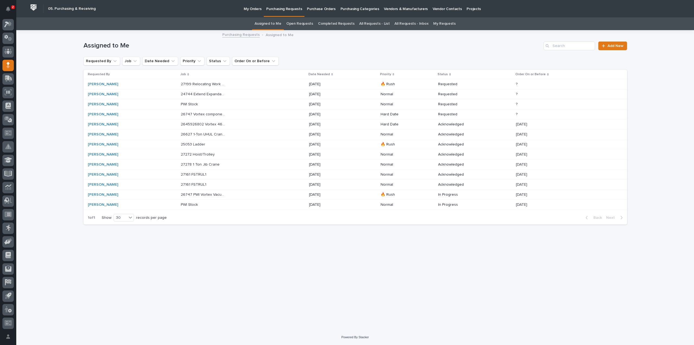
click at [197, 94] on p "24744 Extend Expandable Crosswalks by 2 Sections - Parts & HW" at bounding box center [204, 94] width 46 height 6
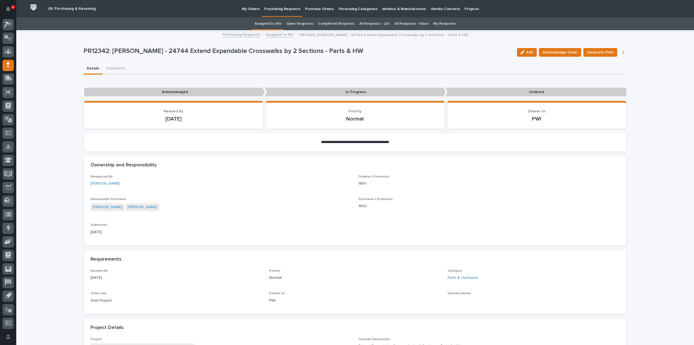
scroll to position [271, 0]
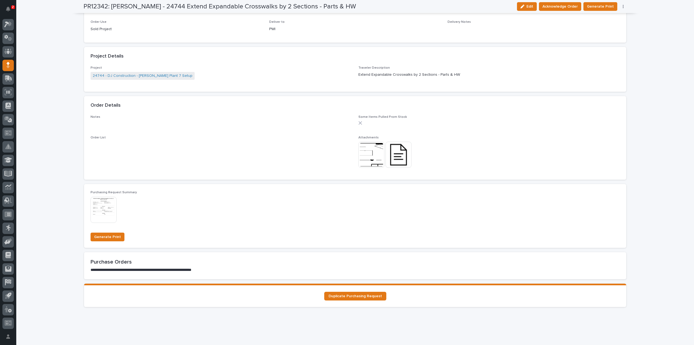
click at [371, 149] on img at bounding box center [371, 155] width 26 height 26
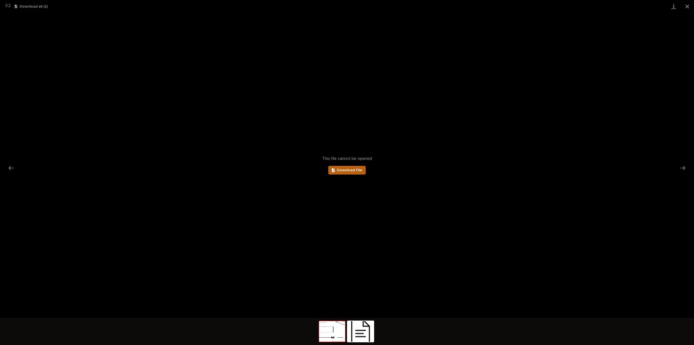
click at [356, 168] on span "Download File" at bounding box center [349, 170] width 25 height 4
click at [371, 334] on img at bounding box center [361, 331] width 26 height 21
click at [346, 172] on link "Download File" at bounding box center [346, 170] width 37 height 9
click at [686, 6] on button "Close gallery" at bounding box center [688, 6] width 14 height 13
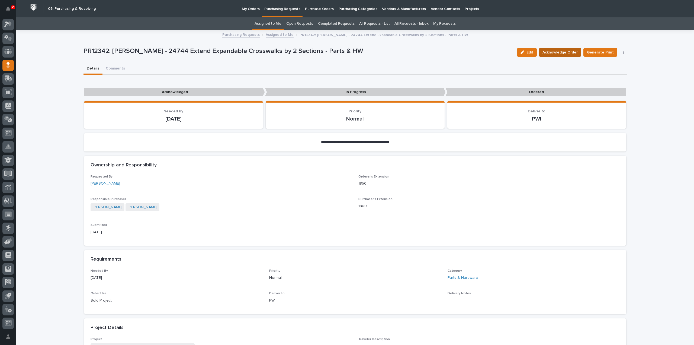
click at [557, 53] on span "Acknowledge Order" at bounding box center [560, 52] width 35 height 7
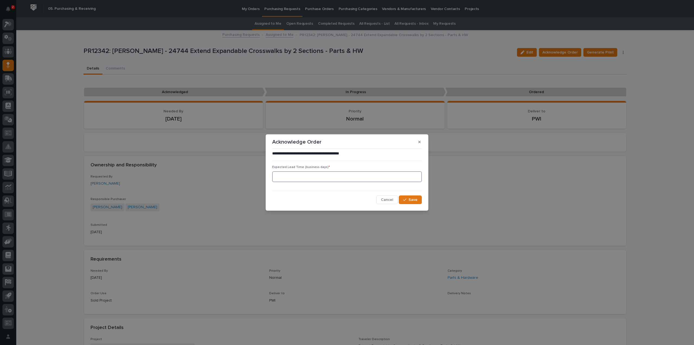
click at [320, 175] on input at bounding box center [347, 176] width 150 height 11
type input "0"
click at [418, 200] on button "Save" at bounding box center [410, 199] width 23 height 9
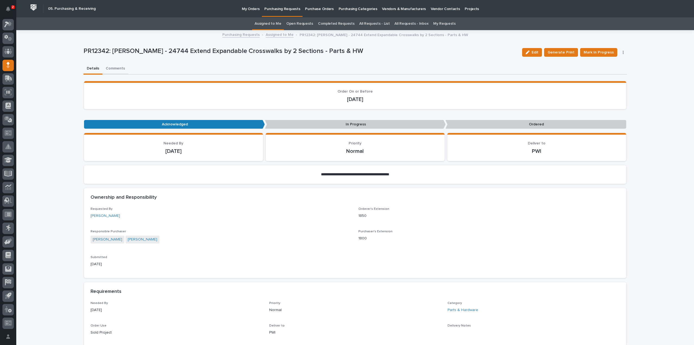
click at [114, 68] on button "Comments" at bounding box center [115, 68] width 26 height 11
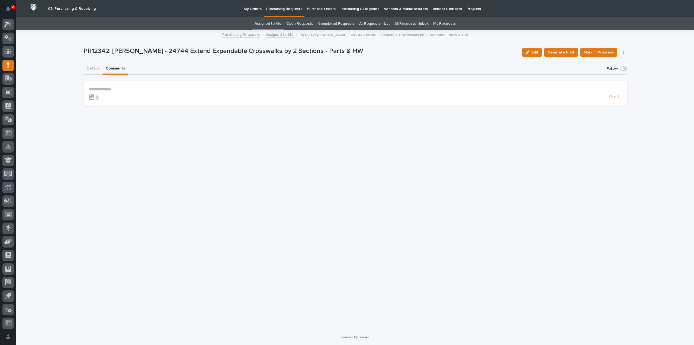
click at [126, 88] on p "**********" at bounding box center [355, 89] width 533 height 5
click at [102, 98] on span "Arlyn Miller" at bounding box center [106, 97] width 30 height 4
click at [125, 90] on p "**********" at bounding box center [355, 89] width 533 height 5
click at [615, 100] on span "Post" at bounding box center [614, 99] width 10 height 6
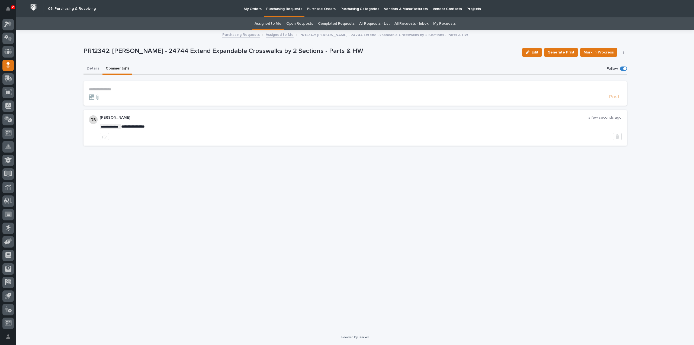
click at [94, 67] on button "Details" at bounding box center [93, 68] width 19 height 11
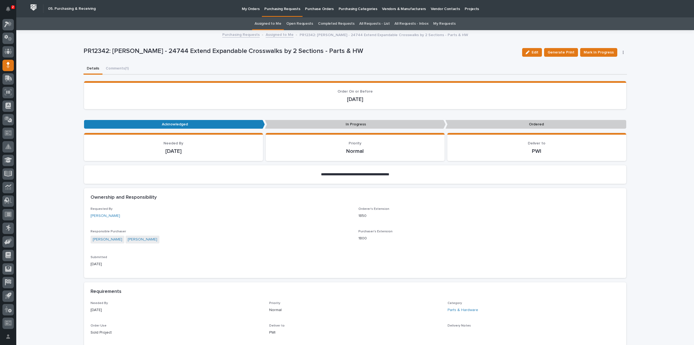
click at [273, 22] on link "Assigned to Me" at bounding box center [268, 23] width 27 height 13
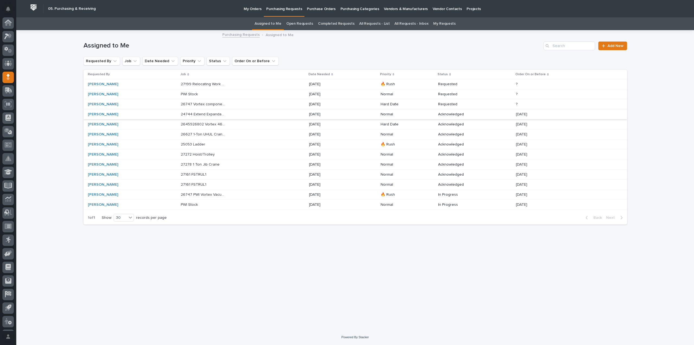
scroll to position [12, 0]
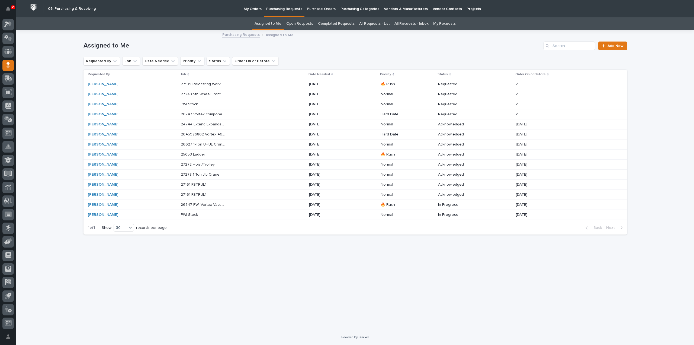
click at [219, 86] on p "27199 Relocating Work Platform and Mezzanine Modifications" at bounding box center [204, 84] width 46 height 6
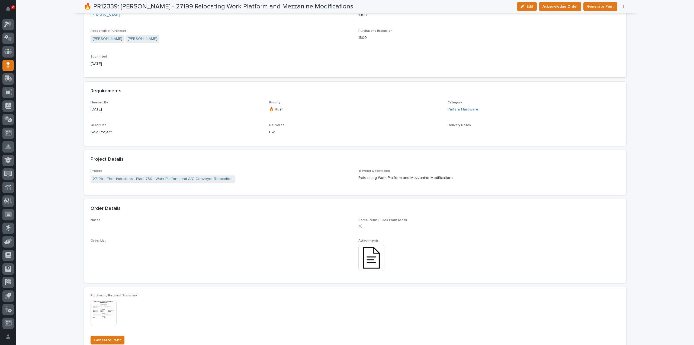
scroll to position [217, 0]
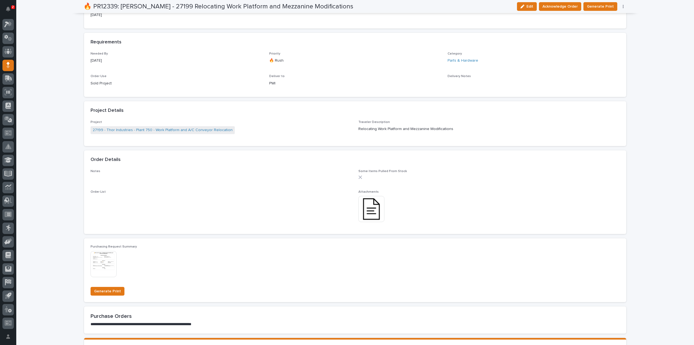
click at [362, 207] on img at bounding box center [371, 209] width 26 height 26
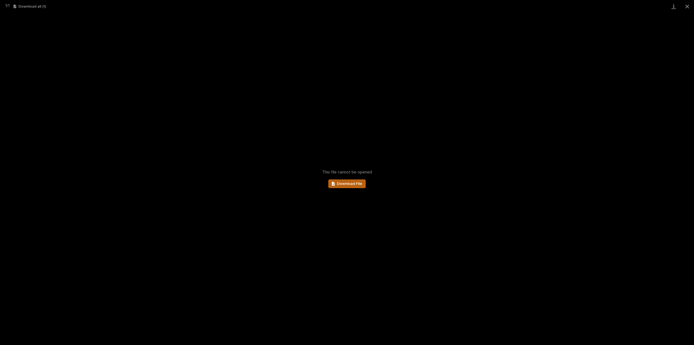
click at [354, 184] on span "Download File" at bounding box center [349, 184] width 25 height 4
click at [687, 7] on button "Close gallery" at bounding box center [688, 6] width 14 height 13
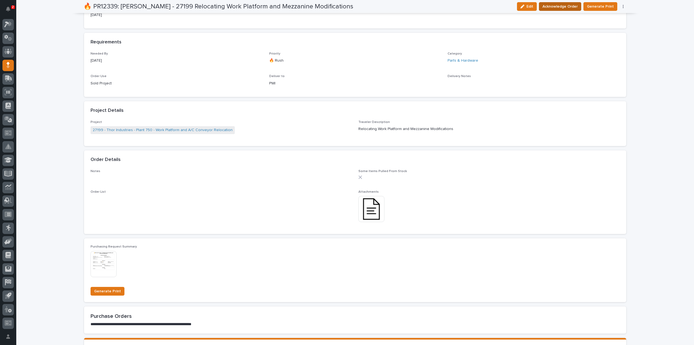
click at [556, 8] on span "Acknowledge Order" at bounding box center [560, 6] width 35 height 7
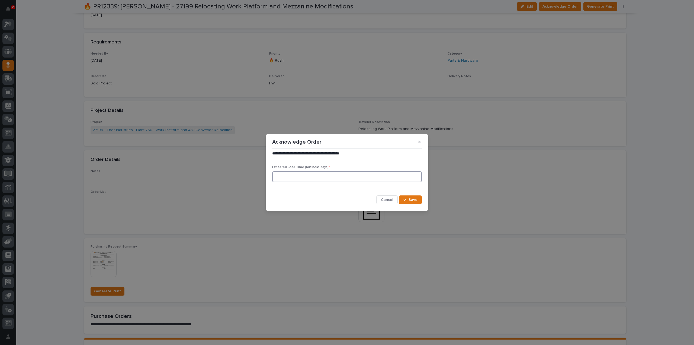
click at [279, 173] on input at bounding box center [347, 176] width 150 height 11
type input "0"
click at [406, 201] on icon "button" at bounding box center [404, 200] width 3 height 4
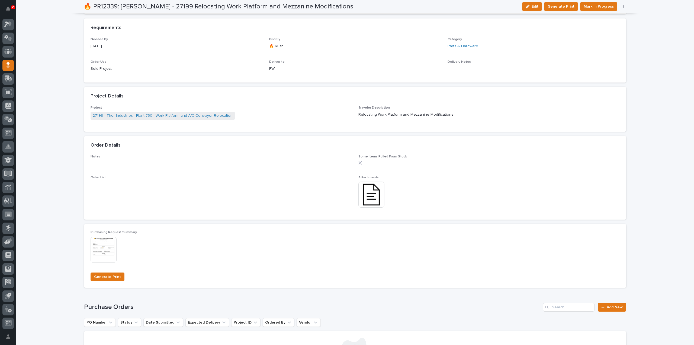
scroll to position [0, 0]
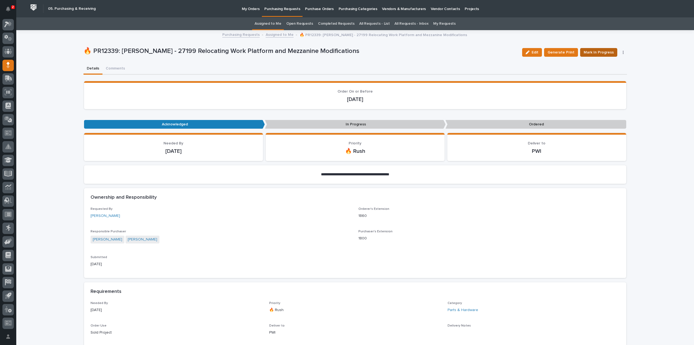
click at [606, 51] on span "Mark In Progress" at bounding box center [599, 52] width 30 height 7
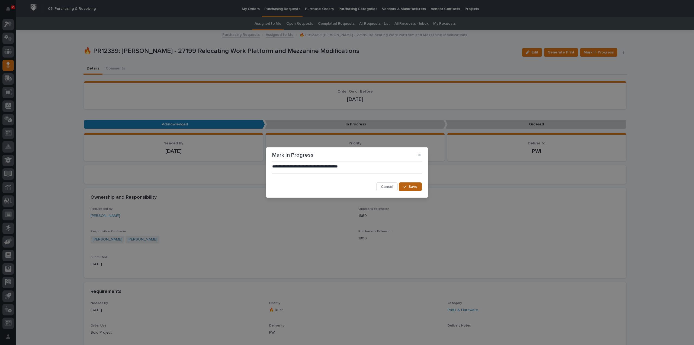
click at [412, 187] on span "Save" at bounding box center [413, 186] width 9 height 5
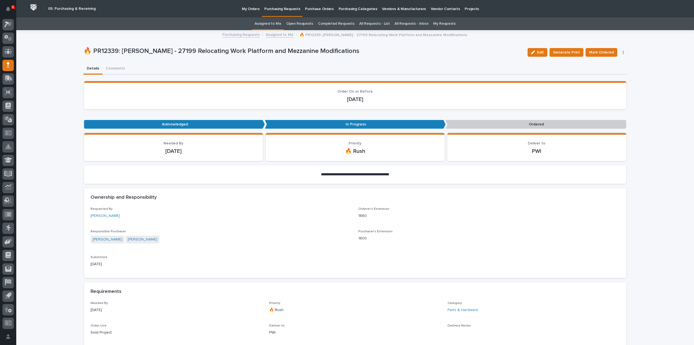
click at [591, 52] on span "Mark Ordered" at bounding box center [601, 52] width 25 height 7
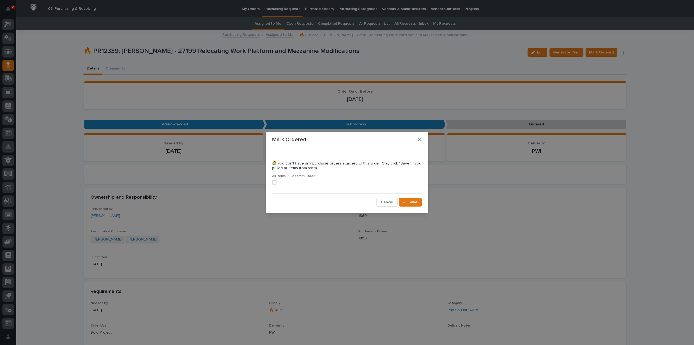
click at [275, 183] on span at bounding box center [274, 182] width 4 height 4
click at [413, 204] on span "Save" at bounding box center [413, 202] width 9 height 5
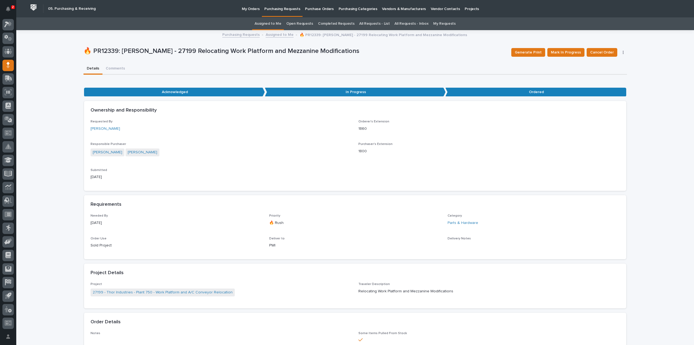
click at [274, 25] on link "Assigned to Me" at bounding box center [268, 23] width 27 height 13
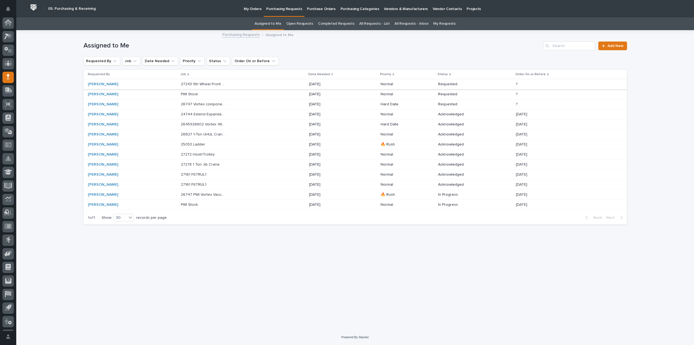
scroll to position [12, 0]
click at [196, 133] on p "26627 1-Ton UHUL Crane System w/ Radios" at bounding box center [204, 134] width 46 height 6
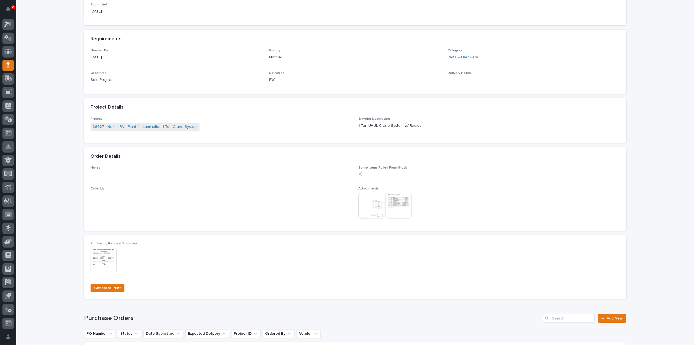
scroll to position [271, 0]
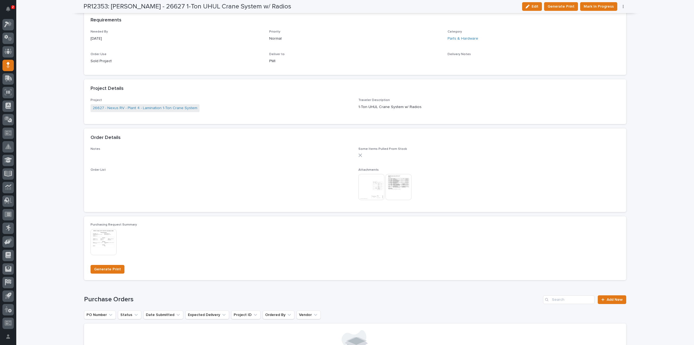
click at [400, 188] on img at bounding box center [399, 187] width 26 height 26
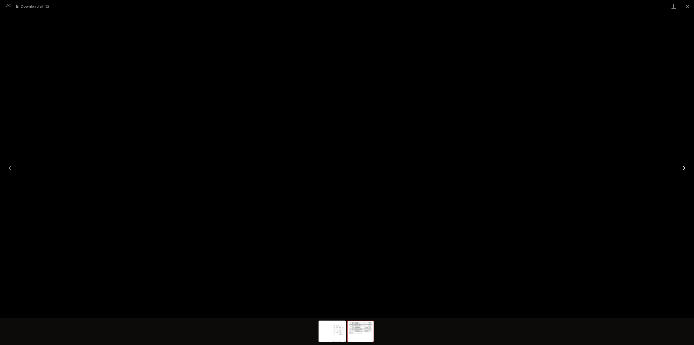
click at [681, 170] on button "Next slide" at bounding box center [682, 167] width 11 height 11
click at [689, 7] on button "Close gallery" at bounding box center [688, 6] width 14 height 13
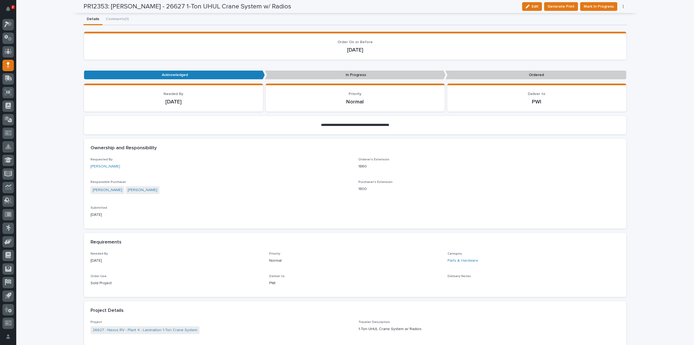
scroll to position [0, 0]
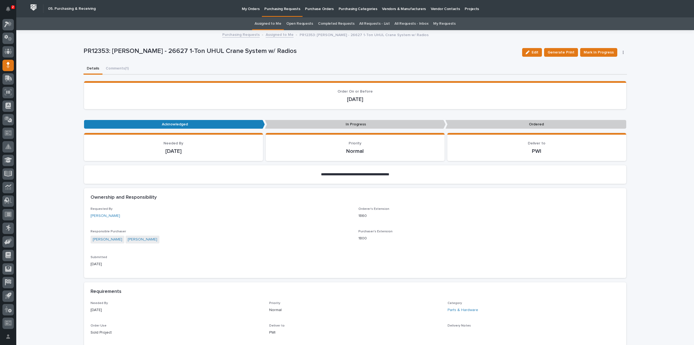
click at [279, 26] on link "Assigned to Me" at bounding box center [268, 23] width 27 height 13
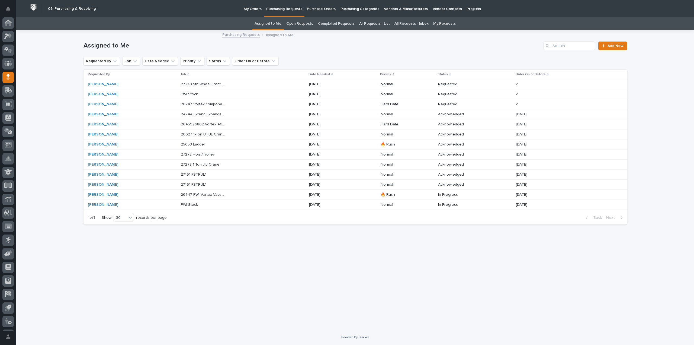
scroll to position [12, 0]
click at [199, 153] on p "27272 Hoist/Trolley" at bounding box center [198, 154] width 35 height 6
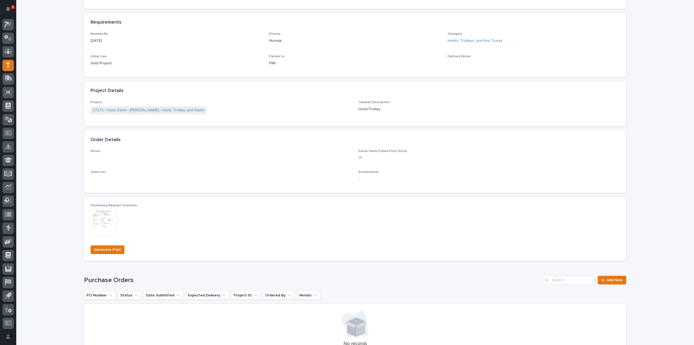
scroll to position [271, 0]
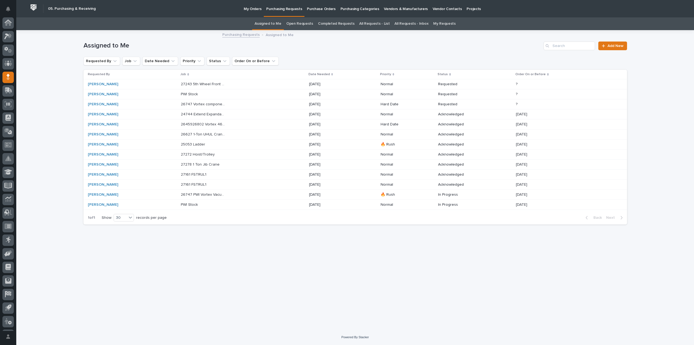
scroll to position [12, 0]
click at [214, 156] on p "27272 Hoist/Trolley" at bounding box center [198, 154] width 35 height 6
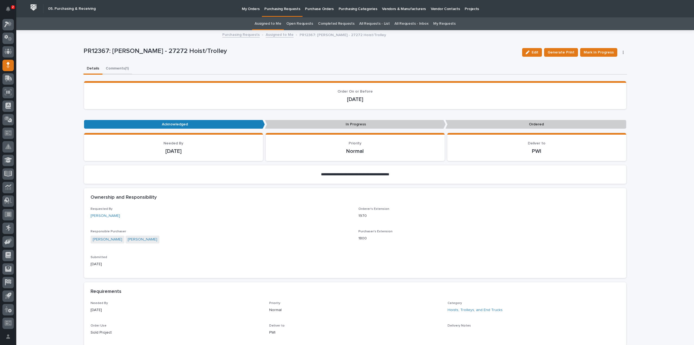
click at [117, 69] on button "Comments (1)" at bounding box center [117, 68] width 30 height 11
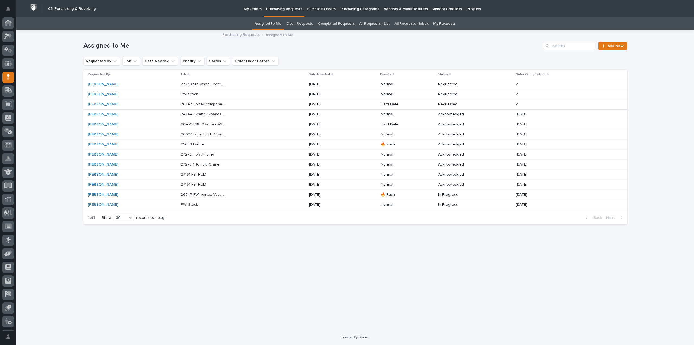
scroll to position [12, 0]
click at [101, 144] on link "Jim Hartung" at bounding box center [103, 144] width 30 height 5
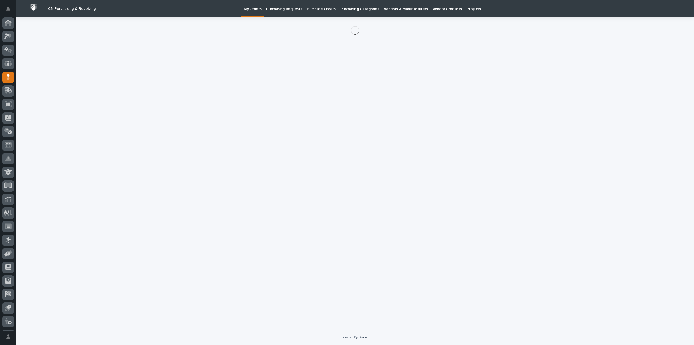
scroll to position [12, 0]
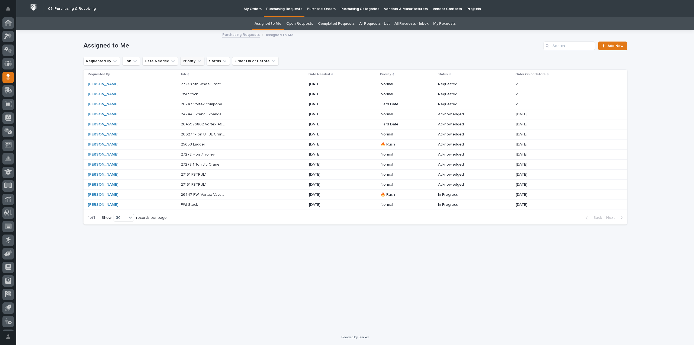
scroll to position [12, 0]
click at [197, 145] on p "25053 Ladder" at bounding box center [193, 144] width 25 height 6
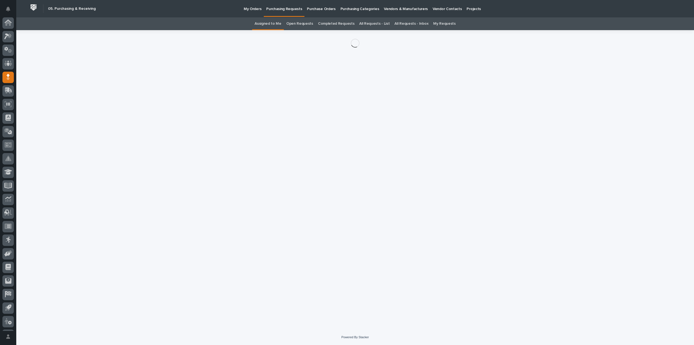
scroll to position [12, 0]
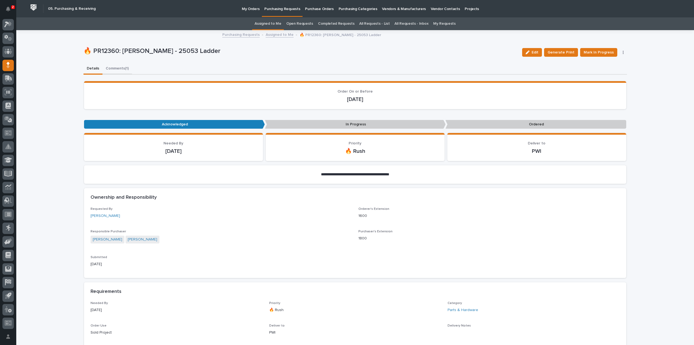
click at [123, 68] on button "Comments (1)" at bounding box center [117, 68] width 30 height 11
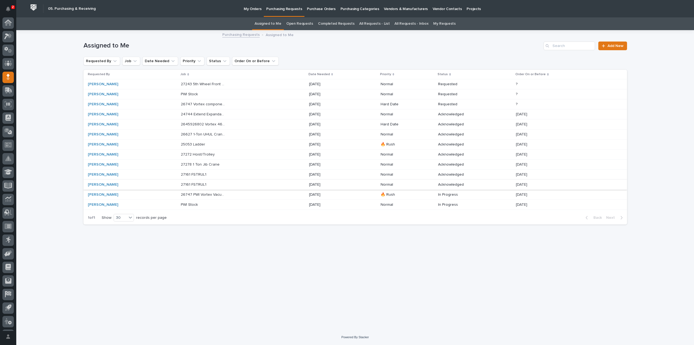
scroll to position [12, 0]
click at [203, 135] on p "26627 1-Ton UHUL Crane System w/ Radios" at bounding box center [204, 134] width 46 height 6
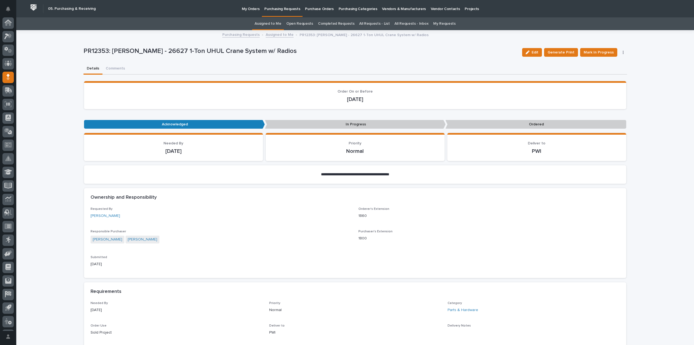
scroll to position [12, 0]
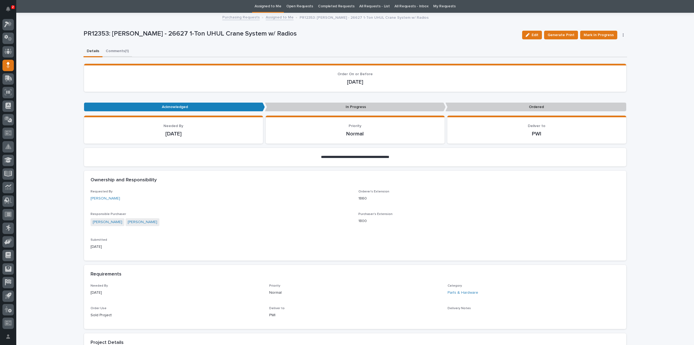
click at [121, 52] on div "**********" at bounding box center [356, 335] width 544 height 645
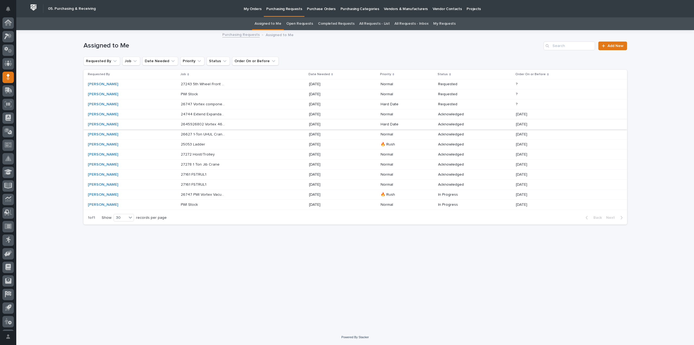
scroll to position [12, 0]
click at [195, 135] on p "26627 1-Ton UHUL Crane System w/ Radios" at bounding box center [204, 134] width 46 height 6
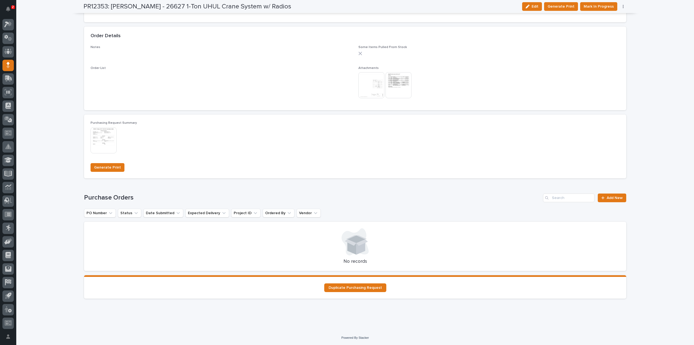
scroll to position [373, 0]
click at [609, 198] on span "Add New" at bounding box center [615, 197] width 16 height 4
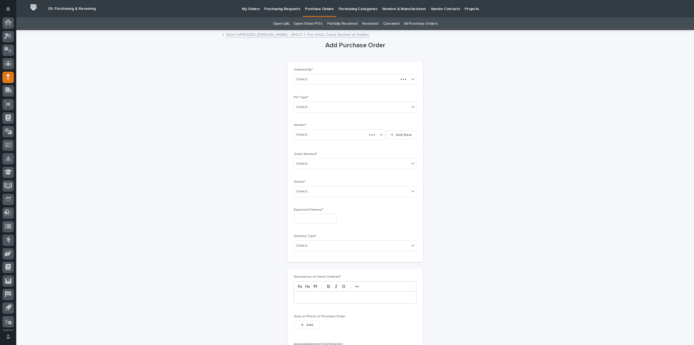
scroll to position [12, 0]
click at [309, 109] on div "Select..." at bounding box center [351, 106] width 115 height 9
click at [298, 128] on div "Paper" at bounding box center [353, 126] width 122 height 9
click at [303, 134] on div "Select..." at bounding box center [303, 135] width 14 height 6
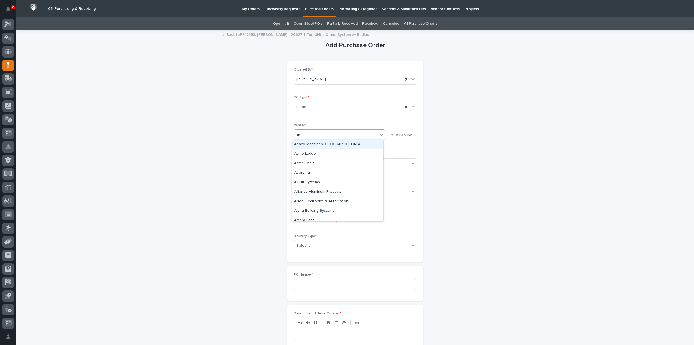
type input "***"
click at [298, 146] on div "McMaster-Carr" at bounding box center [337, 144] width 91 height 9
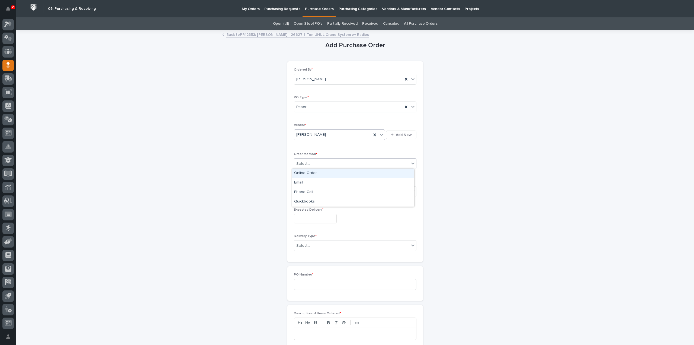
click at [303, 160] on div "Select..." at bounding box center [351, 163] width 115 height 9
click at [306, 174] on div "Online Order" at bounding box center [353, 172] width 122 height 9
click at [304, 191] on div "Select..." at bounding box center [303, 191] width 14 height 6
click at [307, 210] on div "Submitted" at bounding box center [353, 210] width 122 height 9
click at [307, 215] on input "text" at bounding box center [315, 218] width 43 height 9
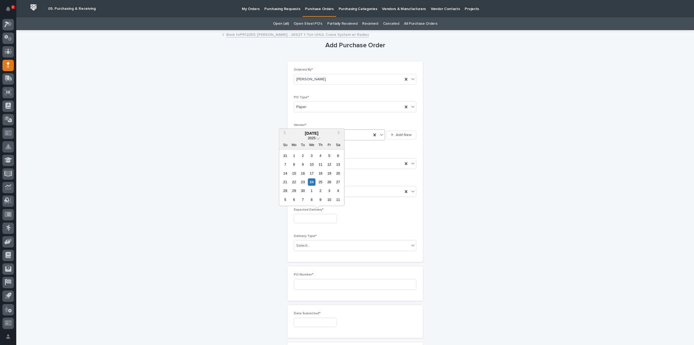
click at [319, 182] on div "25" at bounding box center [320, 181] width 7 height 7
type input "**********"
click at [312, 246] on div "Select..." at bounding box center [351, 245] width 115 height 9
click at [310, 256] on div "Deliver to PWI" at bounding box center [353, 254] width 122 height 9
click at [314, 283] on input at bounding box center [355, 284] width 123 height 11
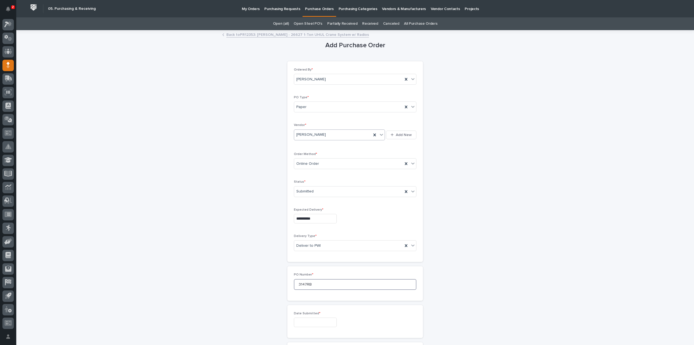
type input "3147RB"
click at [316, 318] on input "text" at bounding box center [315, 321] width 43 height 9
click at [311, 285] on div "24" at bounding box center [311, 284] width 7 height 7
type input "**********"
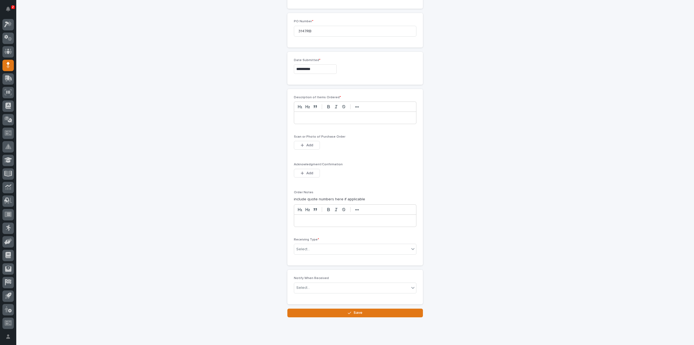
scroll to position [265, 0]
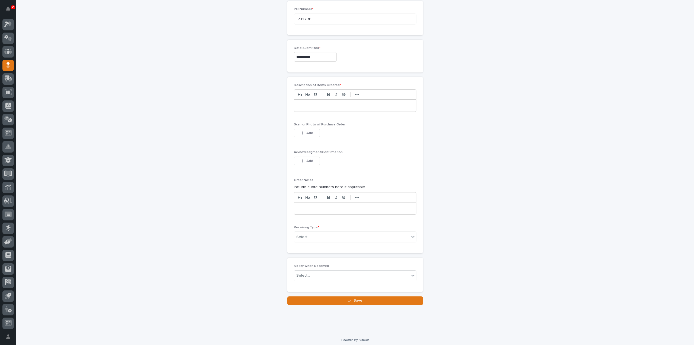
click at [313, 103] on p at bounding box center [355, 105] width 114 height 5
click at [311, 131] on span "Add" at bounding box center [309, 132] width 7 height 5
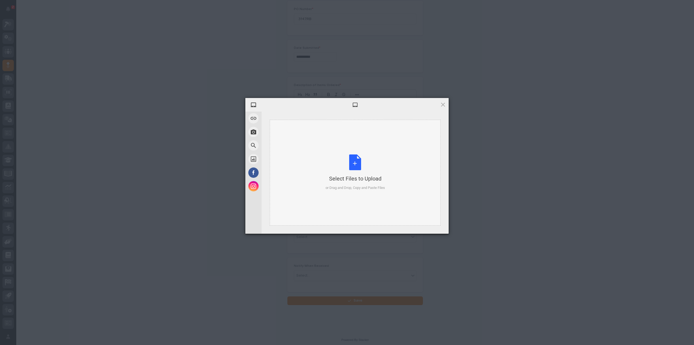
click at [355, 168] on div "Select Files to Upload or Drag and Drop, Copy and Paste Files" at bounding box center [355, 172] width 59 height 36
click at [438, 227] on span "Upload 1" at bounding box center [432, 226] width 27 height 10
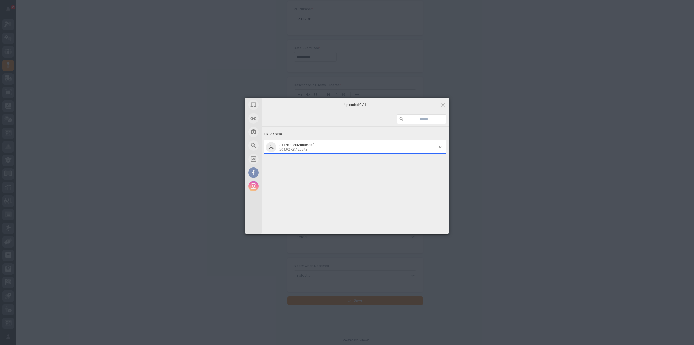
scroll to position [275, 0]
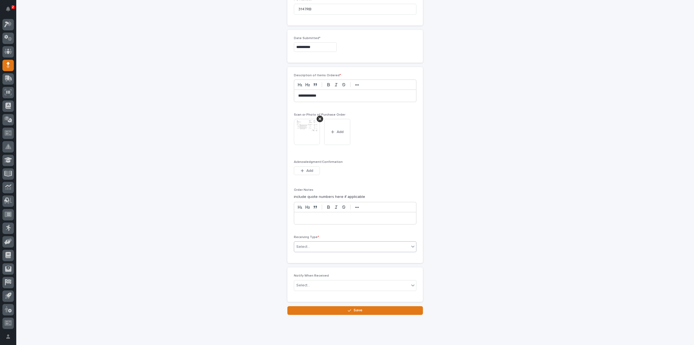
click at [323, 246] on div "Select..." at bounding box center [351, 246] width 115 height 9
click at [308, 283] on div "Deliver to" at bounding box center [353, 282] width 122 height 9
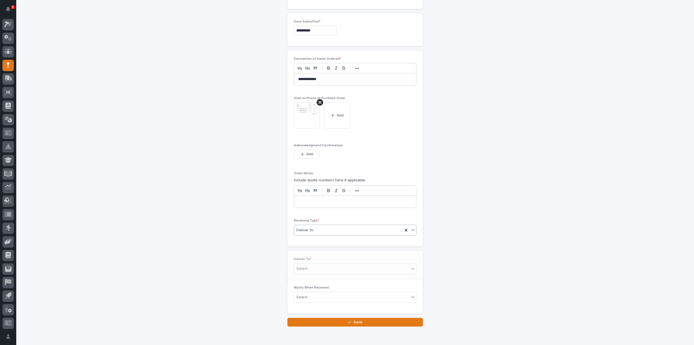
scroll to position [294, 0]
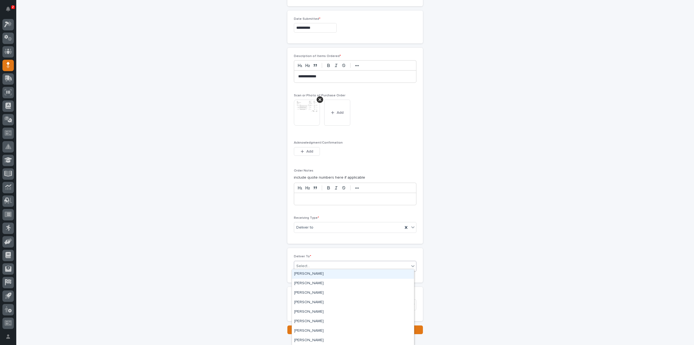
click at [312, 264] on div "Select..." at bounding box center [351, 265] width 115 height 9
type input "****"
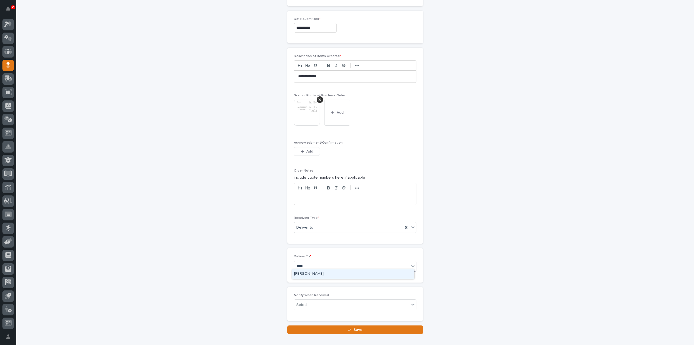
click at [309, 271] on div "[PERSON_NAME]" at bounding box center [353, 273] width 122 height 9
click at [307, 302] on div "Select..." at bounding box center [303, 305] width 14 height 6
type input "****"
click at [299, 292] on div "[PERSON_NAME]" at bounding box center [353, 291] width 122 height 9
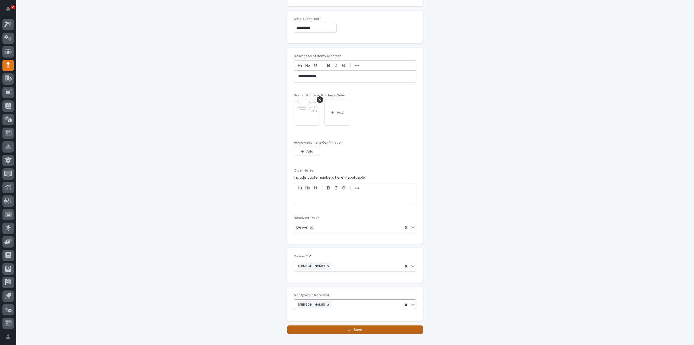
click at [304, 327] on button "Save" at bounding box center [355, 329] width 136 height 9
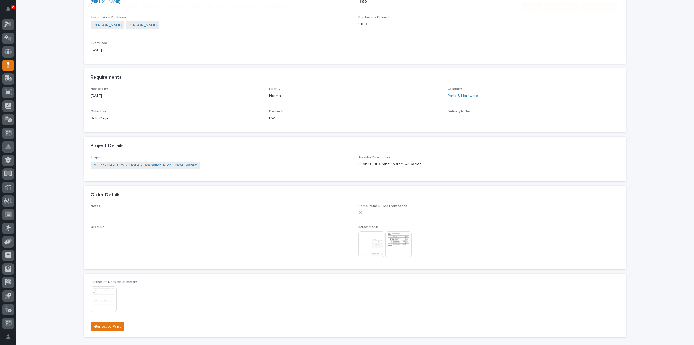
scroll to position [217, 0]
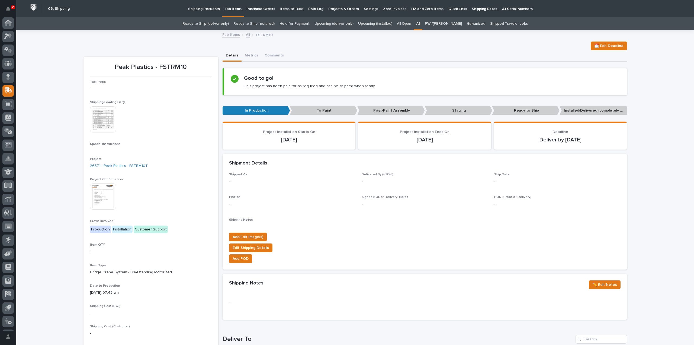
scroll to position [12, 0]
click at [420, 24] on link "All" at bounding box center [418, 23] width 4 height 13
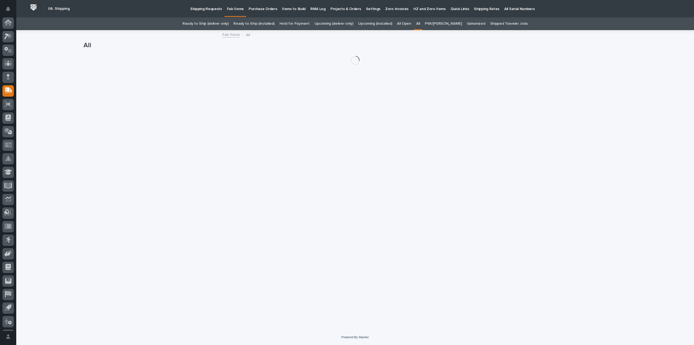
scroll to position [12, 0]
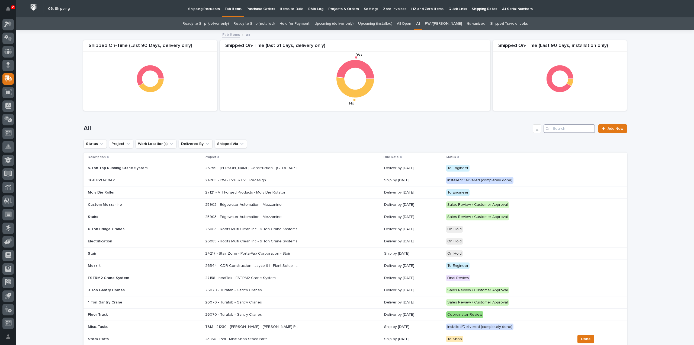
click at [572, 131] on input "Search" at bounding box center [570, 128] width 52 height 9
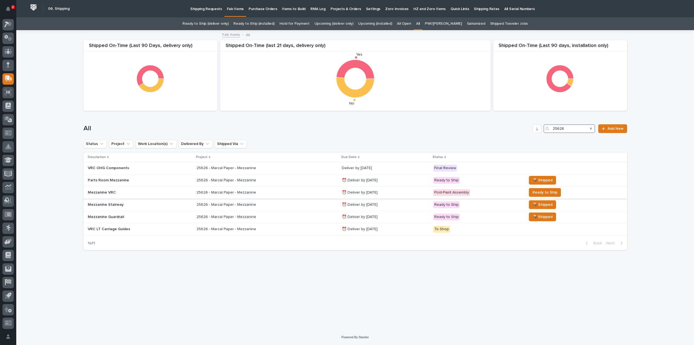
type input "25626"
click at [226, 192] on p "25626 - Marcal Paper - Mezzanine" at bounding box center [227, 192] width 61 height 6
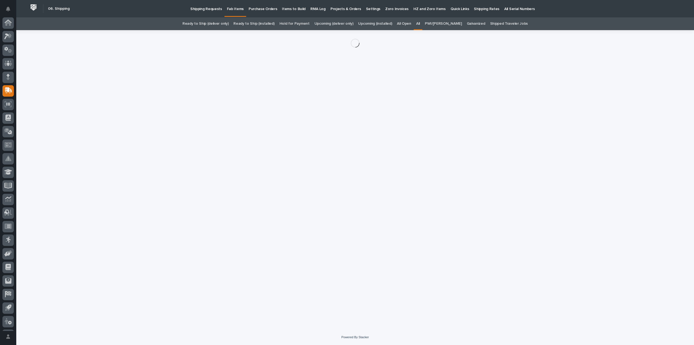
scroll to position [12, 0]
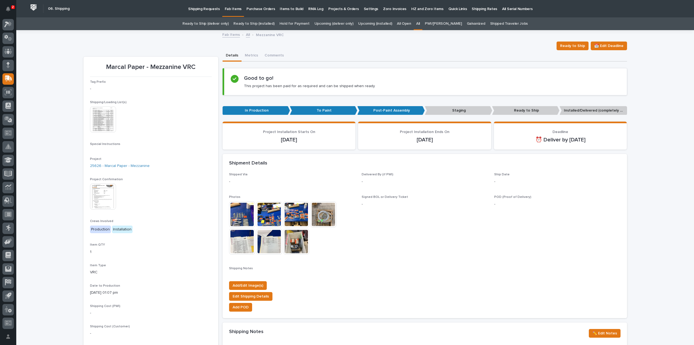
click at [94, 124] on img at bounding box center [103, 119] width 26 height 26
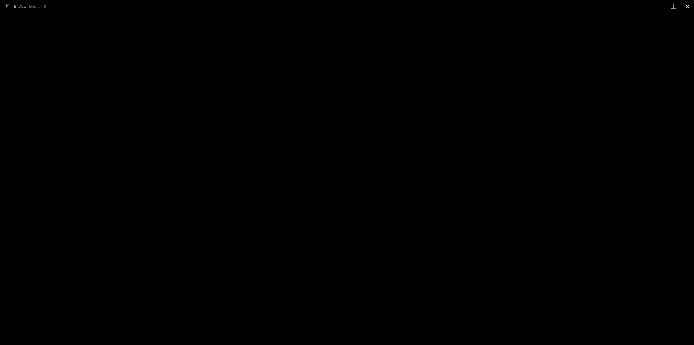
click at [686, 7] on button "Close gallery" at bounding box center [688, 6] width 14 height 13
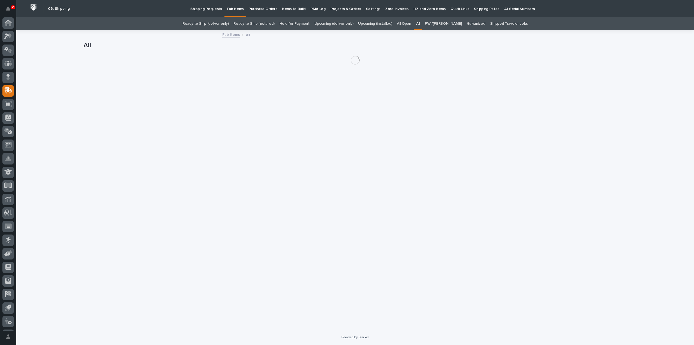
scroll to position [12, 0]
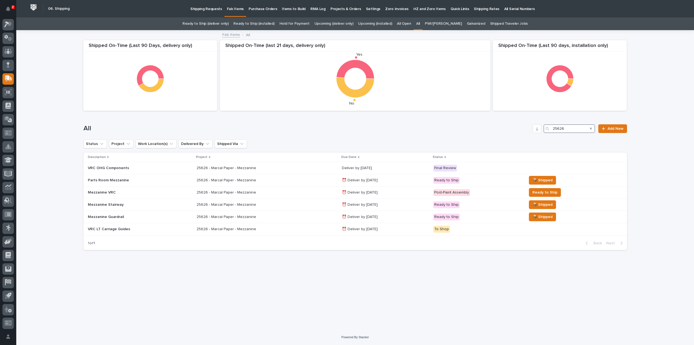
drag, startPoint x: 581, startPoint y: 128, endPoint x: 538, endPoint y: 137, distance: 44.2
click at [539, 137] on div "All 25626 Add New" at bounding box center [356, 126] width 544 height 26
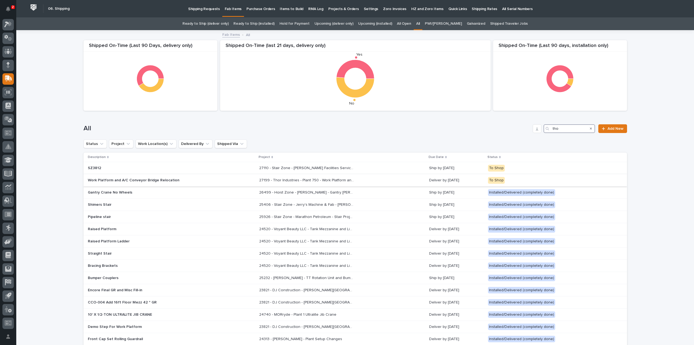
type input "tho"
click at [285, 182] on p "27199 - Thor Industries - Plant 750 - Work Platform and A/C Conveyor Relocation" at bounding box center [307, 180] width 96 height 6
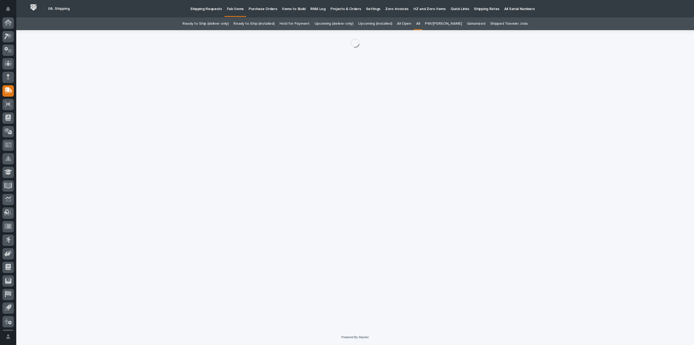
scroll to position [12, 0]
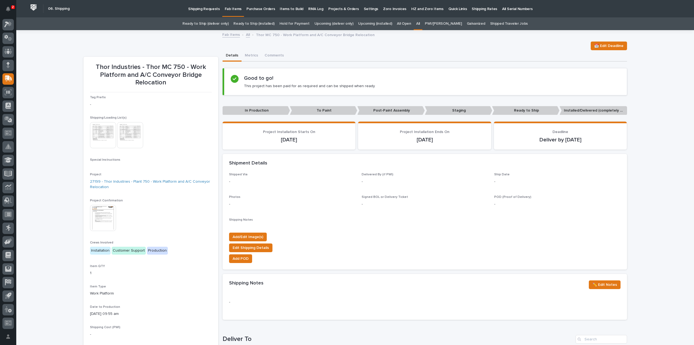
click at [101, 136] on img at bounding box center [103, 135] width 26 height 26
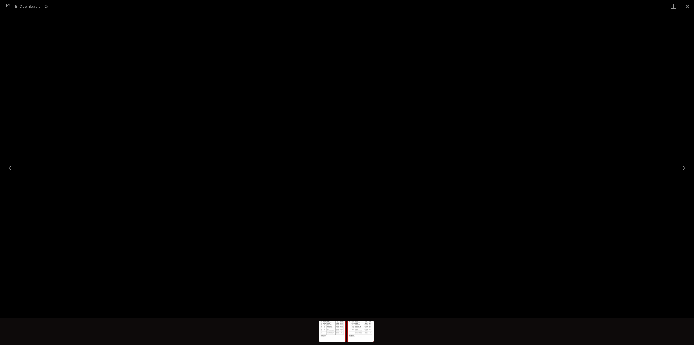
click at [357, 333] on img at bounding box center [361, 331] width 26 height 21
click at [680, 166] on button "Next slide" at bounding box center [682, 167] width 11 height 11
click at [682, 167] on button "Next slide" at bounding box center [682, 167] width 11 height 11
click at [679, 169] on button "Next slide" at bounding box center [682, 167] width 11 height 11
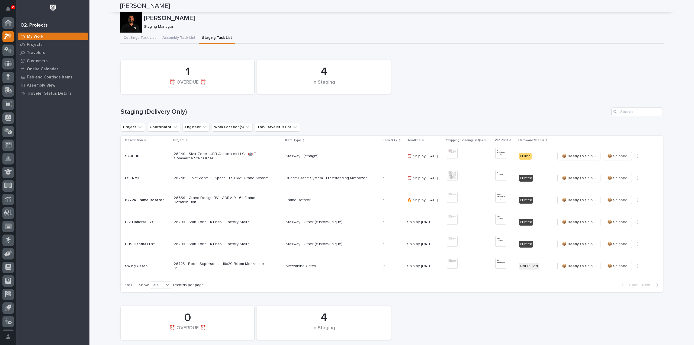
scroll to position [12, 0]
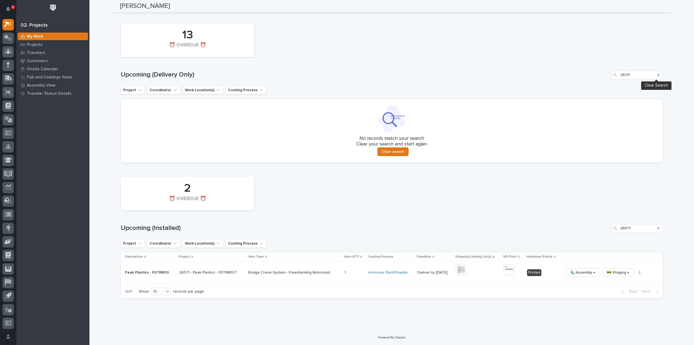
click at [657, 75] on icon "Search" at bounding box center [658, 75] width 2 height 2
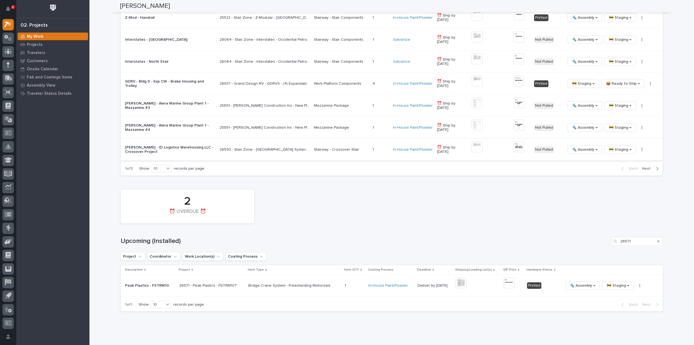
scroll to position [619, 0]
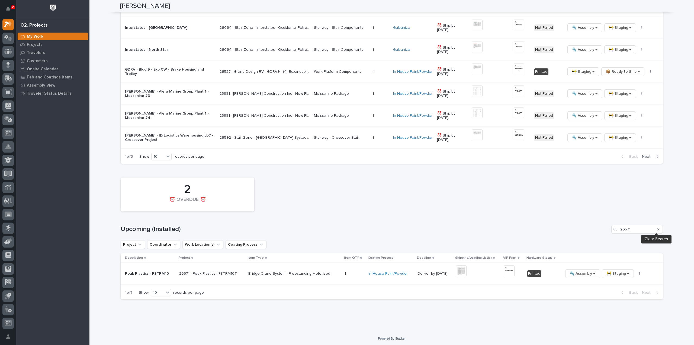
click at [657, 228] on icon "Search" at bounding box center [658, 229] width 2 height 2
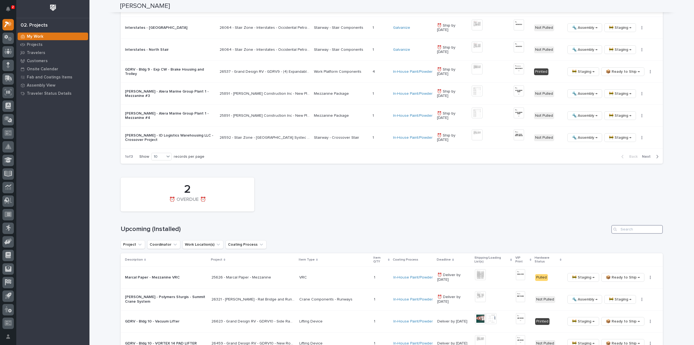
click at [634, 227] on input "Search" at bounding box center [637, 229] width 52 height 9
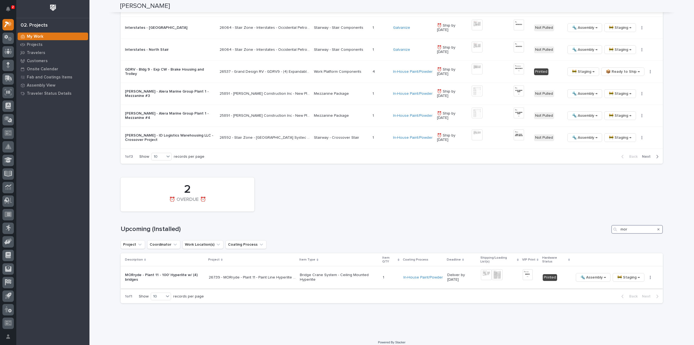
type input "mor"
click at [254, 279] on div "26739 - MORryde - Plant 11 - Paint Line Hyperlite Pneumatic Crane 26739 - MORry…" at bounding box center [252, 277] width 87 height 9
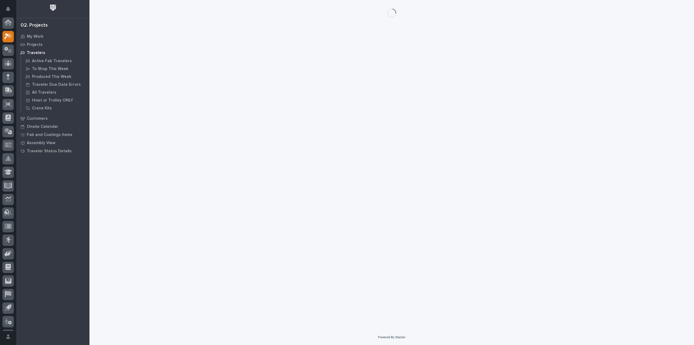
scroll to position [12, 0]
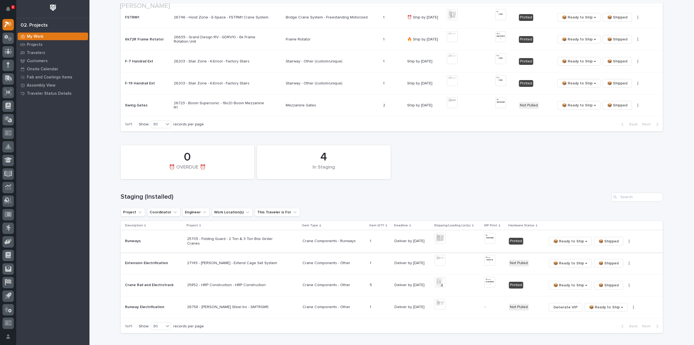
scroll to position [163, 0]
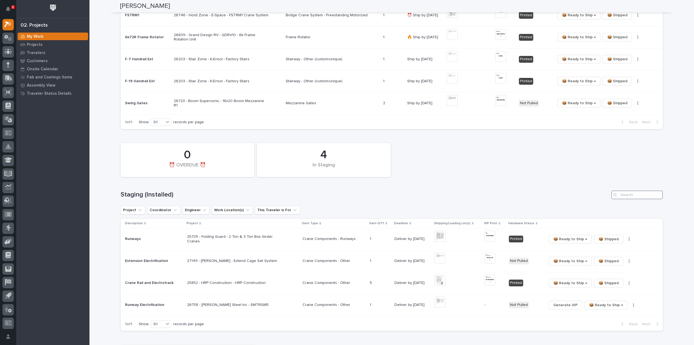
click at [632, 196] on input "Search" at bounding box center [637, 194] width 52 height 9
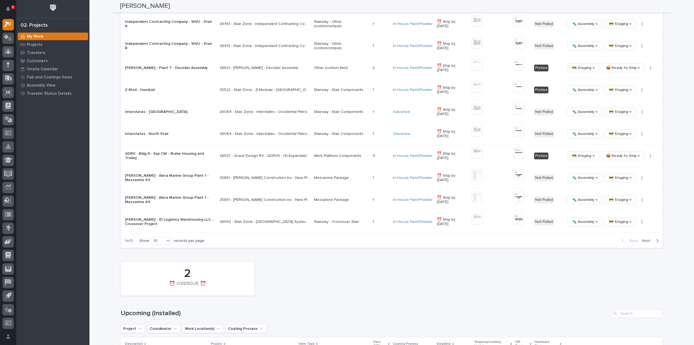
scroll to position [596, 0]
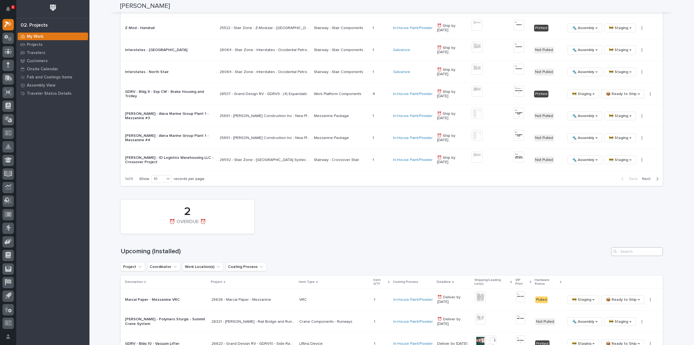
type input "26739"
click at [636, 249] on input "Search" at bounding box center [637, 251] width 52 height 9
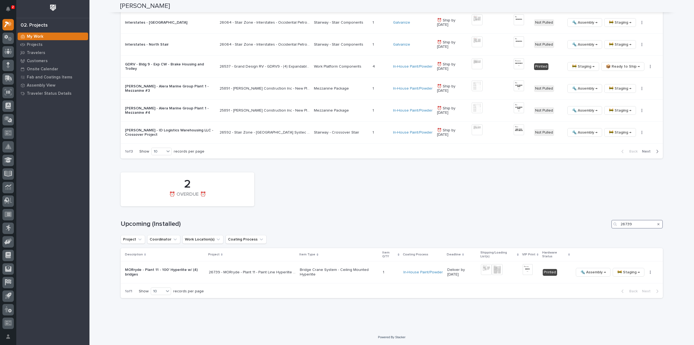
scroll to position [623, 0]
type input "26739"
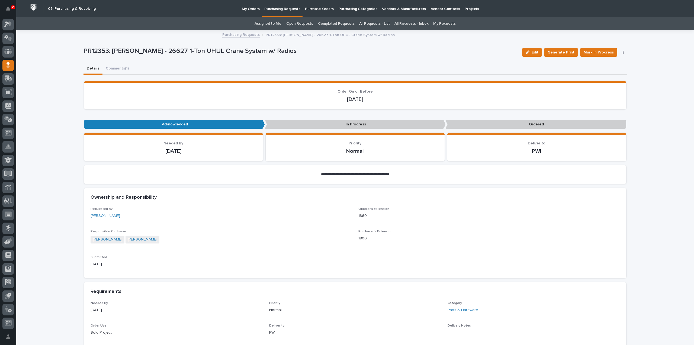
click at [371, 23] on link "All Requests - List" at bounding box center [374, 23] width 30 height 13
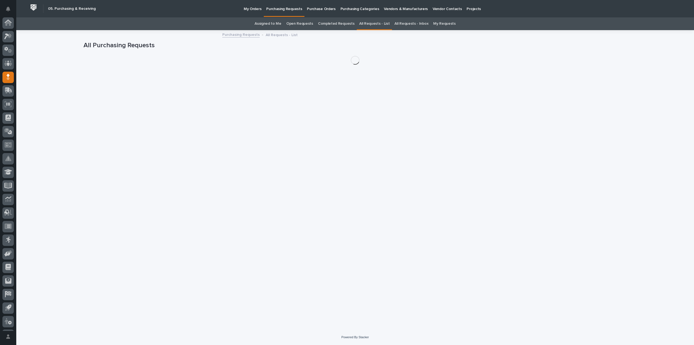
scroll to position [12, 0]
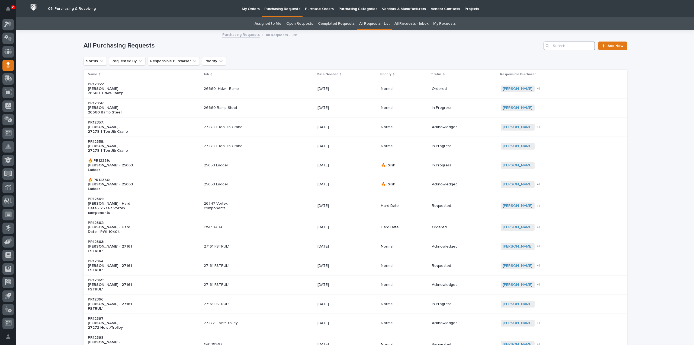
click at [583, 45] on input "Search" at bounding box center [570, 45] width 52 height 9
type input "25626"
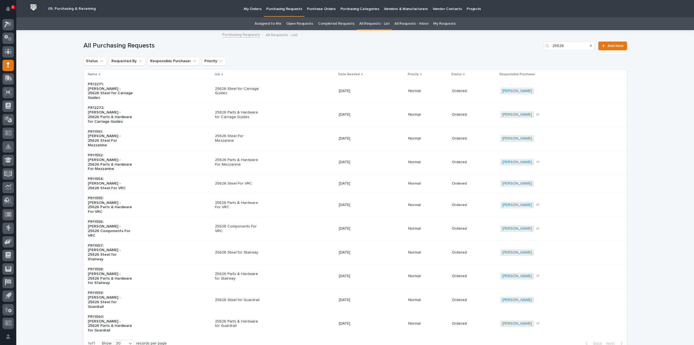
click at [230, 200] on p "25626 Parts & Hardware For VRC" at bounding box center [237, 204] width 45 height 9
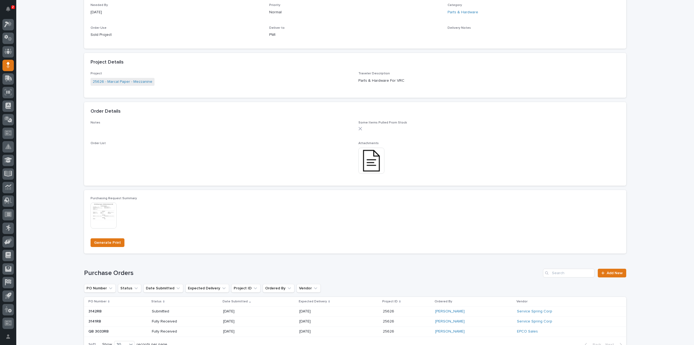
scroll to position [217, 0]
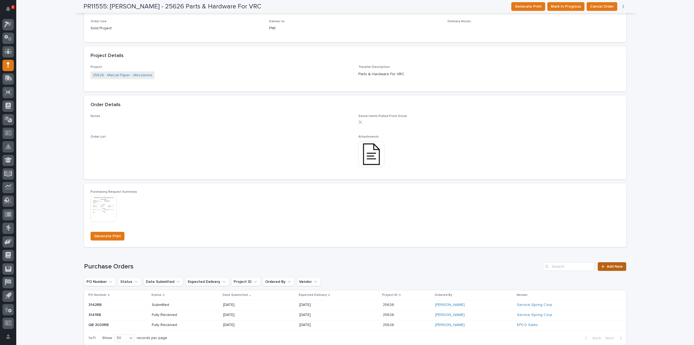
click at [619, 268] on link "Add New" at bounding box center [612, 266] width 28 height 9
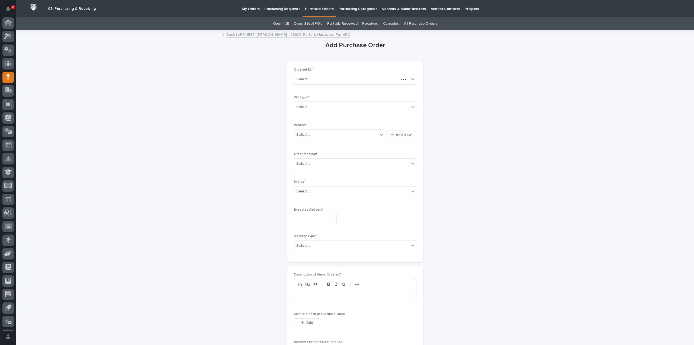
scroll to position [12, 0]
click at [302, 107] on div "Select..." at bounding box center [303, 107] width 14 height 6
click at [301, 125] on div "Paper" at bounding box center [353, 126] width 122 height 9
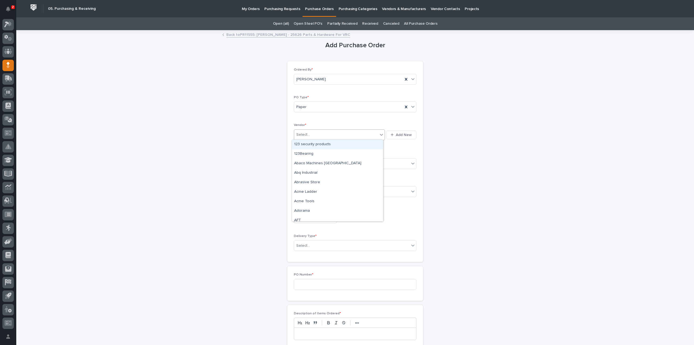
click at [313, 133] on div "Select..." at bounding box center [336, 134] width 84 height 9
type input "****"
click at [313, 147] on div "EPCO Sales" at bounding box center [337, 144] width 91 height 9
click at [309, 165] on div "Select..." at bounding box center [351, 163] width 115 height 9
click at [309, 173] on div "Online Order" at bounding box center [353, 172] width 122 height 9
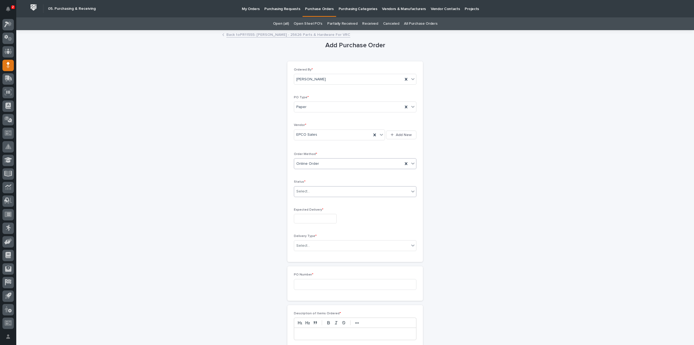
click at [304, 190] on div "Select..." at bounding box center [303, 191] width 14 height 6
click at [304, 209] on div "Submitted" at bounding box center [353, 210] width 122 height 9
click at [304, 216] on input "text" at bounding box center [315, 218] width 43 height 9
click at [322, 183] on div "25" at bounding box center [320, 181] width 7 height 7
type input "**********"
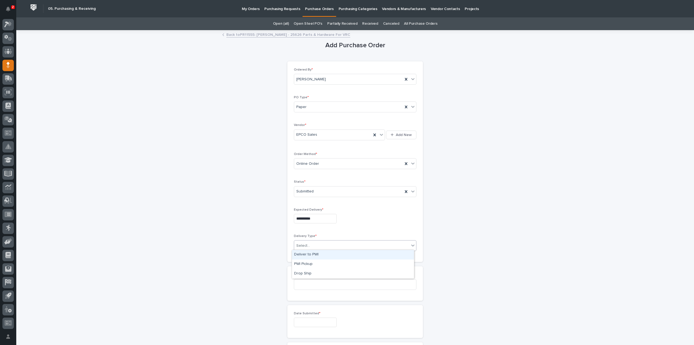
click at [312, 245] on div "Select..." at bounding box center [351, 245] width 115 height 9
click at [315, 256] on div "Deliver to PWI" at bounding box center [353, 254] width 122 height 9
click at [315, 284] on input at bounding box center [355, 284] width 123 height 11
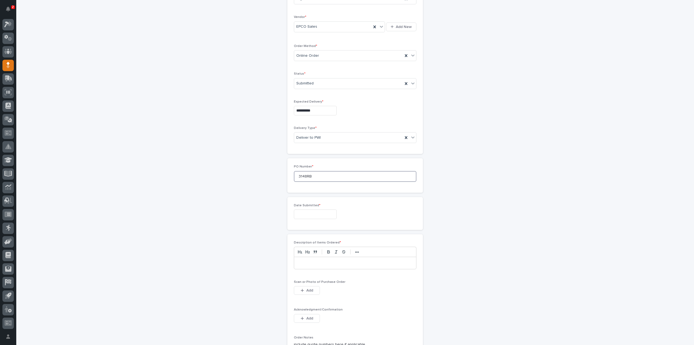
scroll to position [108, 0]
type input "3148RB"
click at [309, 212] on input "text" at bounding box center [315, 213] width 43 height 9
click at [312, 178] on div "24" at bounding box center [311, 176] width 7 height 7
type input "**********"
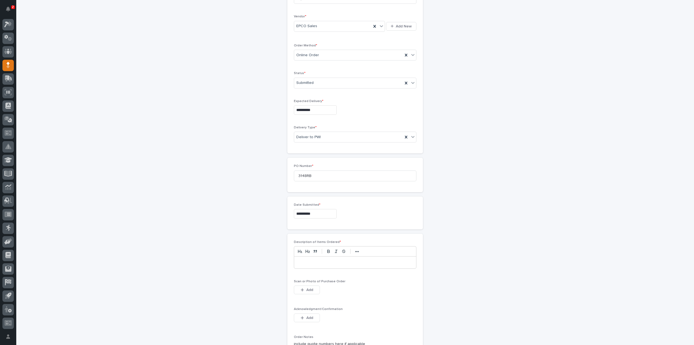
click at [330, 261] on p at bounding box center [355, 261] width 114 height 5
click at [310, 290] on span "Add" at bounding box center [309, 289] width 7 height 5
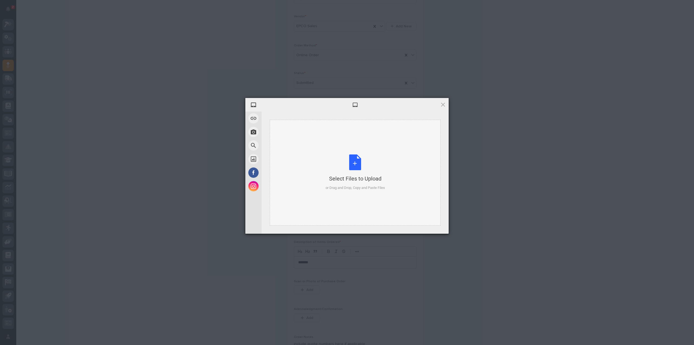
click at [348, 166] on div "Select Files to Upload or Drag and Drop, Copy and Paste Files" at bounding box center [355, 172] width 59 height 36
click at [428, 225] on span "Upload 1" at bounding box center [432, 226] width 11 height 4
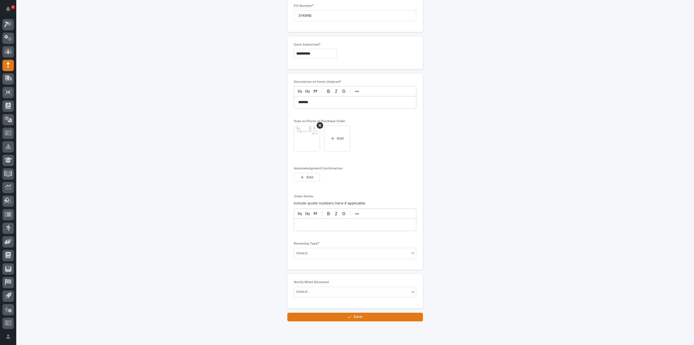
scroll to position [281, 0]
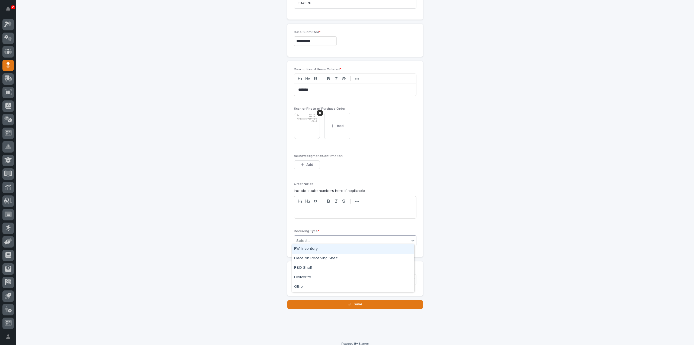
click at [307, 239] on div "Select..." at bounding box center [303, 241] width 14 height 6
click at [317, 281] on div "Deliver to" at bounding box center [353, 276] width 122 height 9
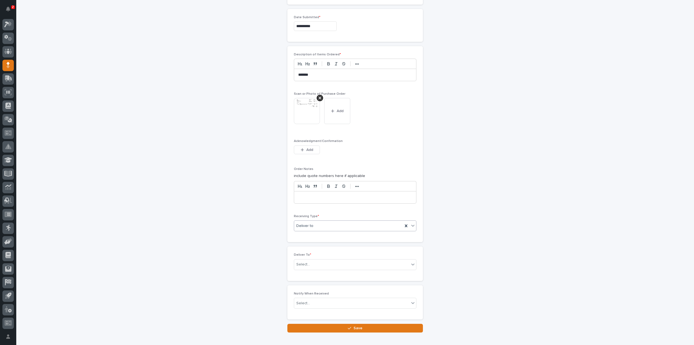
scroll to position [300, 0]
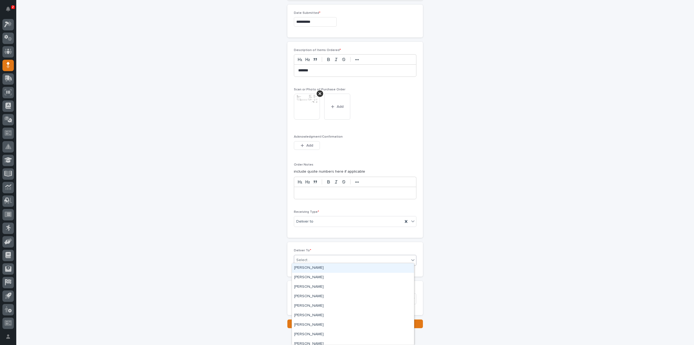
click at [304, 257] on div "Select..." at bounding box center [303, 260] width 14 height 6
type input "***"
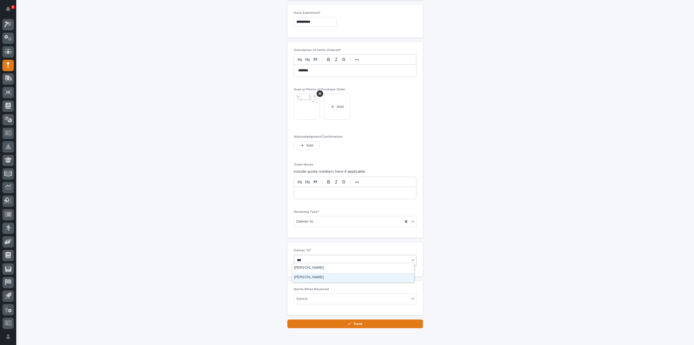
click at [312, 275] on div "[PERSON_NAME]" at bounding box center [353, 276] width 122 height 9
click at [312, 275] on div "Loading... Saving… Deliver To * option [PERSON_NAME] focused, 2 of 2. 2 results…" at bounding box center [355, 261] width 136 height 38
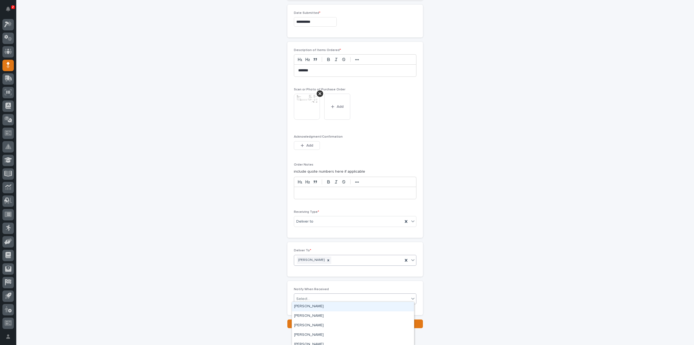
click at [307, 297] on div "Select..." at bounding box center [303, 299] width 14 height 6
type input "****"
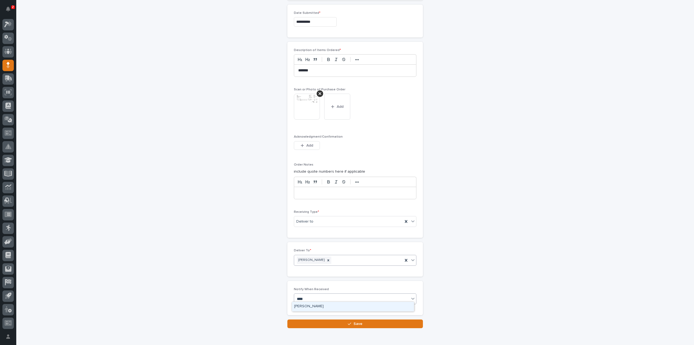
click at [307, 304] on div "[PERSON_NAME]" at bounding box center [353, 305] width 122 height 9
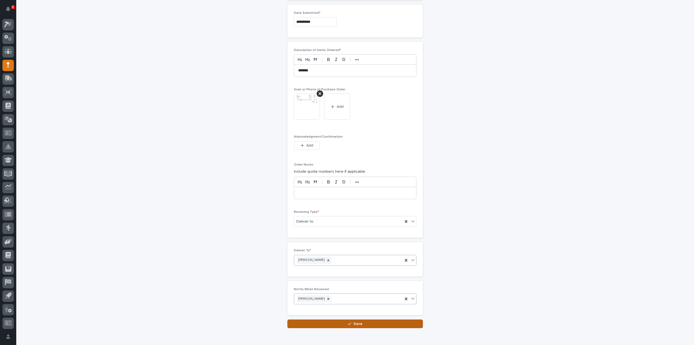
click at [307, 322] on button "Save" at bounding box center [355, 323] width 136 height 9
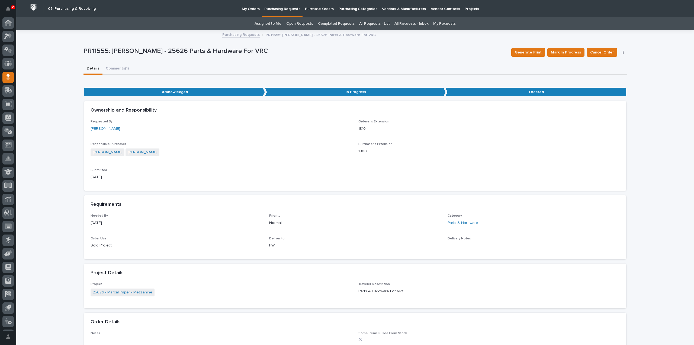
scroll to position [12, 0]
click at [64, 216] on div "**********" at bounding box center [355, 331] width 678 height 600
click at [261, 24] on link "Assigned to Me" at bounding box center [268, 23] width 27 height 13
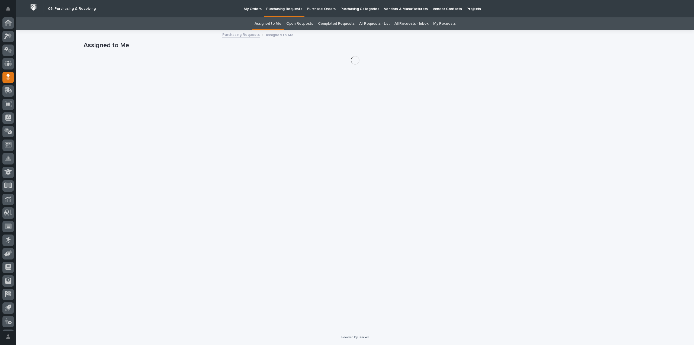
scroll to position [12, 0]
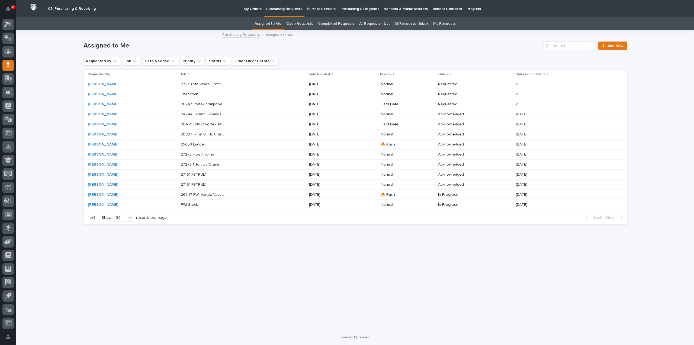
click at [44, 94] on div "Loading... Saving… Loading... Saving… Assigned to Me Add New Requested By Job D…" at bounding box center [355, 180] width 678 height 299
click at [193, 85] on p "27243 5th Wheel Front Rotator Helux - Parts & HW" at bounding box center [204, 84] width 46 height 6
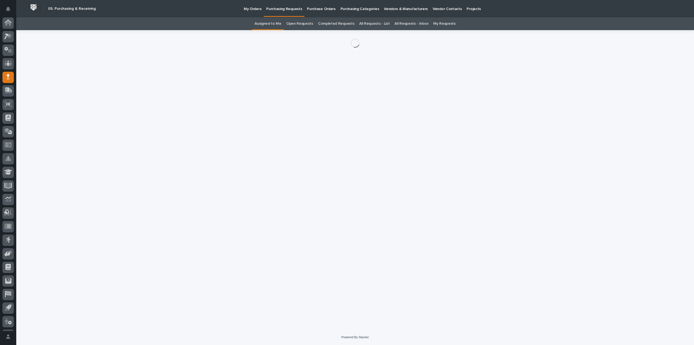
scroll to position [12, 0]
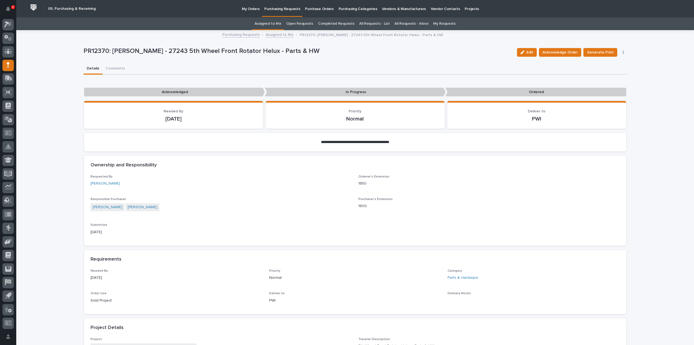
click at [265, 23] on link "Assigned to Me" at bounding box center [268, 23] width 27 height 13
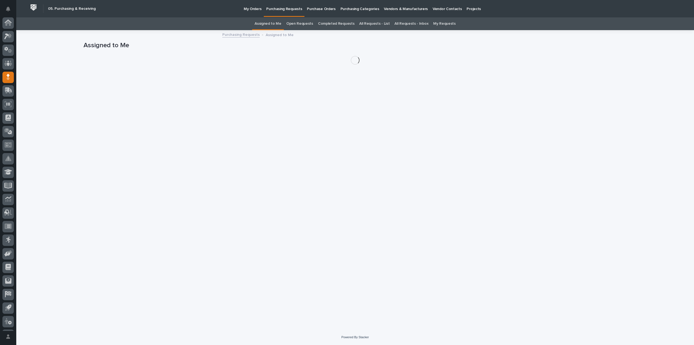
scroll to position [12, 0]
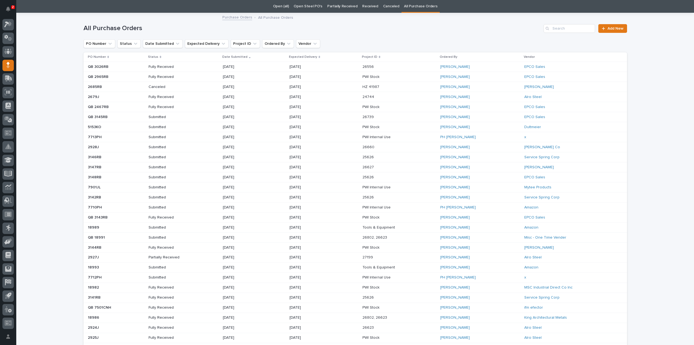
click at [276, 4] on link "Open (all)" at bounding box center [281, 6] width 16 height 13
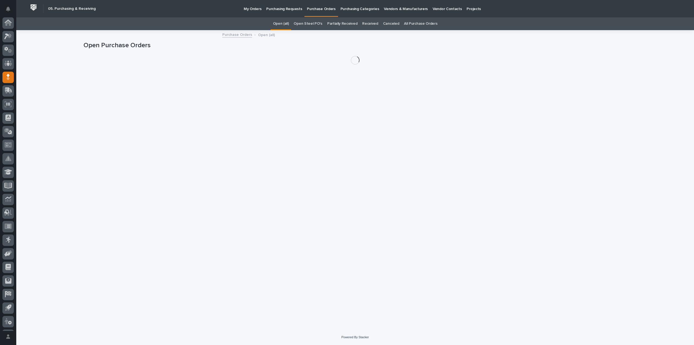
scroll to position [12, 0]
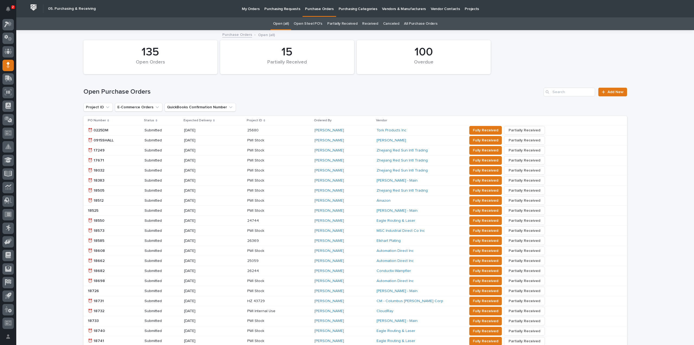
click at [406, 24] on link "All Purchase Orders" at bounding box center [420, 23] width 33 height 13
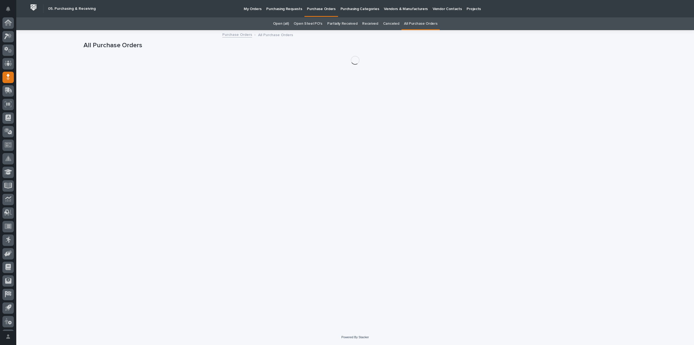
scroll to position [12, 0]
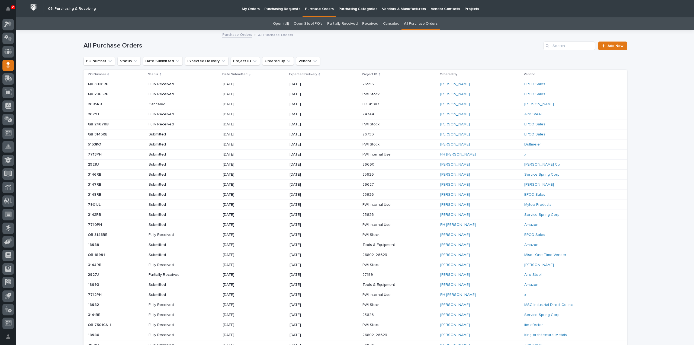
click at [250, 9] on p "My Orders" at bounding box center [251, 5] width 18 height 11
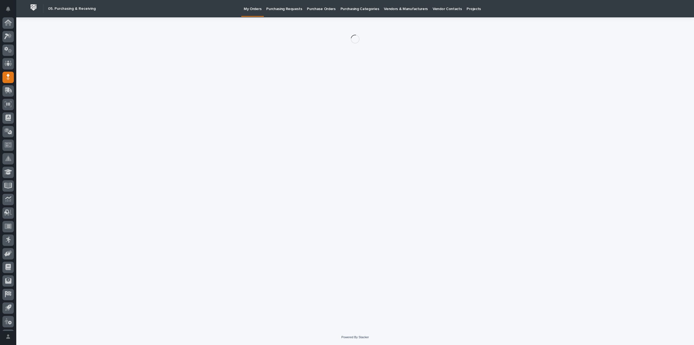
scroll to position [12, 0]
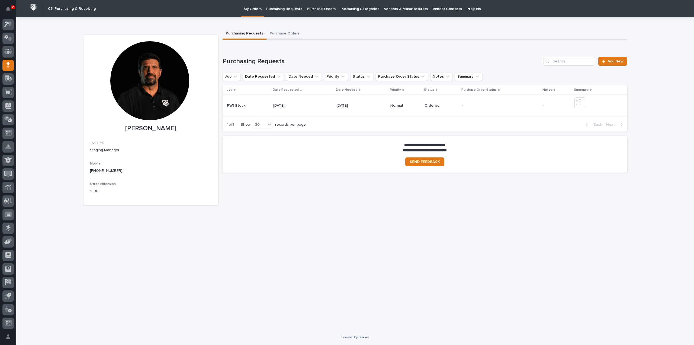
click at [286, 31] on button "Purchase Orders" at bounding box center [285, 33] width 36 height 11
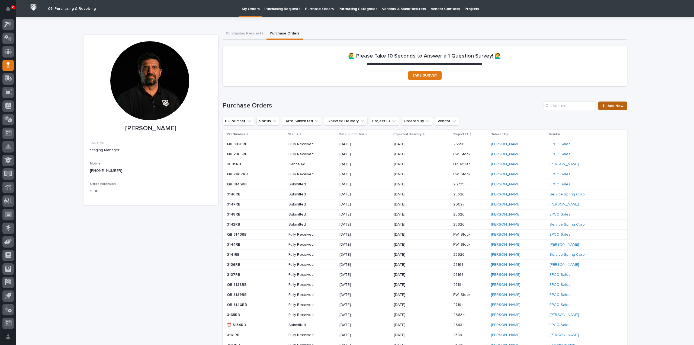
click at [609, 105] on span "Add New" at bounding box center [616, 106] width 16 height 4
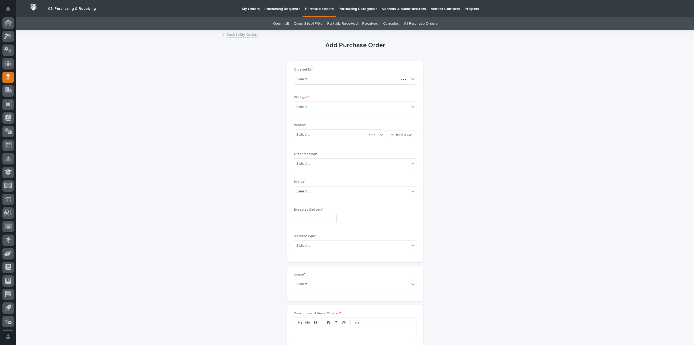
scroll to position [12, 0]
click at [305, 108] on div "Select..." at bounding box center [303, 107] width 14 height 6
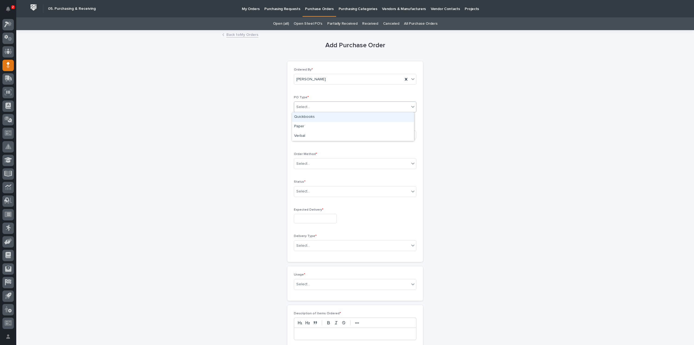
click at [307, 117] on div "Quickbooks" at bounding box center [353, 116] width 122 height 9
click at [306, 133] on div "Select..." at bounding box center [303, 135] width 14 height 6
type input "****"
click at [307, 147] on div "EPCO Sales" at bounding box center [337, 144] width 91 height 9
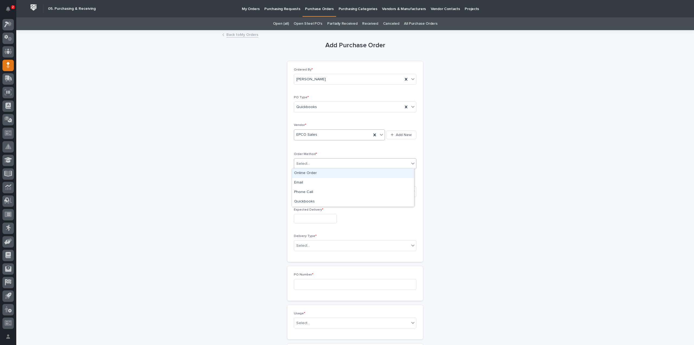
click at [306, 165] on div "Select..." at bounding box center [303, 164] width 14 height 6
click at [302, 184] on div "Email" at bounding box center [353, 182] width 122 height 9
click at [303, 191] on div "Select..." at bounding box center [303, 191] width 14 height 6
click at [303, 209] on div "Submitted" at bounding box center [353, 210] width 122 height 9
click at [304, 216] on input "text" at bounding box center [315, 218] width 43 height 9
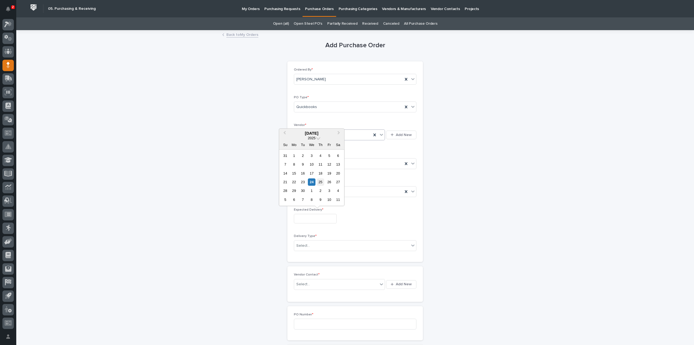
click at [321, 182] on div "25" at bounding box center [320, 181] width 7 height 7
type input "**********"
click at [313, 248] on div "Select..." at bounding box center [351, 245] width 115 height 9
click at [309, 256] on div "Deliver to PWI" at bounding box center [353, 254] width 122 height 9
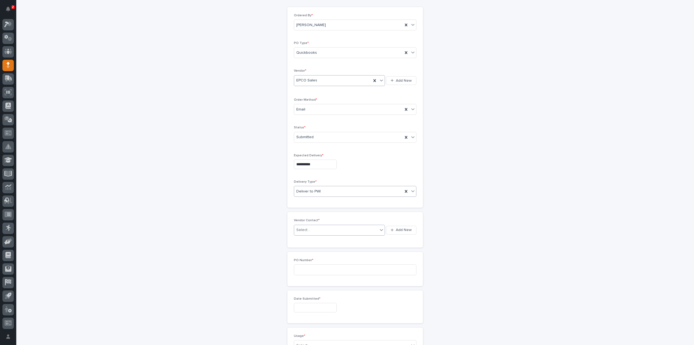
click at [309, 228] on div "Select..." at bounding box center [336, 229] width 84 height 9
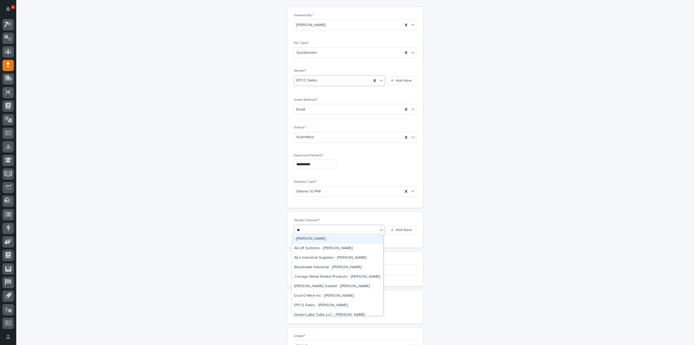
type input "***"
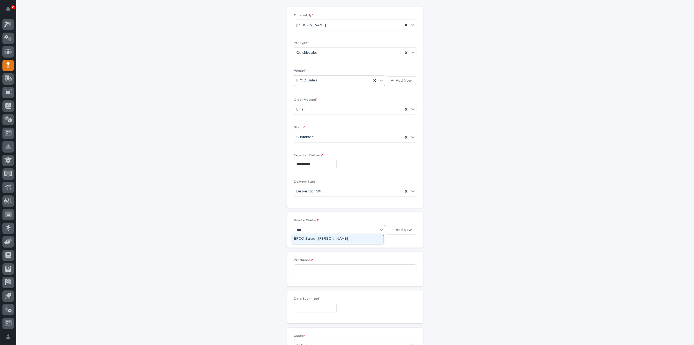
click at [309, 236] on div "EPCO Sales - Keith Schrock" at bounding box center [337, 238] width 91 height 9
click at [305, 265] on input at bounding box center [355, 269] width 123 height 11
type input "3149RB"
click at [304, 305] on input "text" at bounding box center [315, 307] width 43 height 9
click at [310, 270] on div "24" at bounding box center [311, 270] width 7 height 7
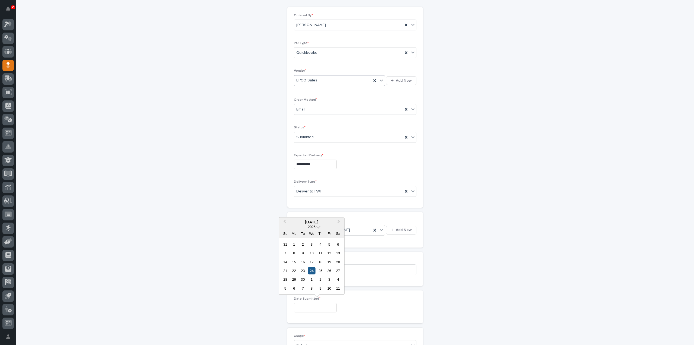
type input "**********"
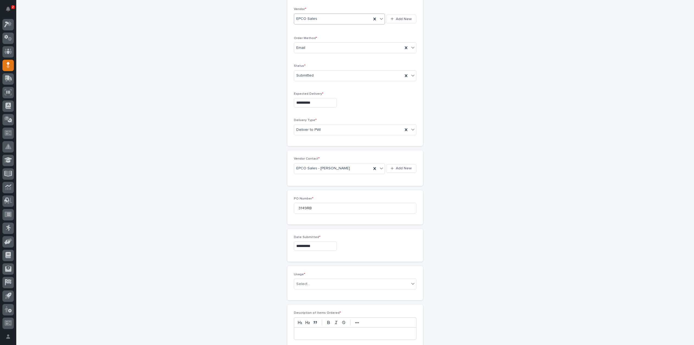
scroll to position [163, 0]
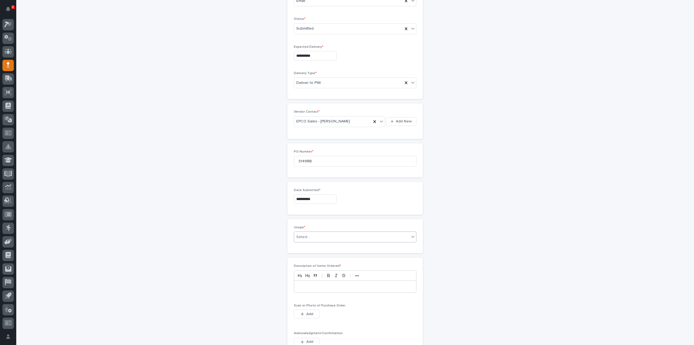
click at [306, 235] on div "Select..." at bounding box center [303, 237] width 14 height 6
click at [308, 275] on div "PWI Stock" at bounding box center [353, 273] width 122 height 9
click at [310, 313] on span "Add" at bounding box center [309, 313] width 7 height 5
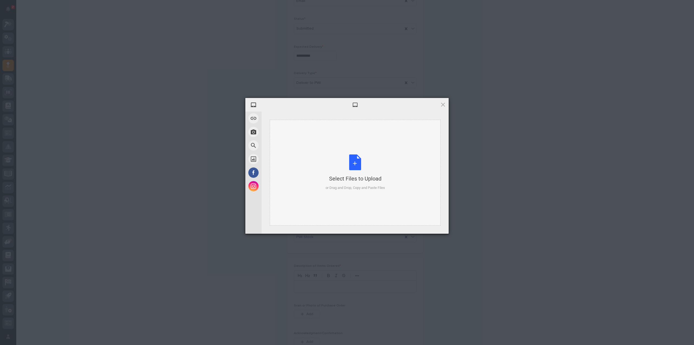
click at [356, 161] on div "Select Files to Upload or Drag and Drop, Copy and Paste Files" at bounding box center [355, 172] width 59 height 36
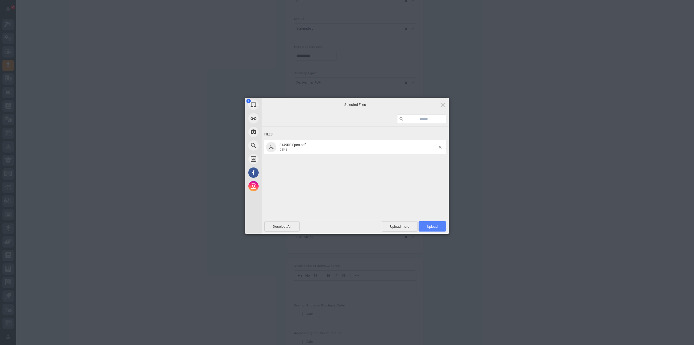
click at [425, 226] on span "Upload 1" at bounding box center [432, 226] width 27 height 10
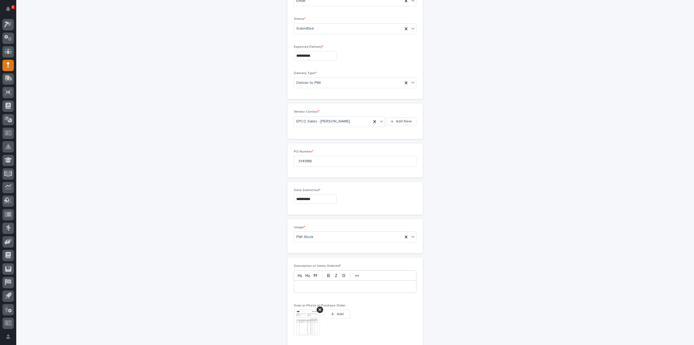
scroll to position [172, 0]
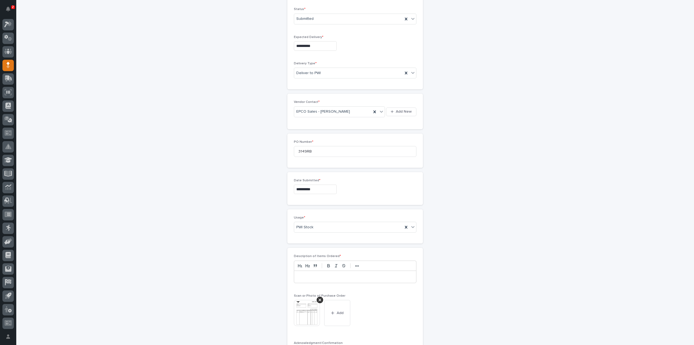
click at [315, 275] on p at bounding box center [355, 276] width 114 height 5
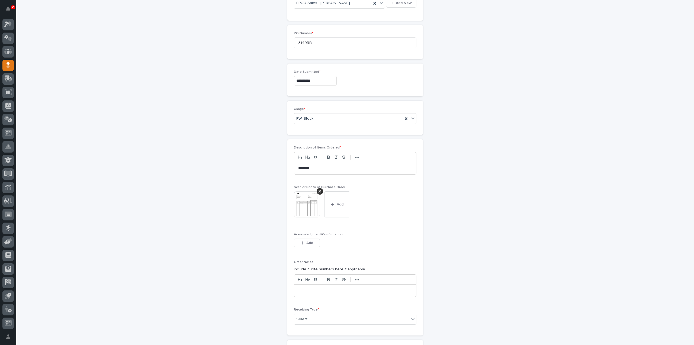
scroll to position [335, 0]
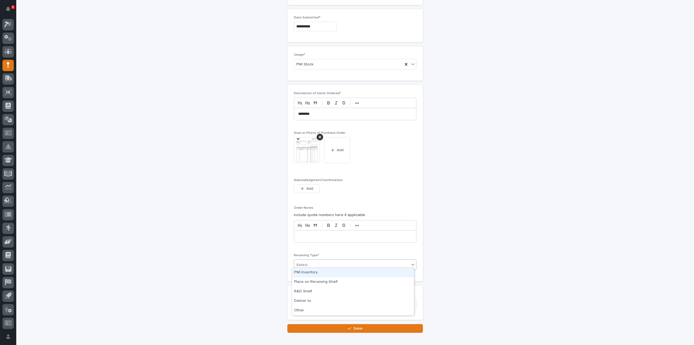
click at [310, 261] on div "Select..." at bounding box center [351, 264] width 115 height 9
click at [310, 302] on div "Deliver to" at bounding box center [353, 300] width 122 height 9
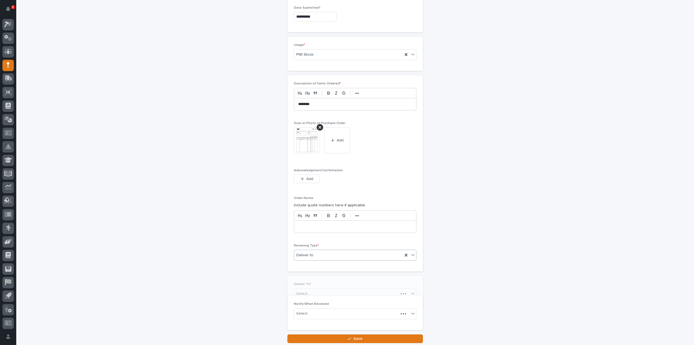
scroll to position [354, 0]
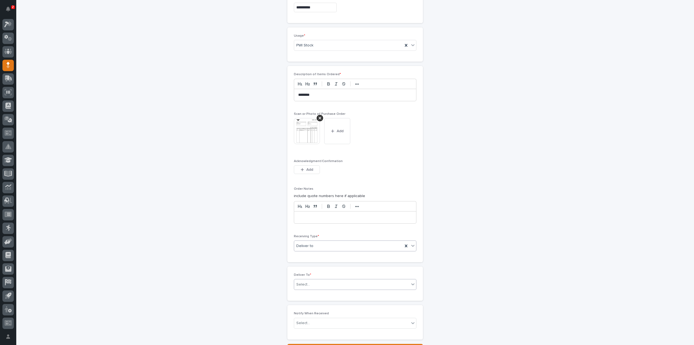
click at [316, 281] on div "Select..." at bounding box center [351, 284] width 115 height 9
type input "***"
click at [316, 300] on div "Reinhart Burkholder" at bounding box center [353, 300] width 122 height 9
click at [315, 319] on div "Select..." at bounding box center [351, 322] width 115 height 9
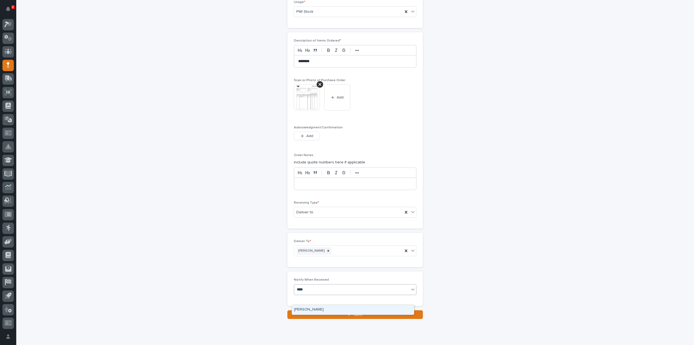
scroll to position [401, 0]
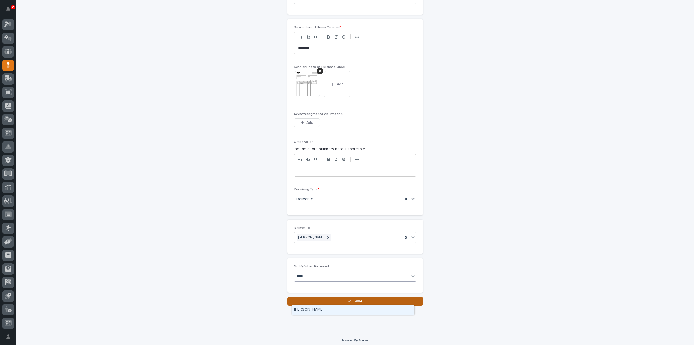
type input "****"
click at [351, 299] on div "button" at bounding box center [350, 301] width 5 height 4
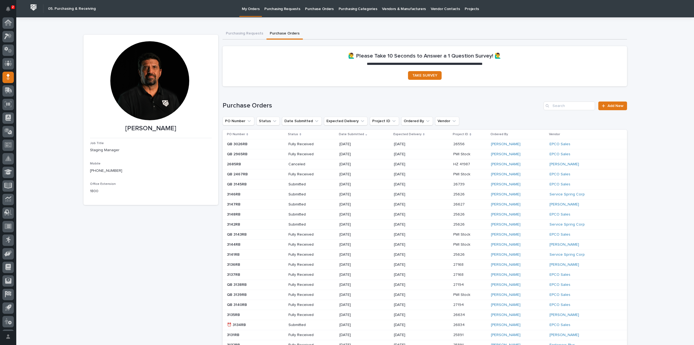
scroll to position [12, 0]
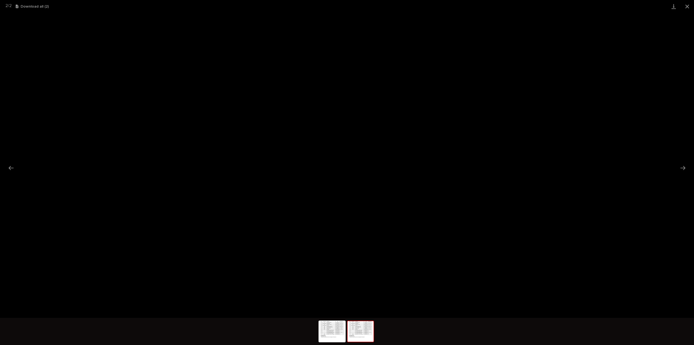
scroll to position [12, 0]
click at [688, 8] on button "Close gallery" at bounding box center [688, 6] width 14 height 13
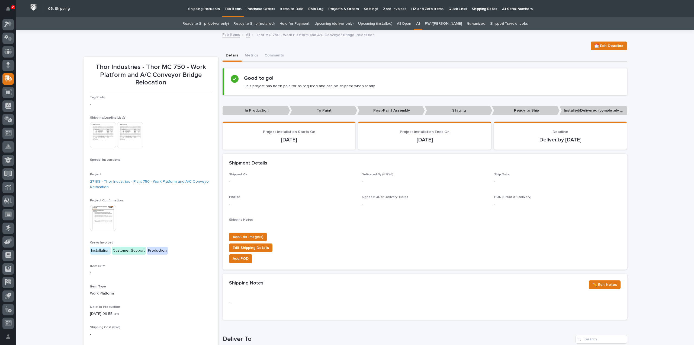
click at [420, 22] on link "All" at bounding box center [418, 23] width 4 height 13
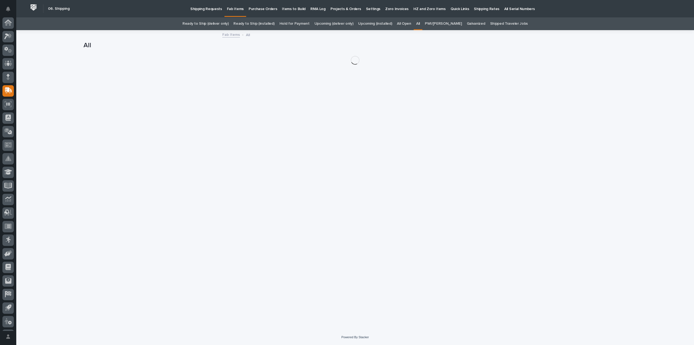
scroll to position [12, 0]
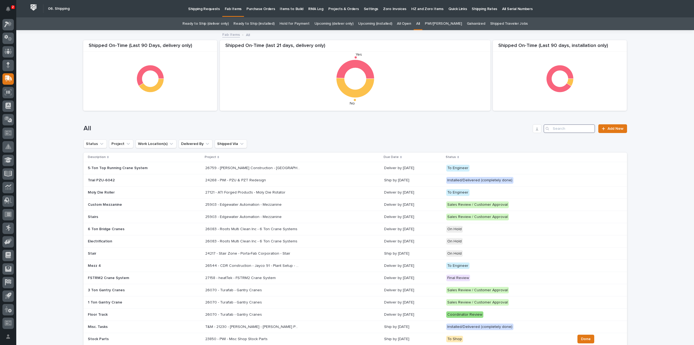
click at [556, 130] on input "Search" at bounding box center [570, 128] width 52 height 9
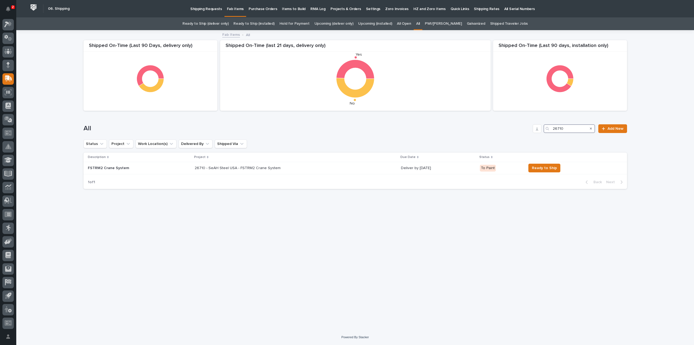
type input "26710"
click at [591, 127] on icon "Search" at bounding box center [591, 128] width 2 height 3
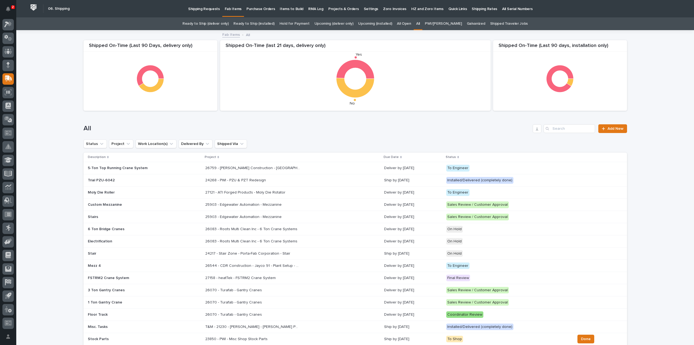
click at [653, 176] on div "Loading... Saving… Loading... Saving… Shipped On-Time (Last 90 days, installati…" at bounding box center [355, 302] width 678 height 543
click at [66, 59] on div "Loading... Saving… Loading... Saving… Shipped On-Time (Last 90 days, installati…" at bounding box center [355, 302] width 678 height 543
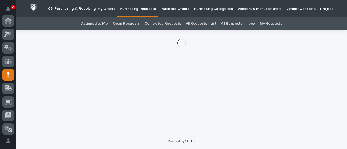
scroll to position [54, 0]
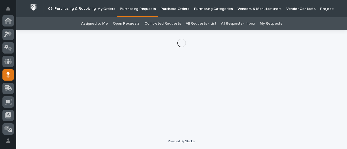
scroll to position [54, 0]
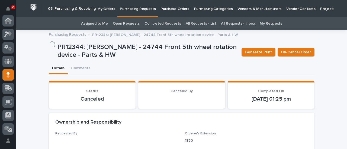
scroll to position [54, 0]
